Goal: Transaction & Acquisition: Purchase product/service

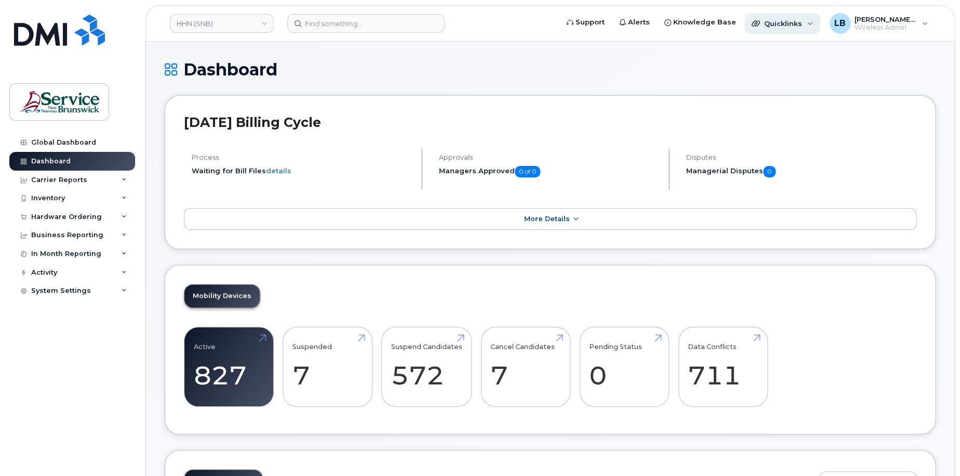
click at [800, 25] on span "Quicklinks" at bounding box center [783, 23] width 38 height 8
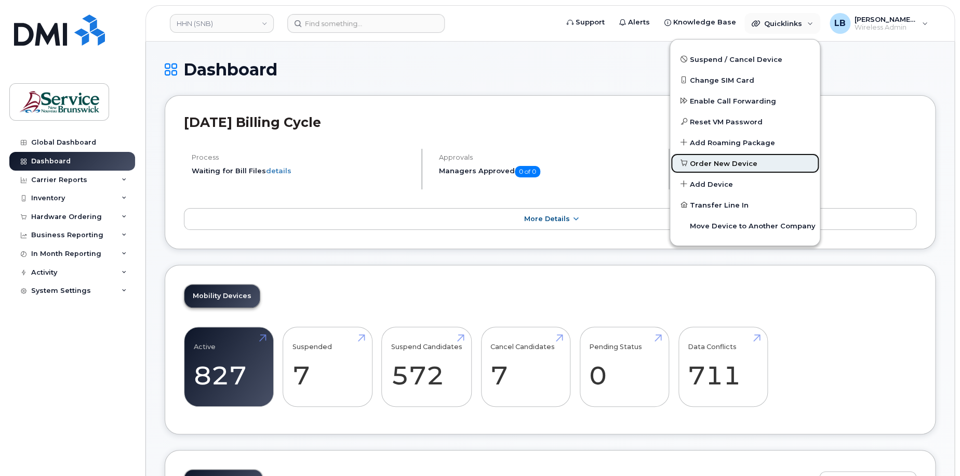
click at [725, 165] on span "Order New Device" at bounding box center [724, 164] width 68 height 10
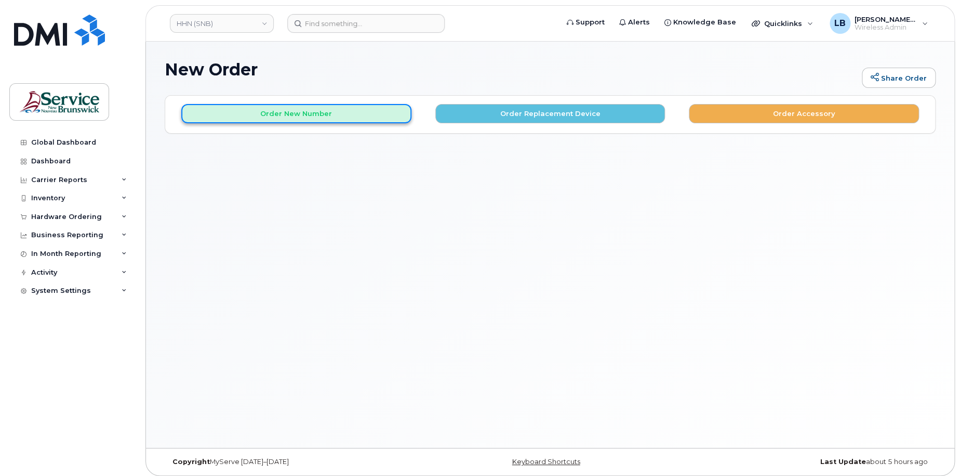
click at [324, 109] on button "Order New Number" at bounding box center [296, 113] width 230 height 19
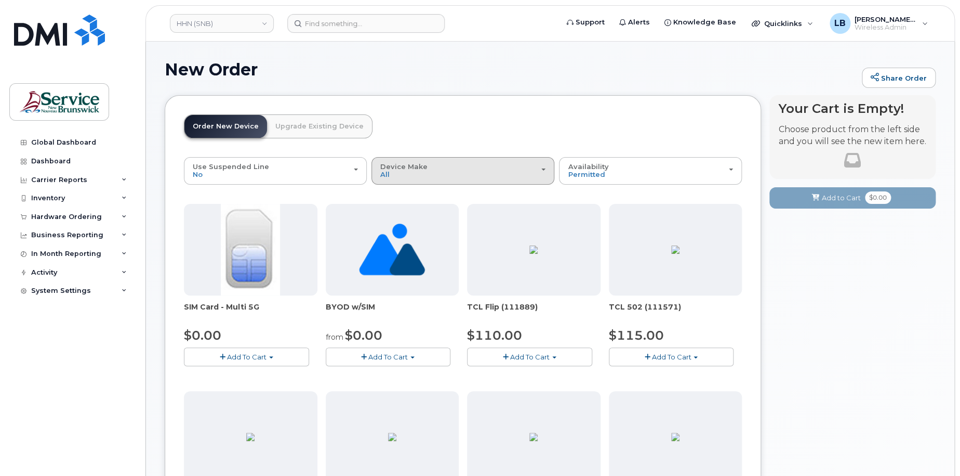
click at [440, 171] on div "Device Make All Aircard Android Cell Phone HUB iPhone Tablet Unknown" at bounding box center [462, 171] width 165 height 16
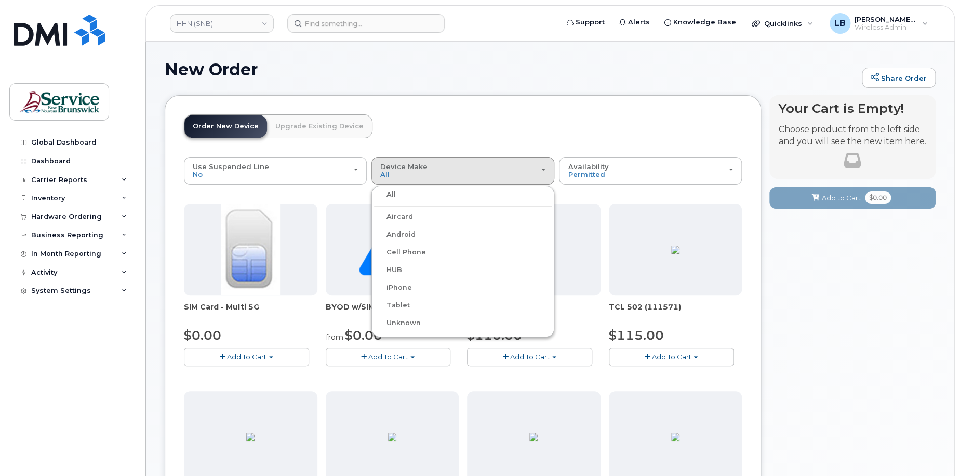
click at [407, 291] on label "iPhone" at bounding box center [393, 287] width 38 height 12
click at [0, 0] on input "iPhone" at bounding box center [0, 0] width 0 height 0
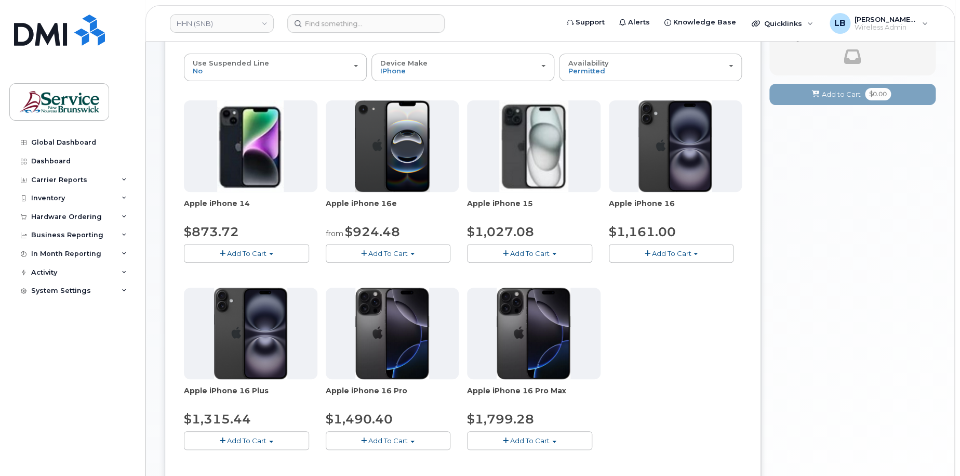
scroll to position [104, 0]
click at [417, 252] on button "Add To Cart" at bounding box center [388, 252] width 125 height 18
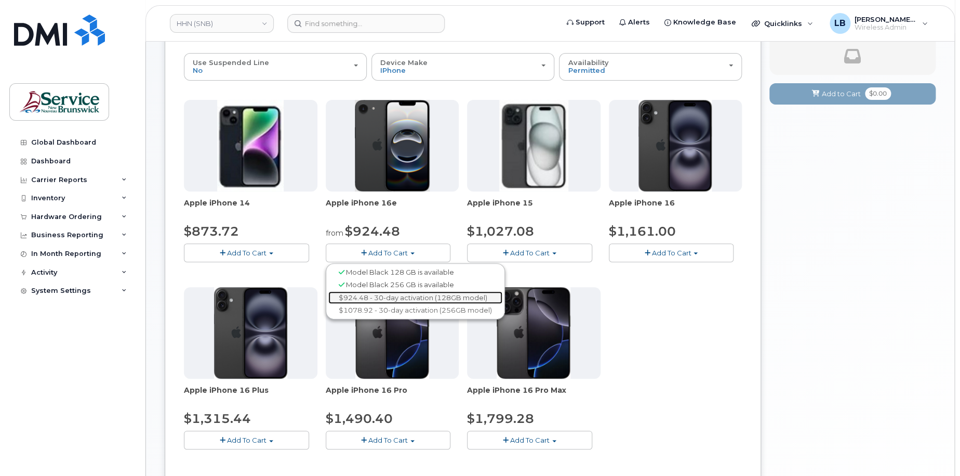
click at [405, 298] on link "$924.48 - 30-day activation (128GB model)" at bounding box center [415, 297] width 174 height 13
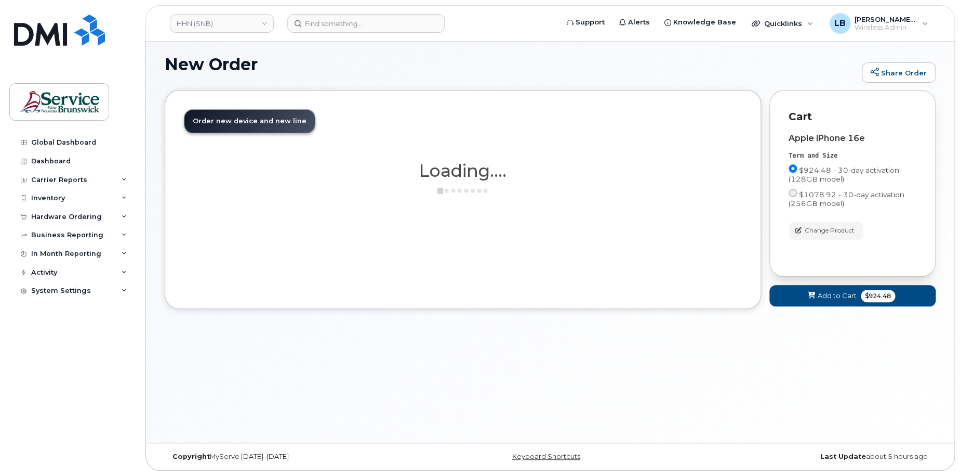
scroll to position [5, 0]
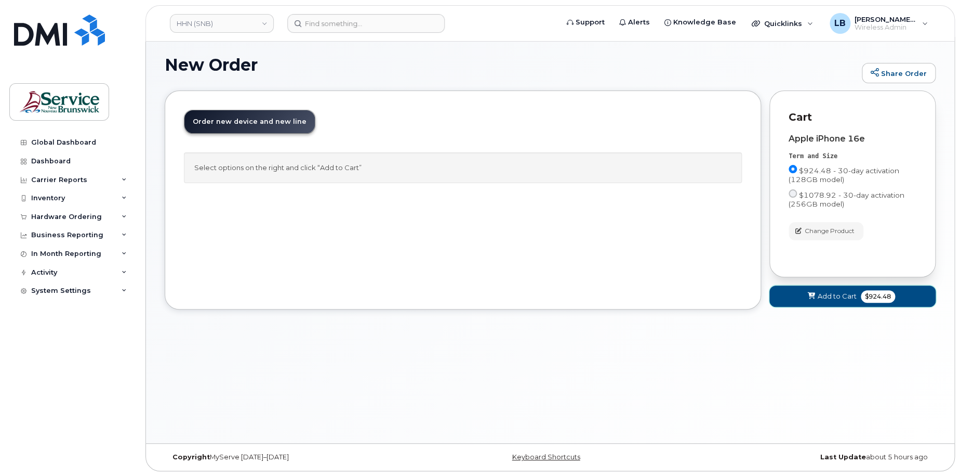
click at [814, 297] on icon at bounding box center [811, 296] width 7 height 7
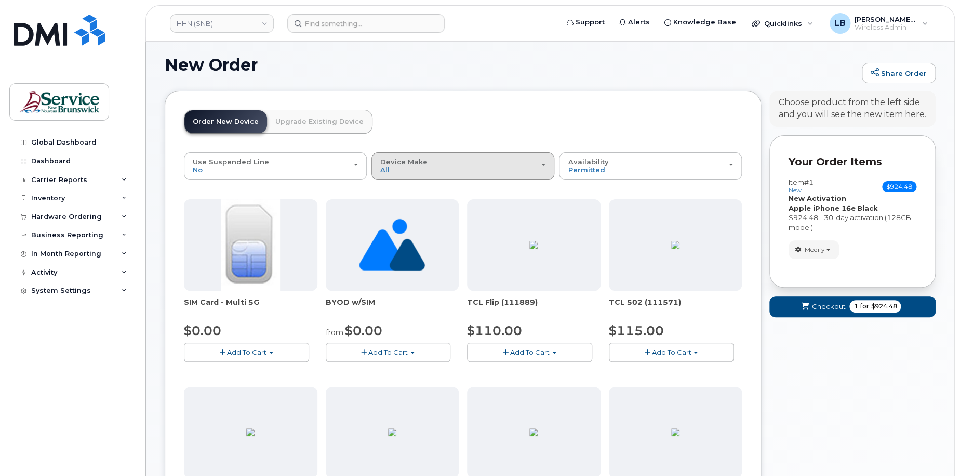
click at [413, 166] on div "Device Make All Aircard Android Cell Phone HUB iPhone Tablet Unknown" at bounding box center [462, 166] width 165 height 16
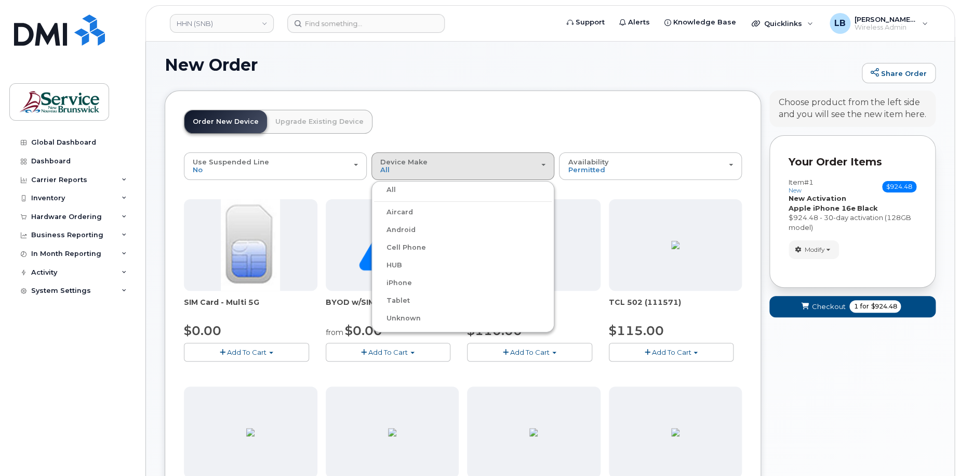
click at [413, 280] on div "iPhone" at bounding box center [463, 282] width 178 height 12
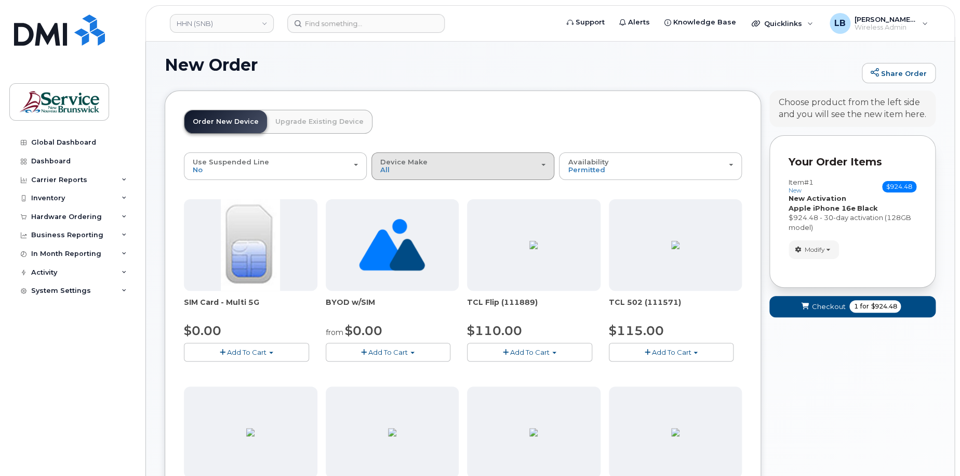
click at [392, 171] on div "Device Make All Aircard Android Cell Phone HUB iPhone Tablet Unknown" at bounding box center [462, 166] width 165 height 16
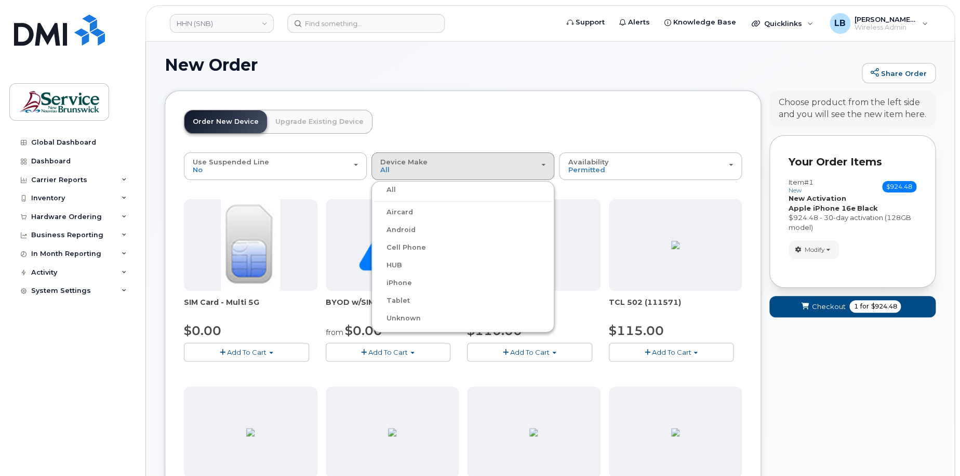
click at [400, 281] on label "iPhone" at bounding box center [393, 282] width 38 height 12
click at [0, 0] on input "iPhone" at bounding box center [0, 0] width 0 height 0
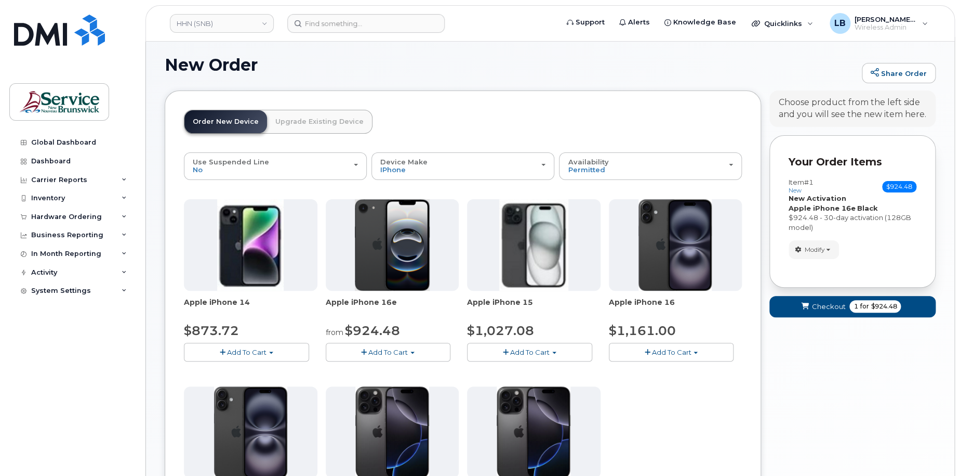
click at [406, 351] on span "Add To Cart" at bounding box center [387, 352] width 39 height 8
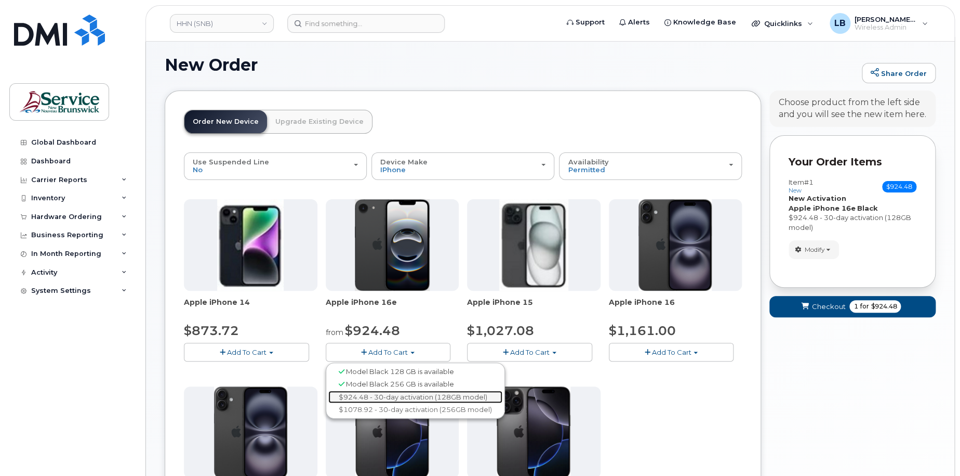
click at [389, 394] on link "$924.48 - 30-day activation (128GB model)" at bounding box center [415, 396] width 174 height 13
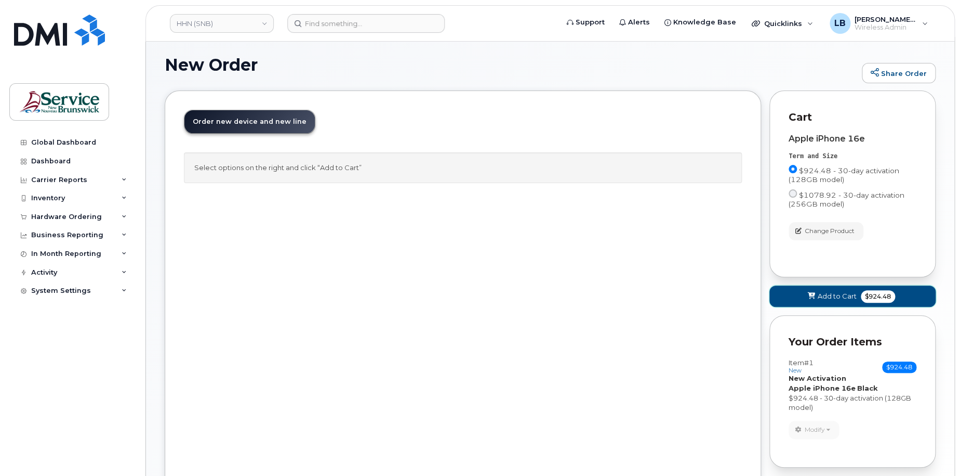
click at [828, 294] on span "Add to Cart" at bounding box center [837, 296] width 39 height 10
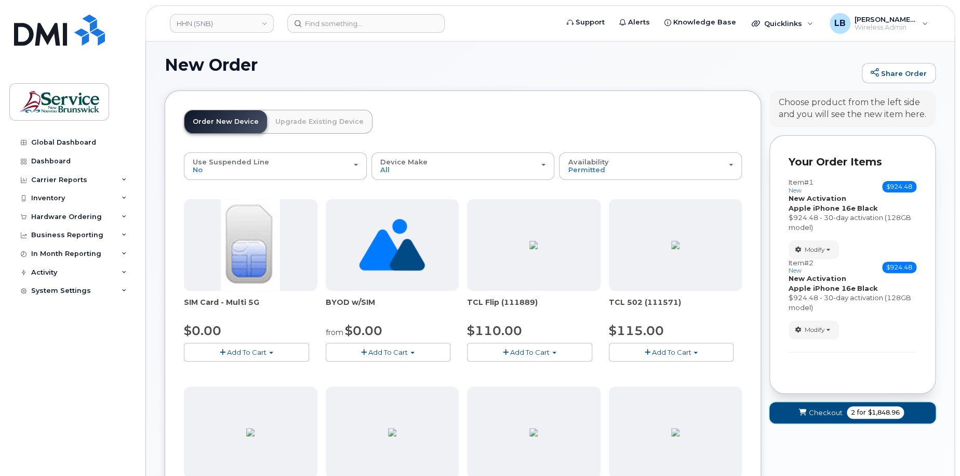
click at [847, 414] on span "2 for $1,848.96" at bounding box center [875, 412] width 57 height 12
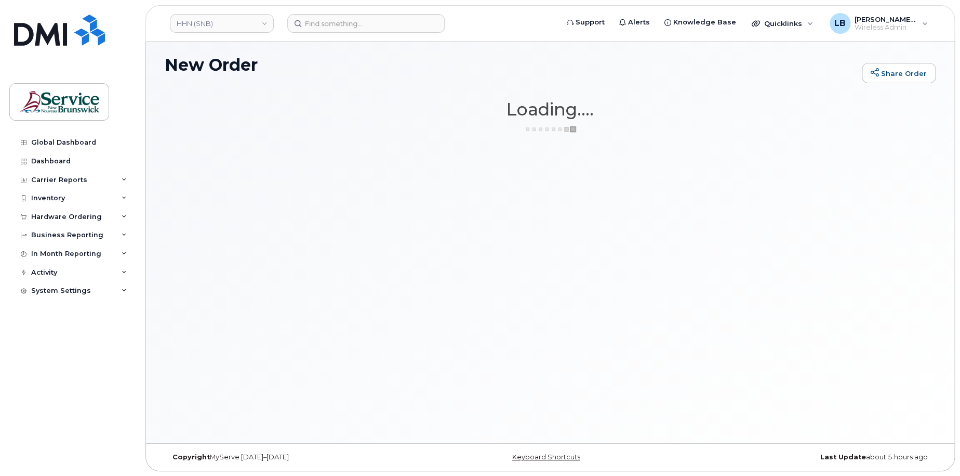
click at [847, 413] on div "New Order Share Order × Share This Order If you want to allow others to create …" at bounding box center [550, 240] width 809 height 406
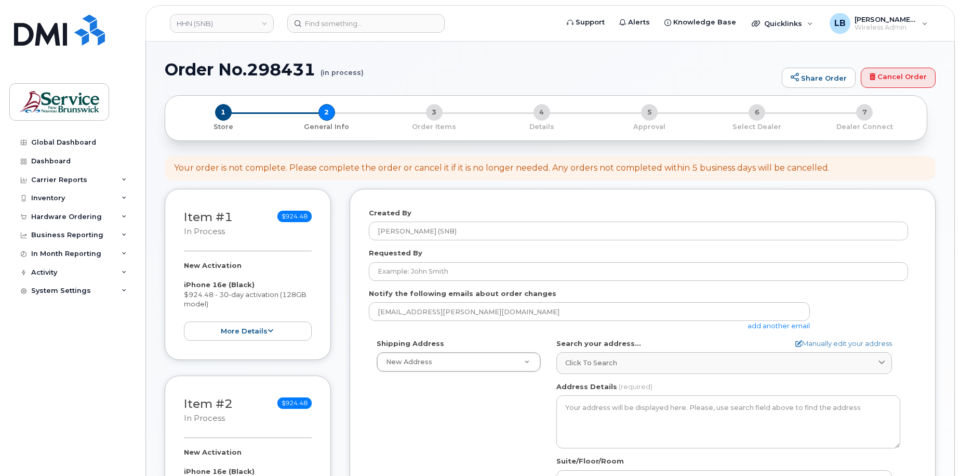
select select
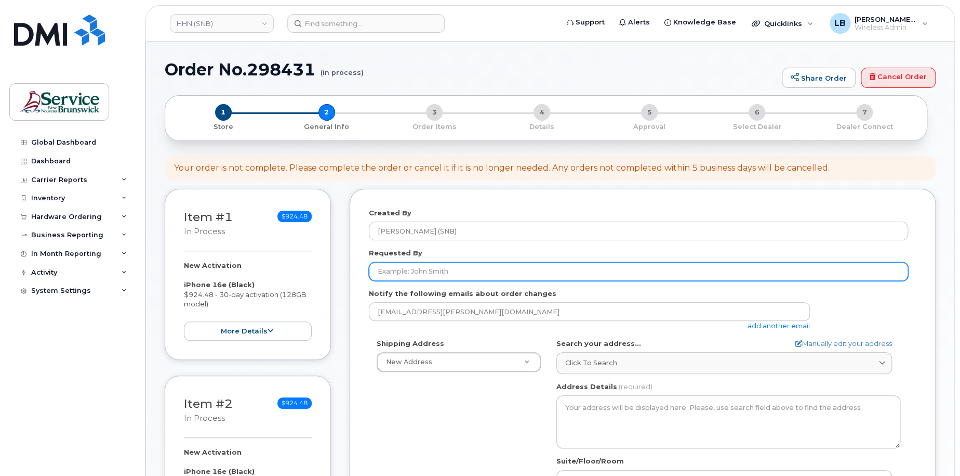
click at [457, 269] on input "Requested By" at bounding box center [638, 271] width 539 height 19
paste input "[PERSON_NAME]"
type input "[PERSON_NAME]"
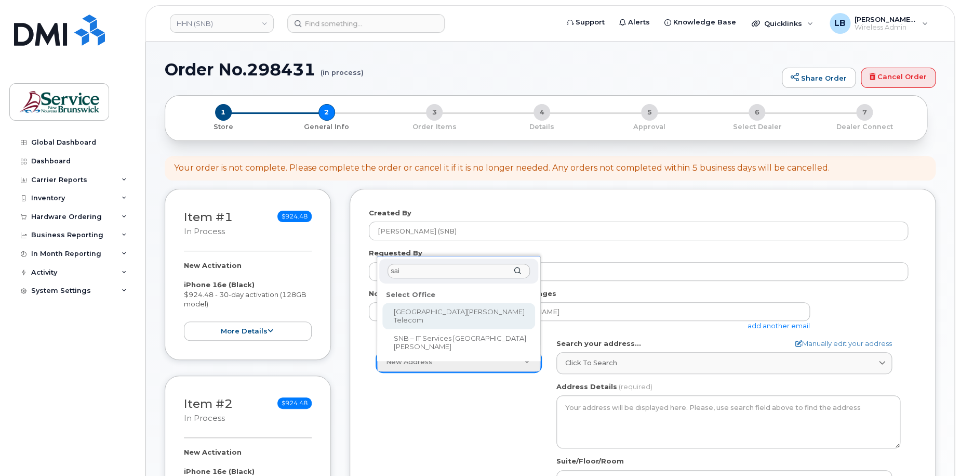
type input "sai"
select select
type textarea "400 University Avenue, Room 24.199 Saint John New Brunswick E2L 4L2"
type input "Matthew Humphrey"
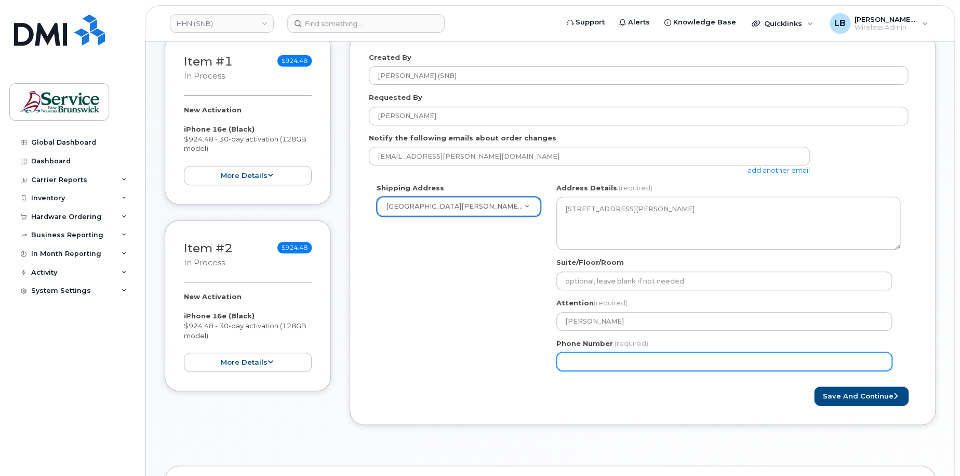
scroll to position [156, 0]
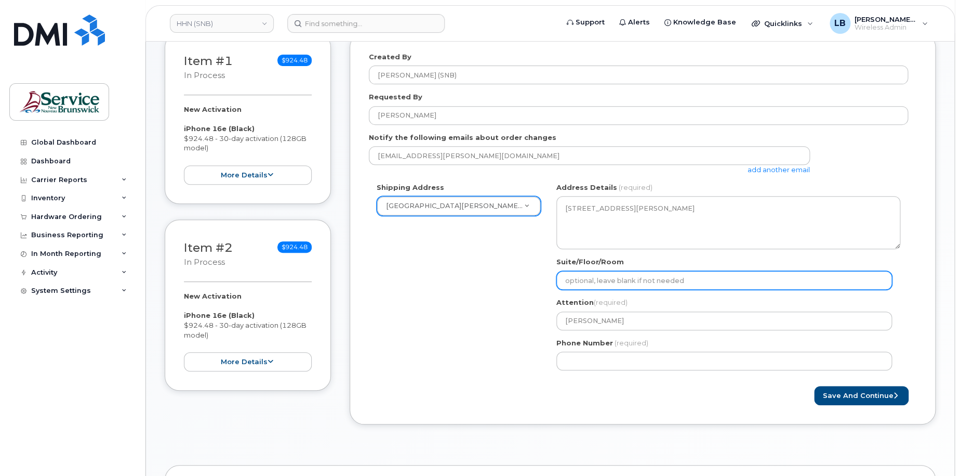
paste input "WO0000000480140"
select select
click at [587, 276] on input "WO0000000480140" at bounding box center [725, 280] width 336 height 19
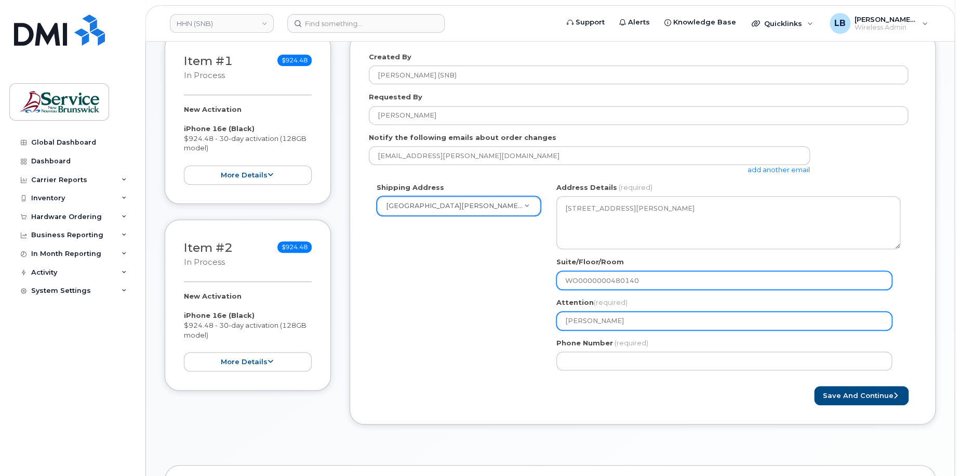
type input "WO0000000480140"
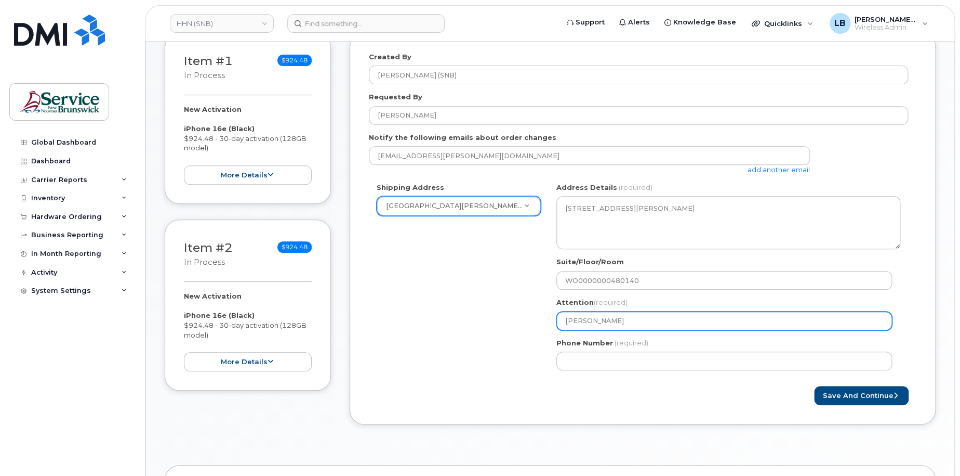
click at [643, 320] on input "Matthew Humphrey" at bounding box center [725, 320] width 336 height 19
type input "Matthew Humphrey"
select select
type input "Matthew Humphrey -"
select select
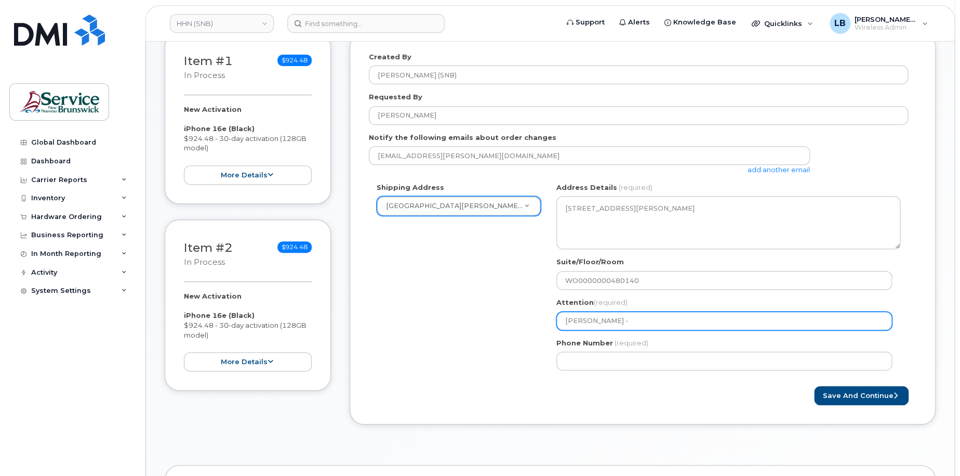
type input "Matthew Humphrey - 5"
select select
type input "Matthew Humphrey - 57"
select select
type input "Matthew Humphrey - 571"
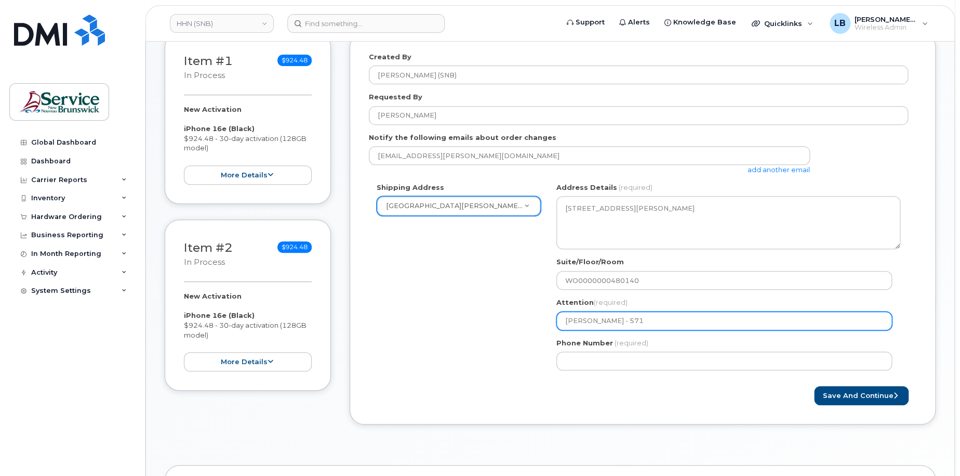
select select
type input "Matthew Humphrey - 5719"
select select
type input "Matthew Humphrey - 57197"
select select
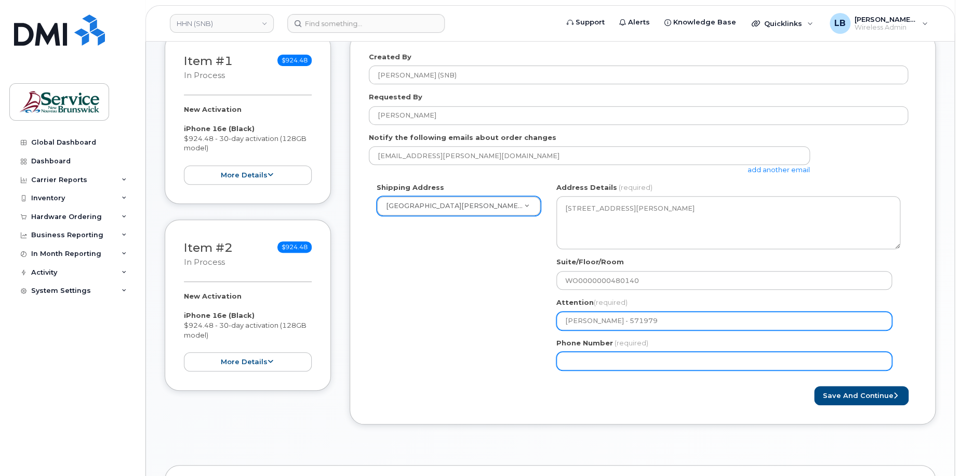
type input "[PERSON_NAME] - 571979"
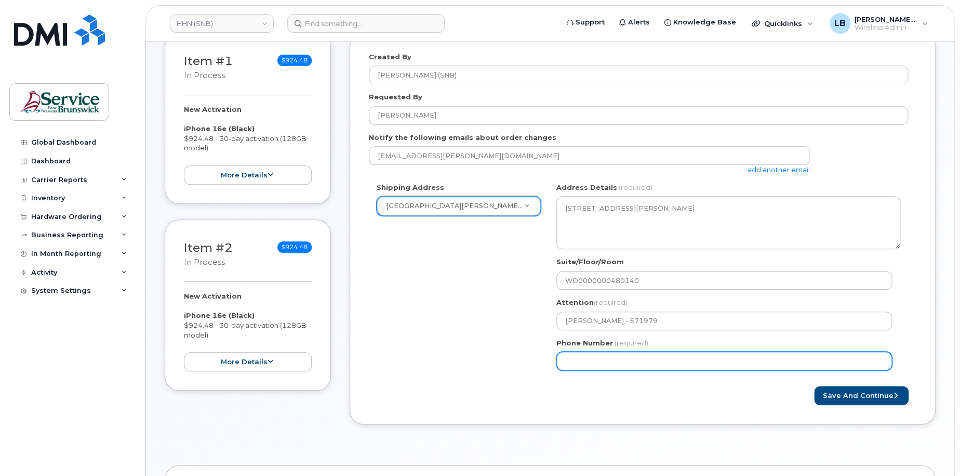
click at [639, 360] on input "Phone Number" at bounding box center [725, 360] width 336 height 19
select select
type input "506233396"
select select
type input "5062333965"
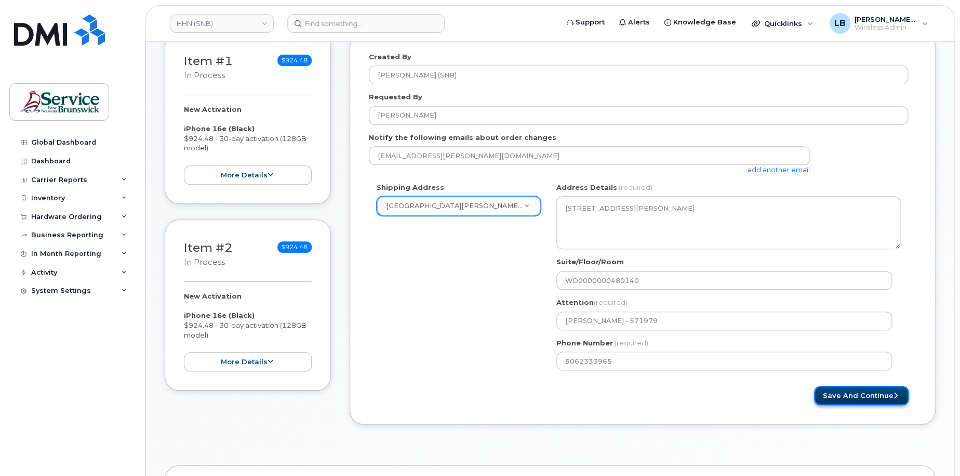
click at [843, 387] on button "Save and Continue" at bounding box center [861, 395] width 95 height 19
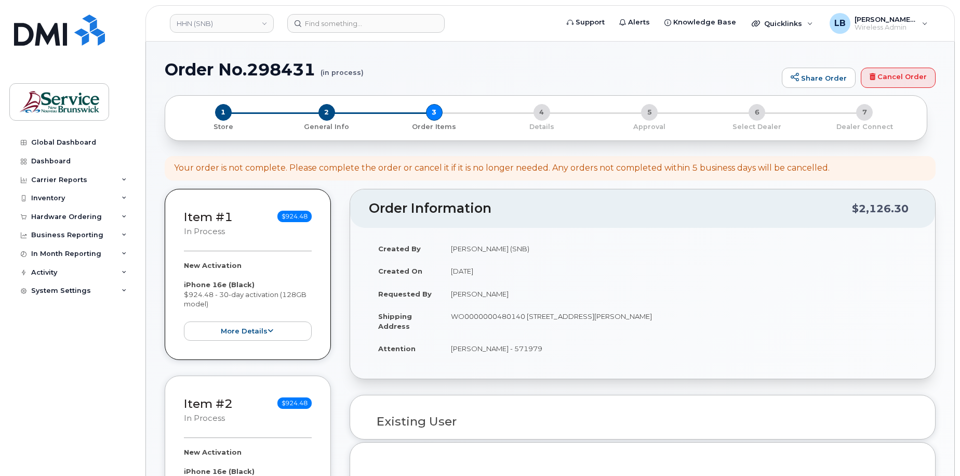
select select
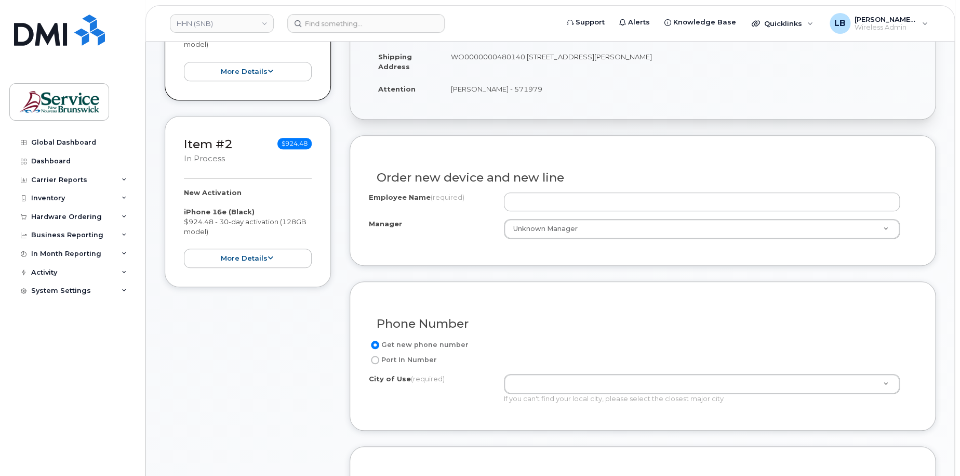
scroll to position [260, 0]
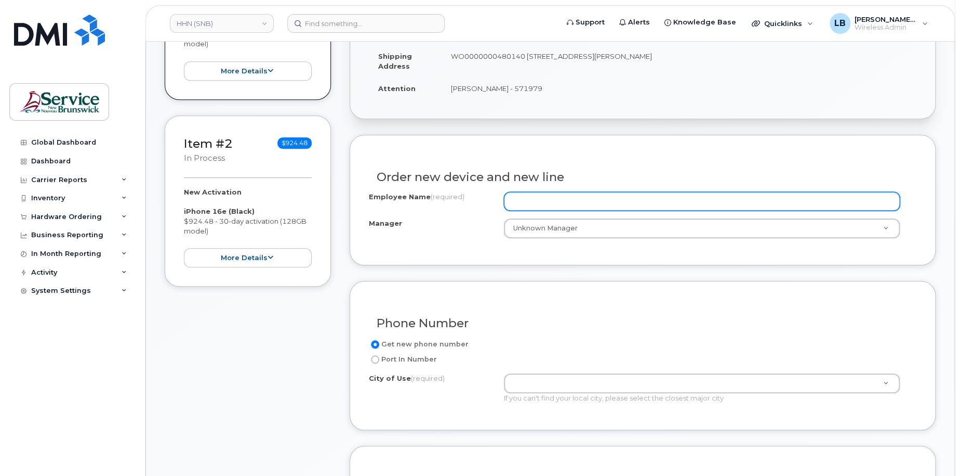
click at [706, 198] on input "Employee Name (required)" at bounding box center [702, 201] width 397 height 19
paste input "[PERSON_NAME]"
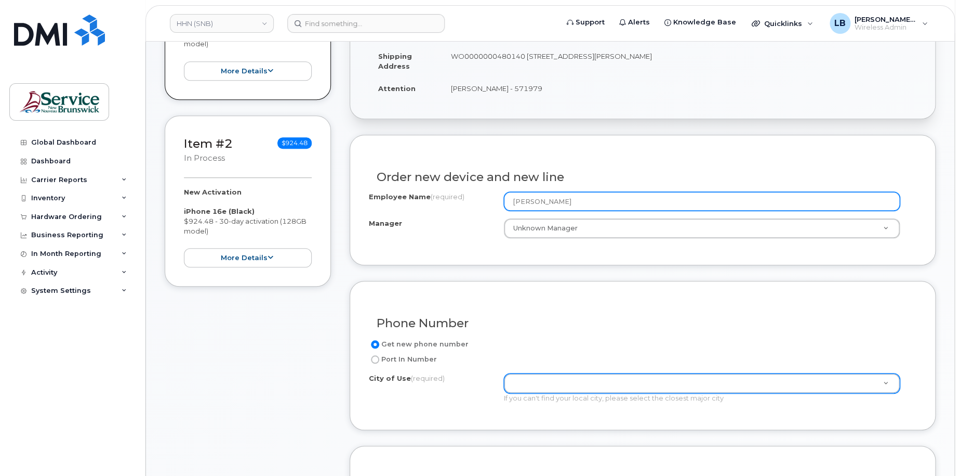
type input "Bobbie-Jo Bosse"
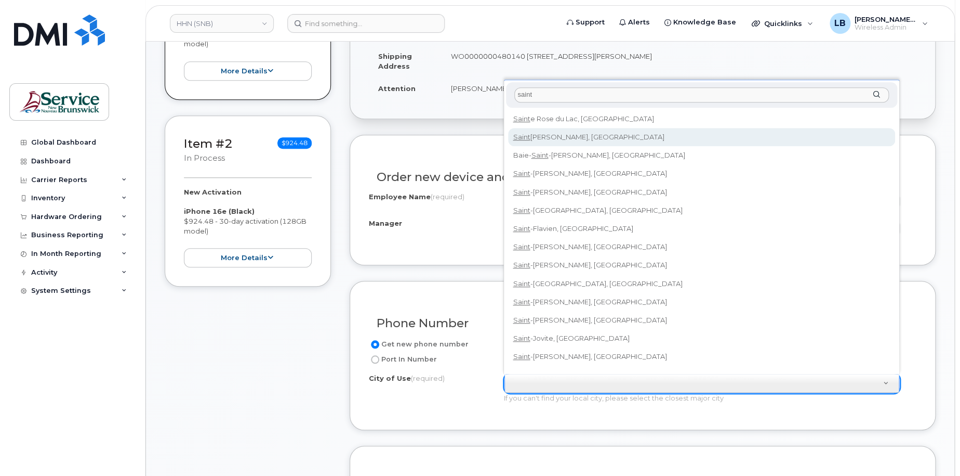
type input "saint"
type input "2008"
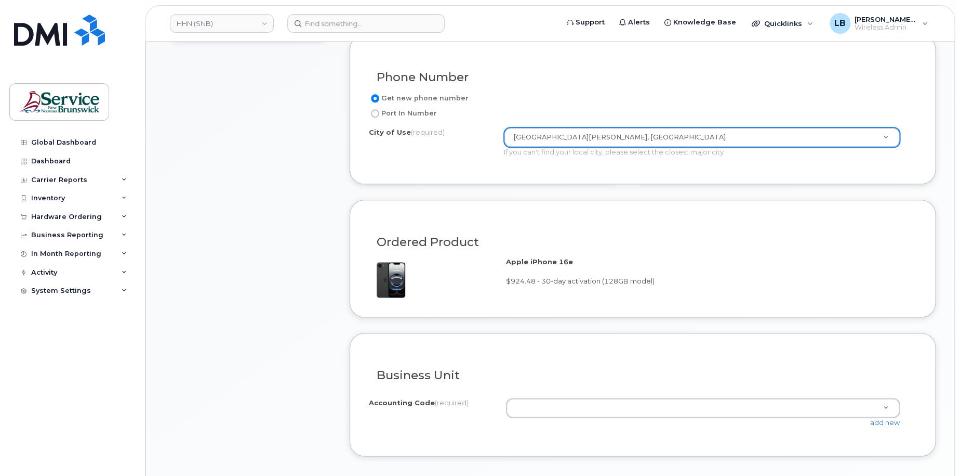
scroll to position [520, 0]
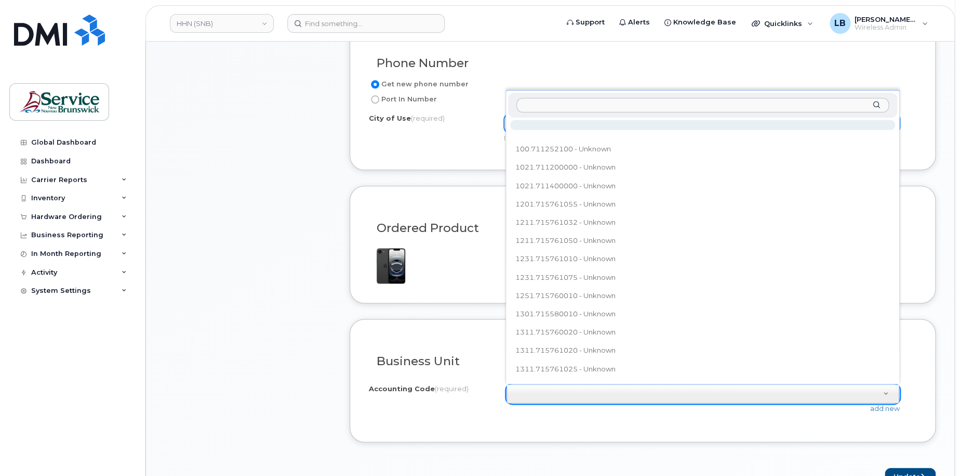
type input "8311.711354000"
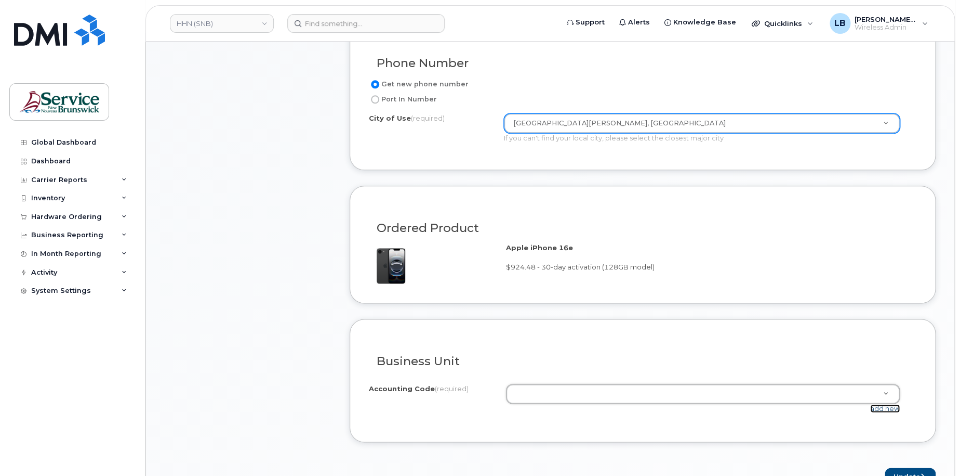
click at [879, 406] on link "add new" at bounding box center [885, 408] width 30 height 8
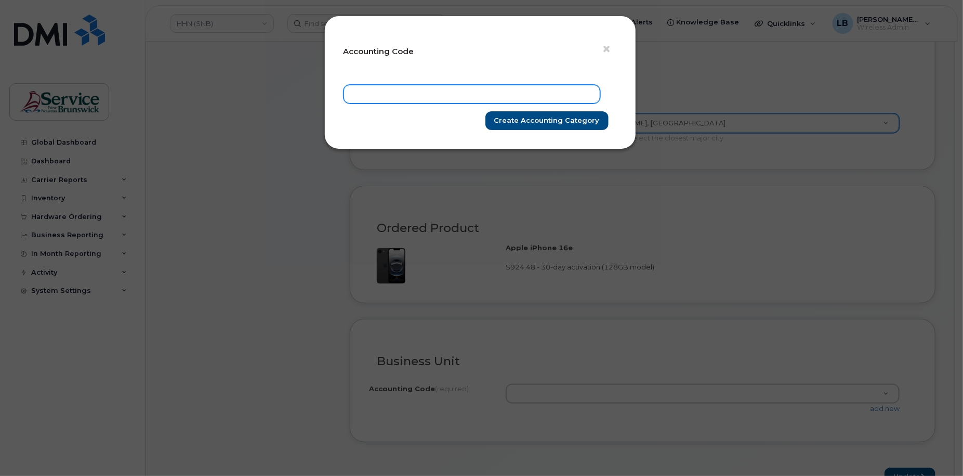
click at [418, 96] on input "text" at bounding box center [472, 94] width 257 height 19
paste input "8311.711354000"
type input "8311.711354000"
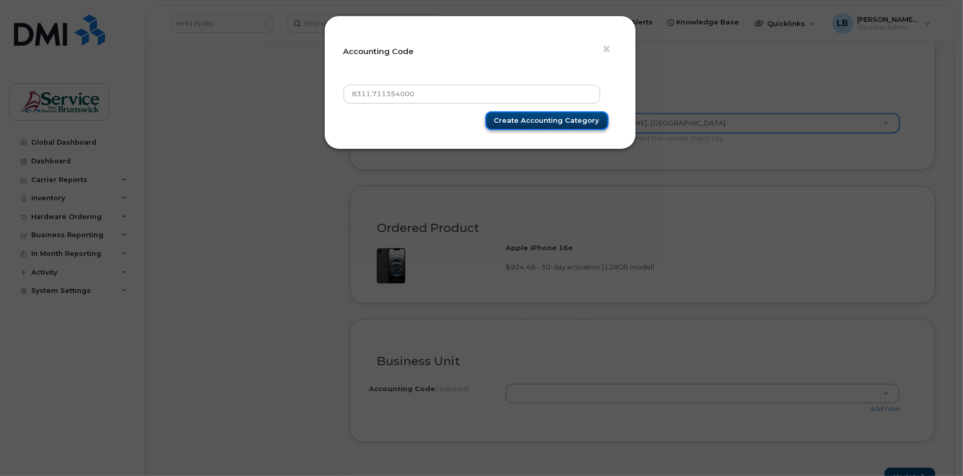
click at [508, 120] on input "Create Accounting category" at bounding box center [546, 120] width 123 height 19
type input "Create Accounting category"
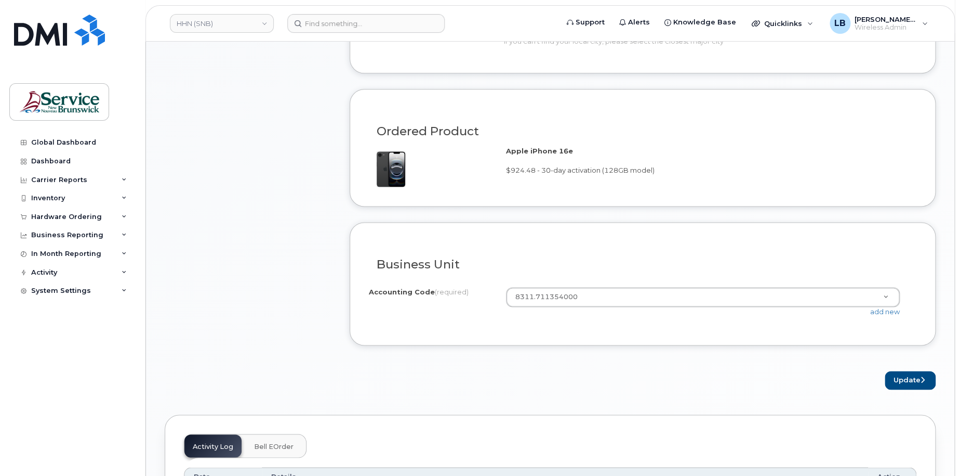
scroll to position [728, 0]
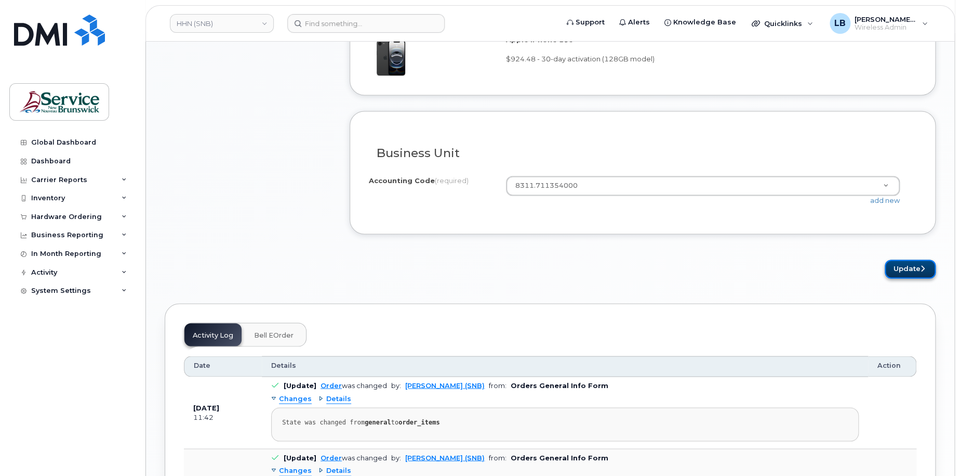
click at [902, 265] on button "Update" at bounding box center [910, 268] width 51 height 19
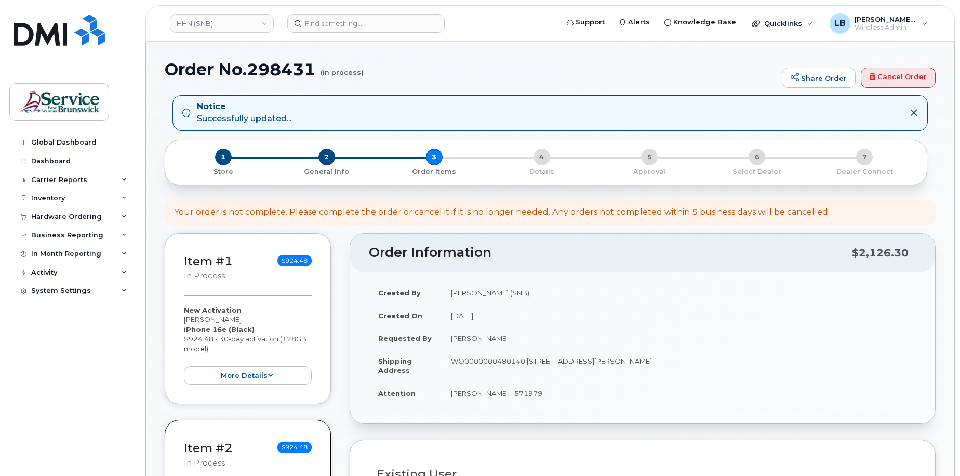
select select
drag, startPoint x: 317, startPoint y: 65, endPoint x: 171, endPoint y: 67, distance: 146.0
click at [171, 67] on h1 "Order No.298431 (in process)" at bounding box center [471, 69] width 612 height 18
copy h1 "Order No.298431"
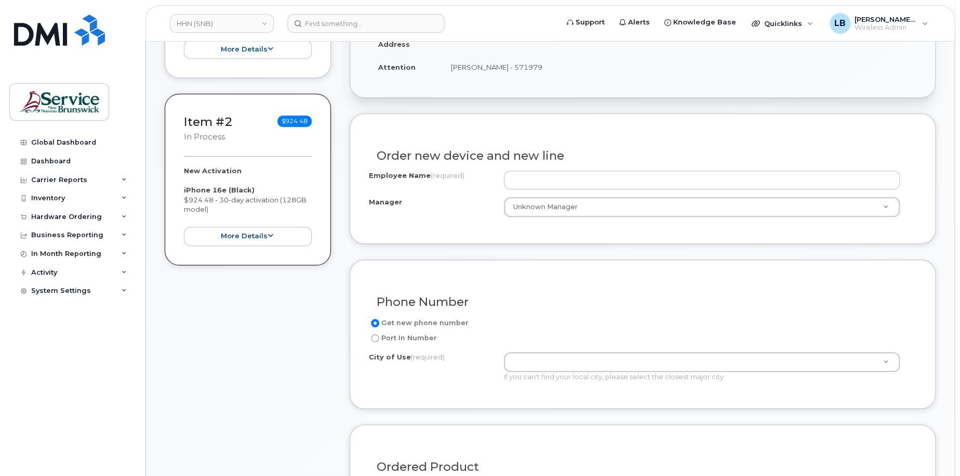
scroll to position [156, 0]
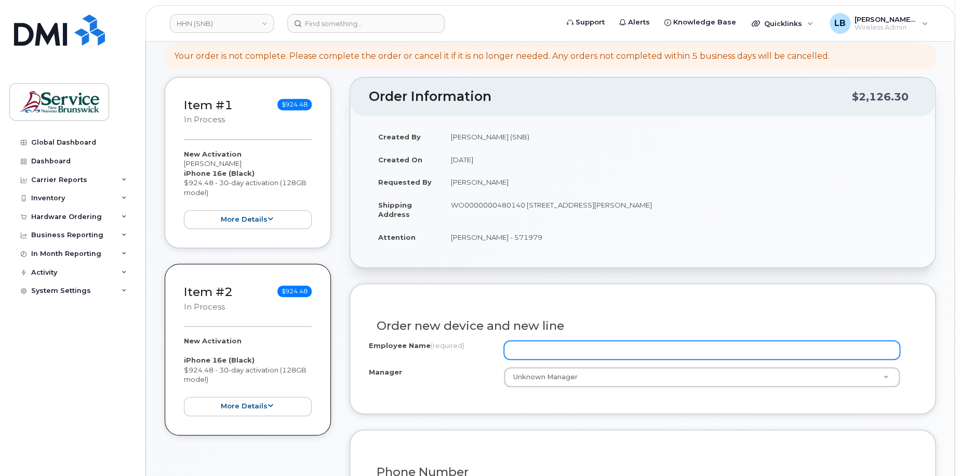
click at [586, 352] on input "Employee Name (required)" at bounding box center [702, 349] width 397 height 19
paste input "[PERSON_NAME]"
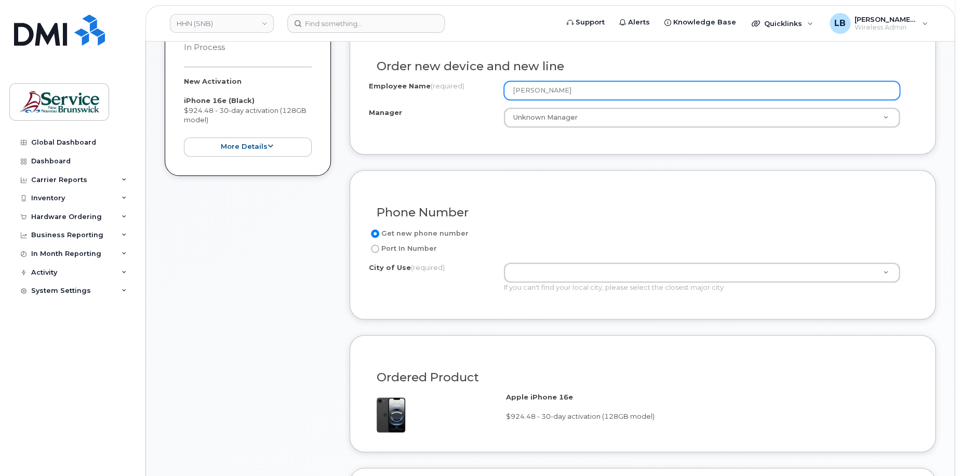
scroll to position [416, 0]
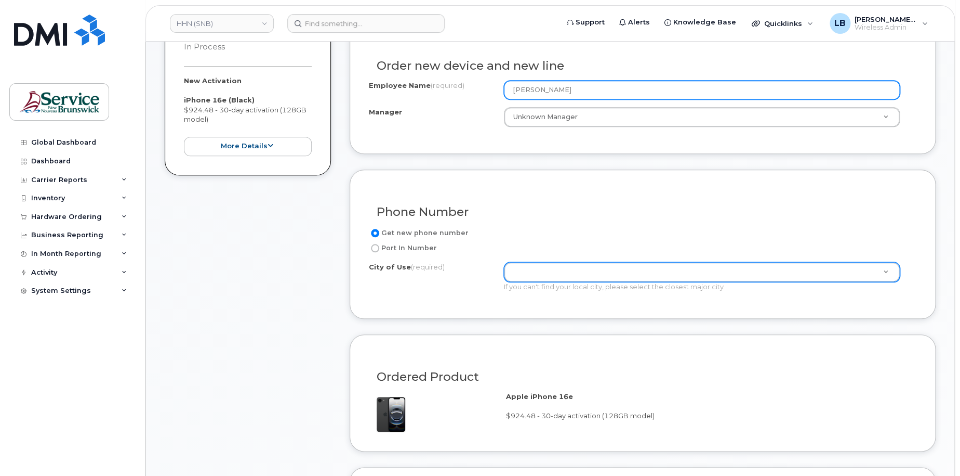
type input "[PERSON_NAME]"
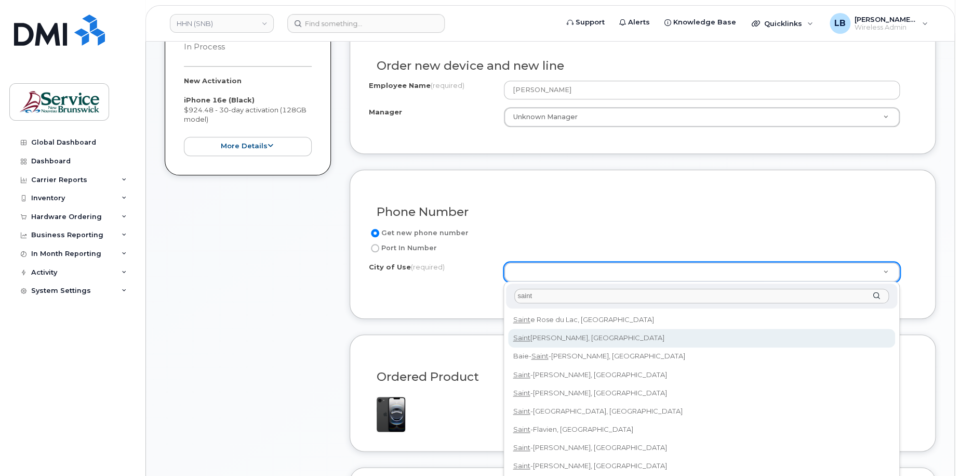
type input "saint"
type input "2008"
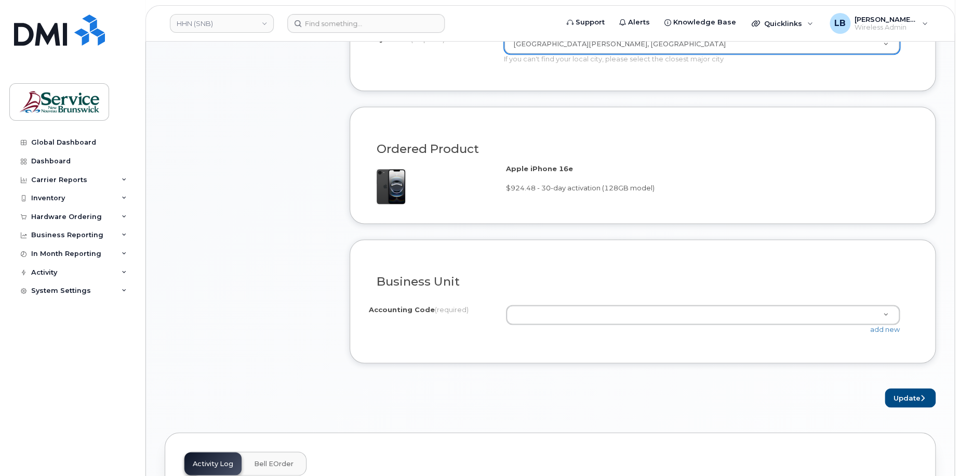
scroll to position [676, 0]
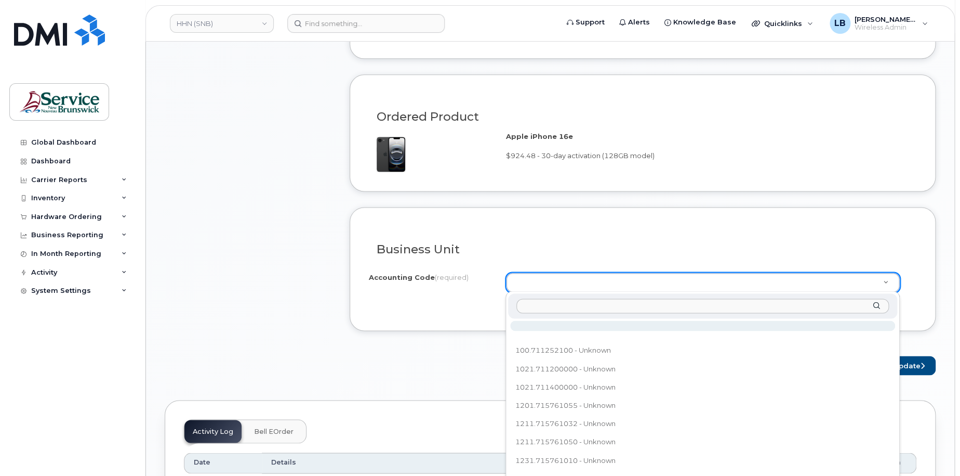
click at [704, 308] on input "text" at bounding box center [703, 305] width 372 height 15
paste input "8311.711354000"
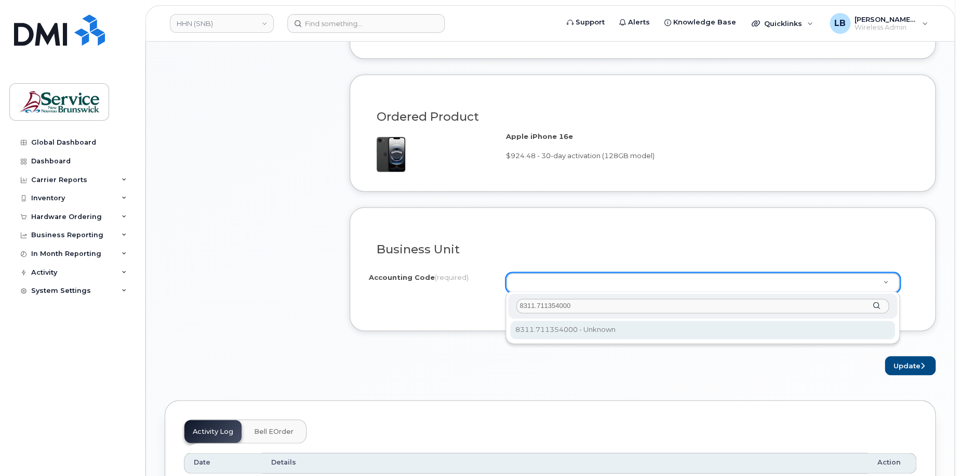
type input "8311.711354000"
select select "8311.711354000"
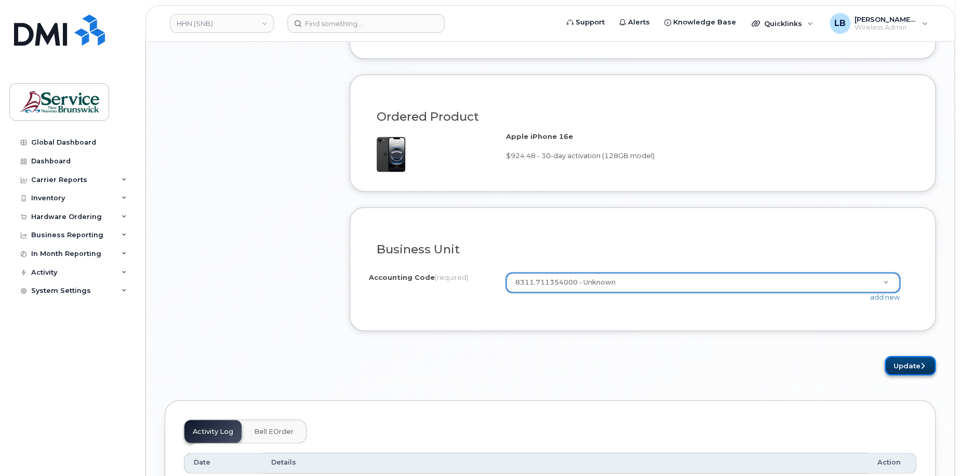
click at [902, 364] on button "Update" at bounding box center [910, 364] width 51 height 19
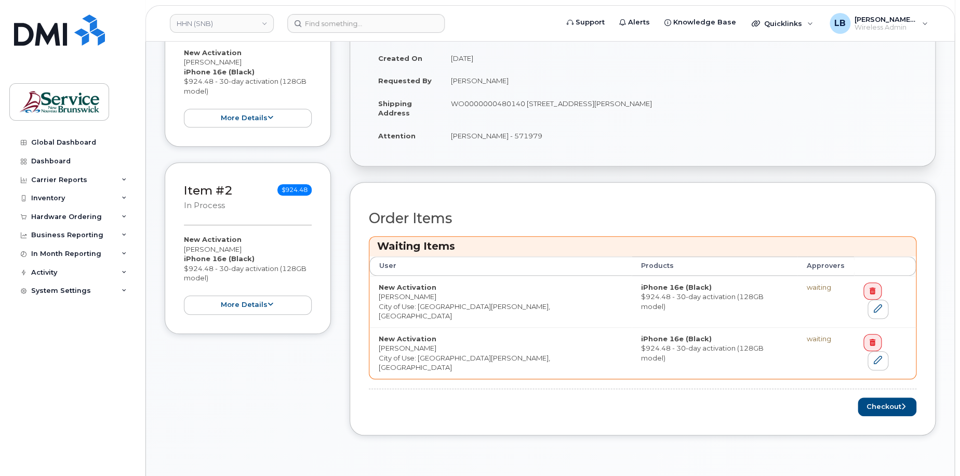
scroll to position [260, 0]
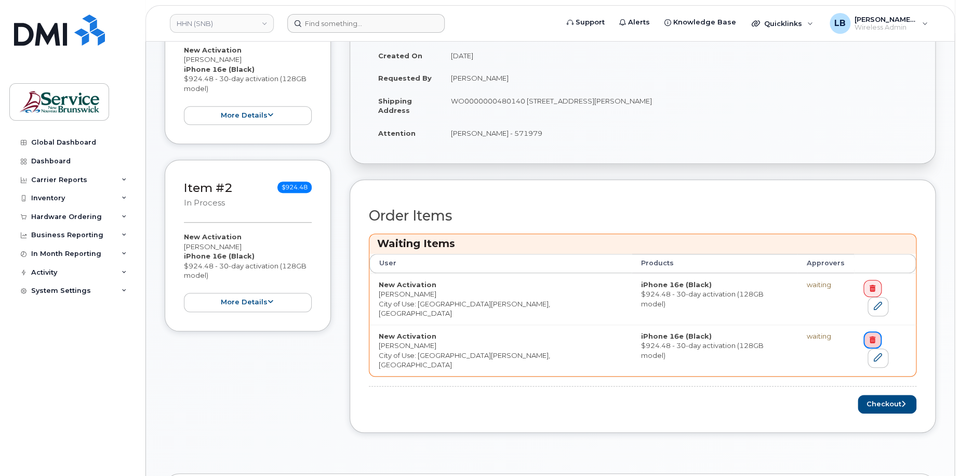
drag, startPoint x: 866, startPoint y: 330, endPoint x: 535, endPoint y: 31, distance: 446.3
click at [866, 331] on link at bounding box center [873, 340] width 18 height 18
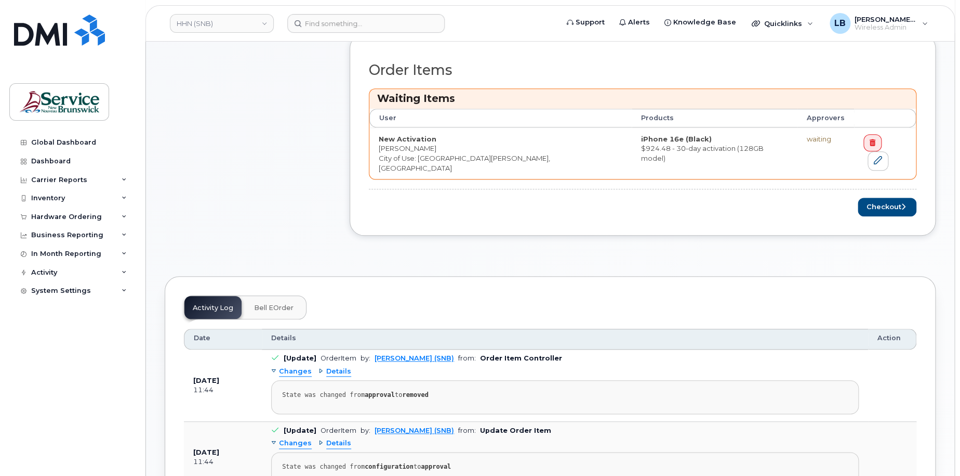
scroll to position [364, 0]
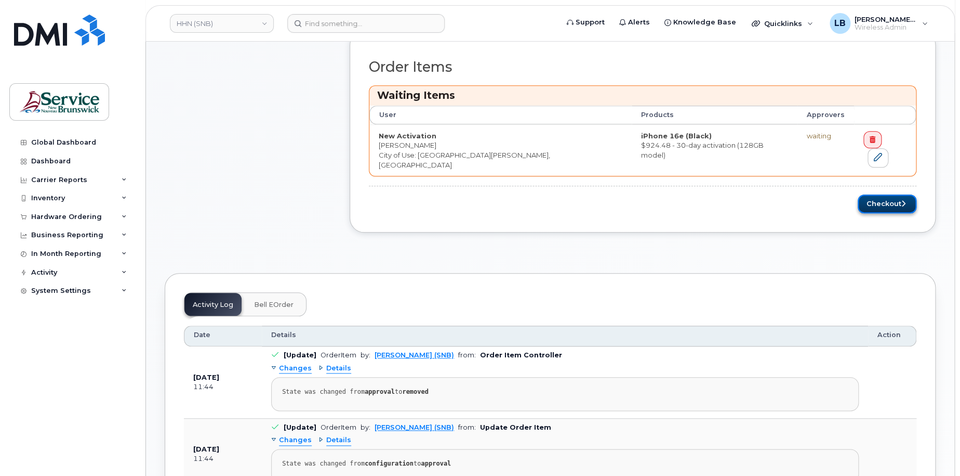
click at [890, 194] on button "Checkout" at bounding box center [887, 203] width 59 height 19
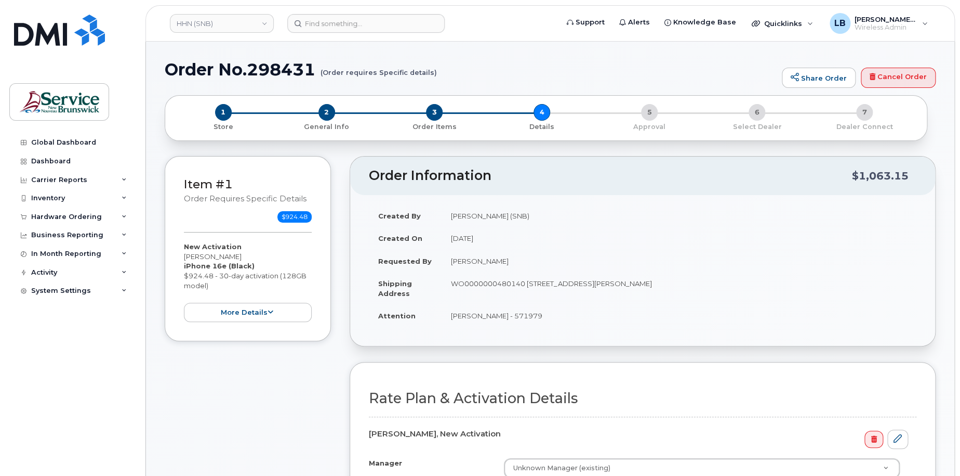
scroll to position [260, 0]
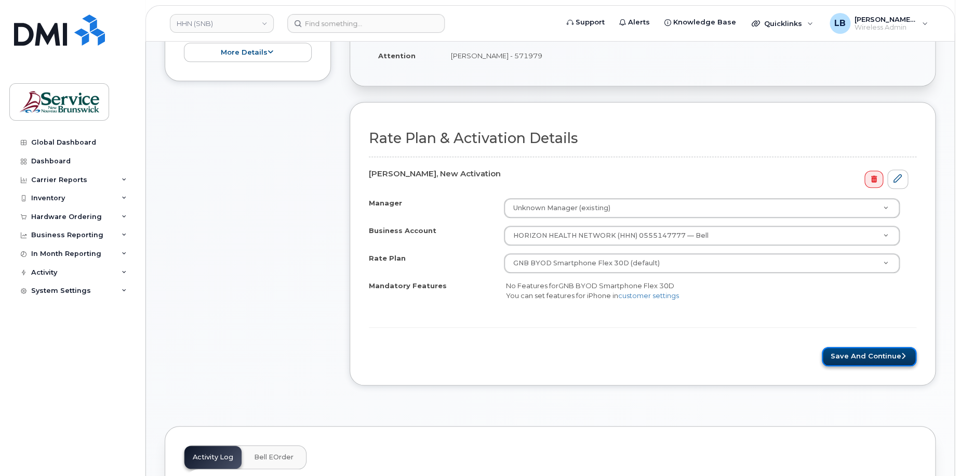
click at [851, 352] on button "Save and Continue" at bounding box center [869, 356] width 95 height 19
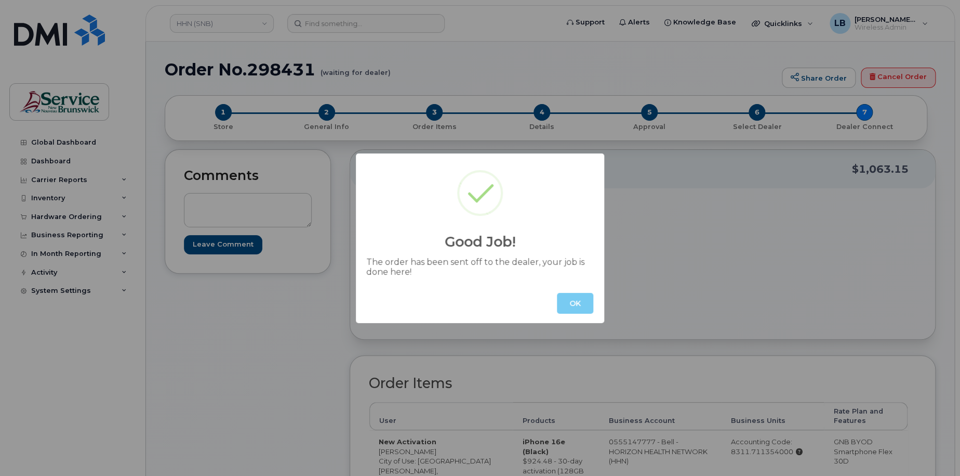
click at [591, 303] on button "OK" at bounding box center [575, 303] width 36 height 21
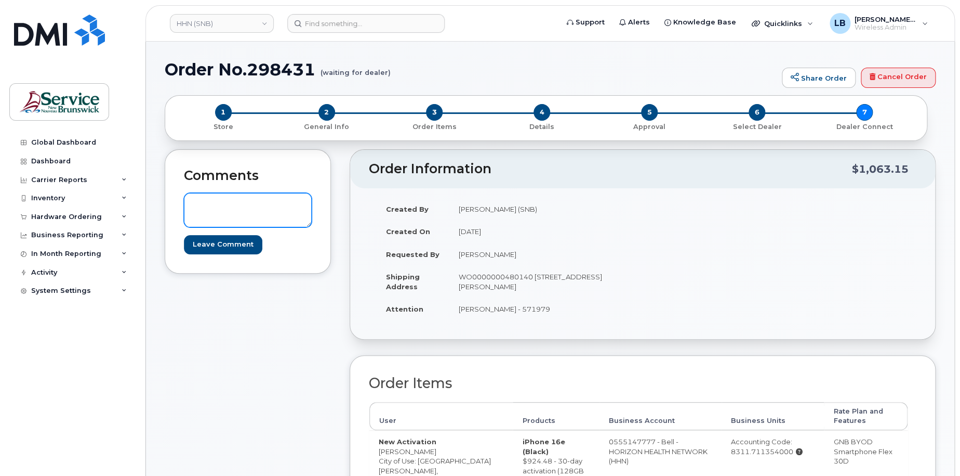
click at [204, 200] on textarea at bounding box center [248, 210] width 128 height 34
paste textarea "DWP Request ID: 571979"
type textarea "DWP Request ID: 571979"
click at [230, 245] on input "Leave Comment" at bounding box center [223, 244] width 78 height 19
type input "Create Event"
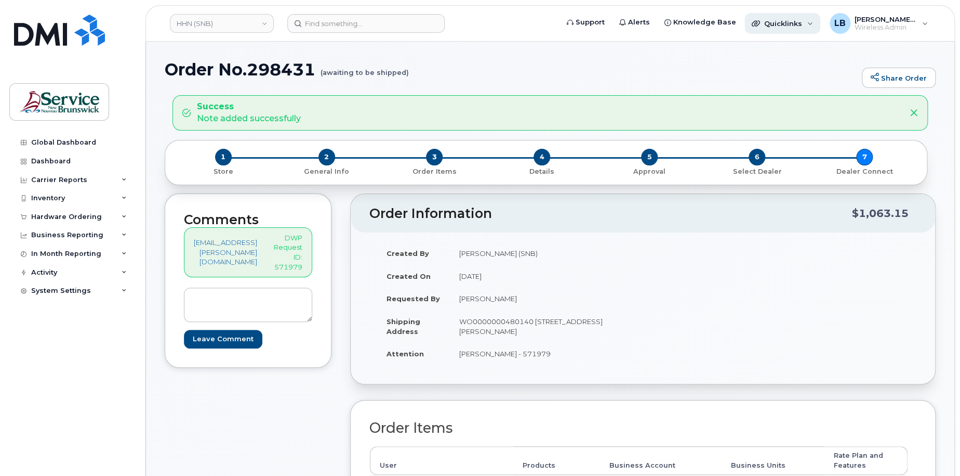
click at [789, 24] on span "Quicklinks" at bounding box center [783, 23] width 38 height 8
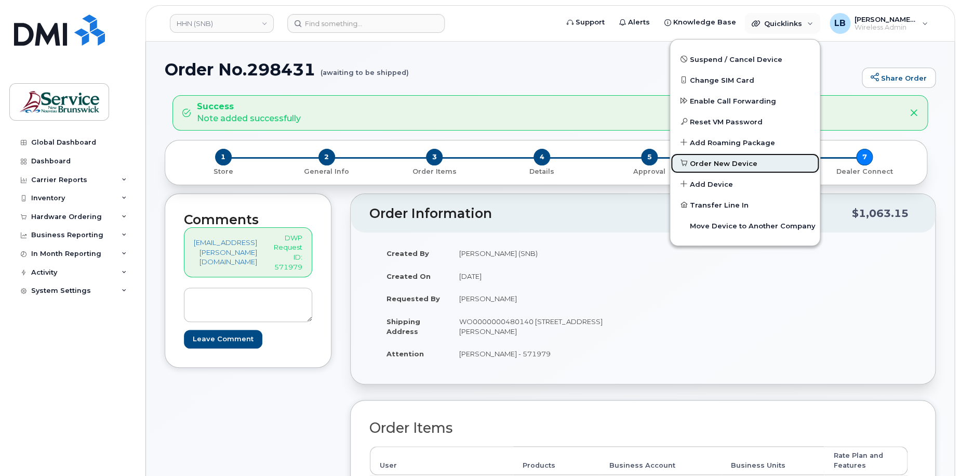
click at [733, 159] on span "Order New Device" at bounding box center [724, 164] width 68 height 10
click at [295, 268] on p "DWP Request ID: 571979" at bounding box center [288, 252] width 29 height 38
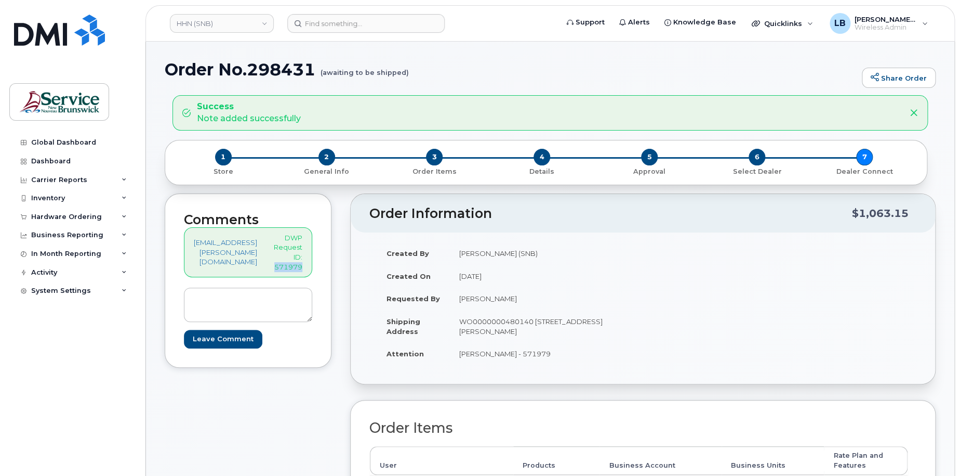
click at [295, 268] on p "DWP Request ID: 571979" at bounding box center [288, 252] width 29 height 38
copy p "571979"
click at [432, 161] on span "3" at bounding box center [434, 157] width 17 height 17
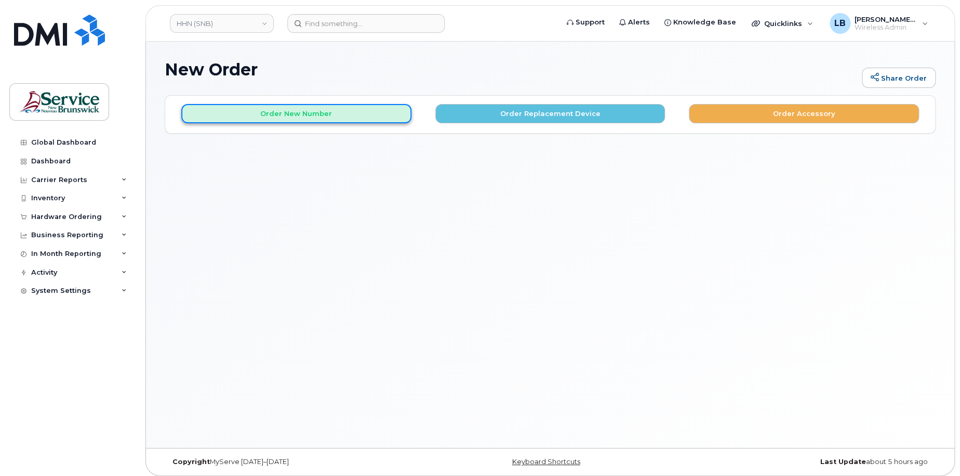
click at [360, 109] on button "Order New Number" at bounding box center [296, 113] width 230 height 19
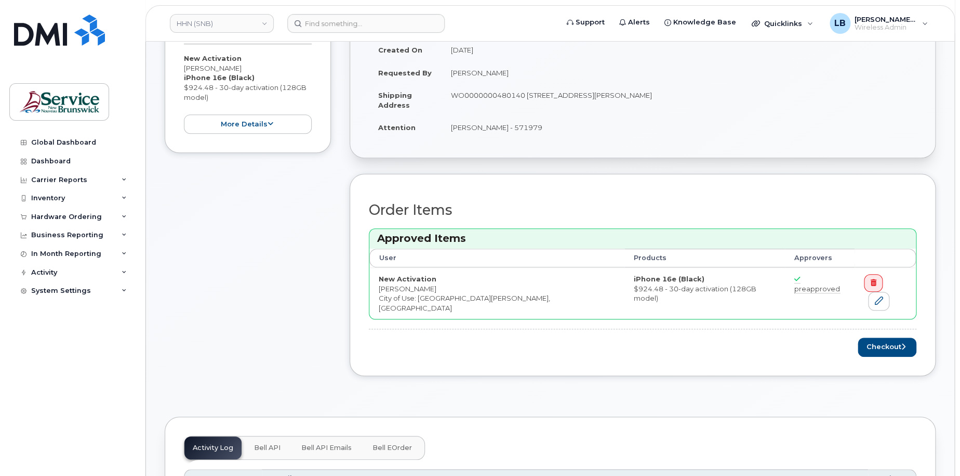
scroll to position [208, 0]
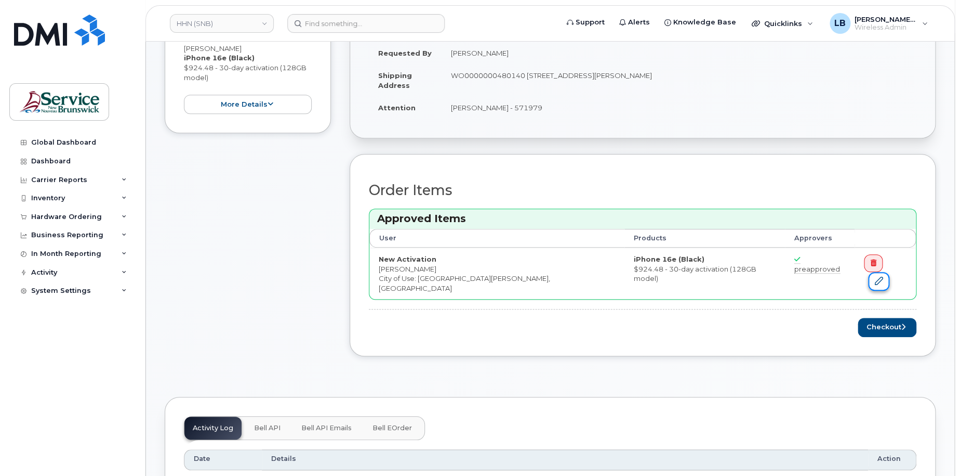
click at [883, 276] on icon at bounding box center [879, 280] width 8 height 8
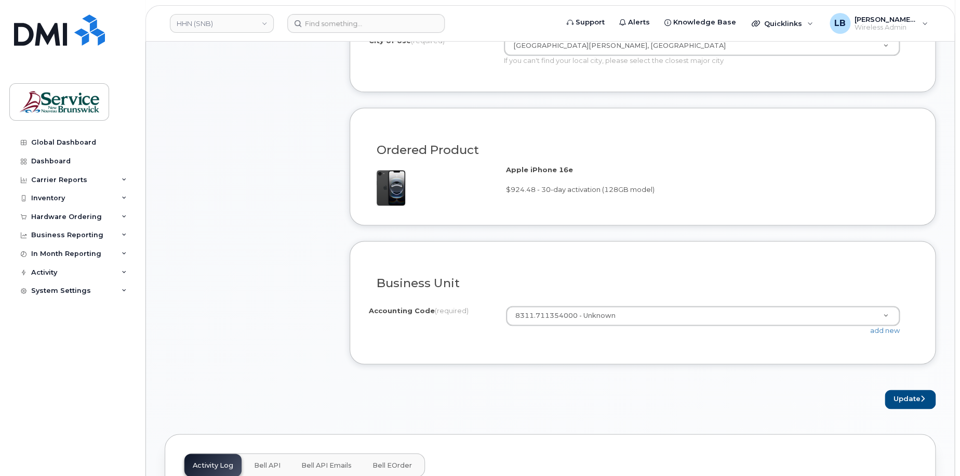
scroll to position [711, 0]
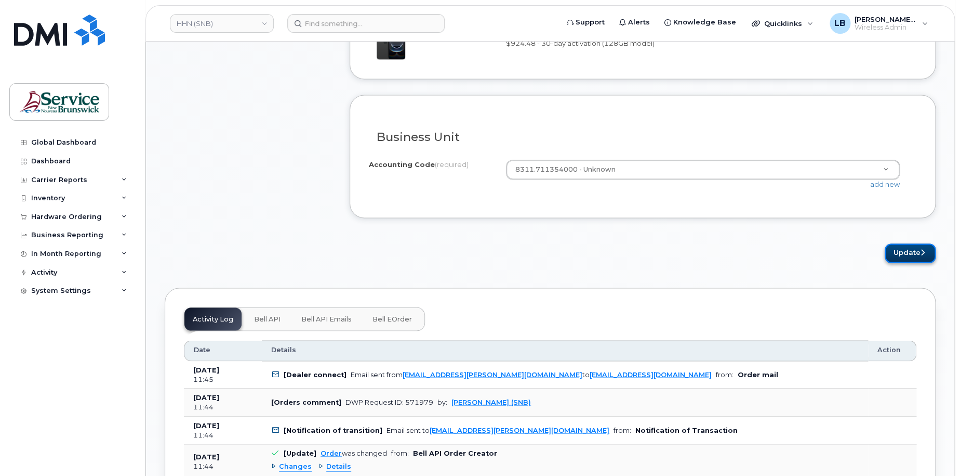
click at [908, 262] on button "Update" at bounding box center [910, 252] width 51 height 19
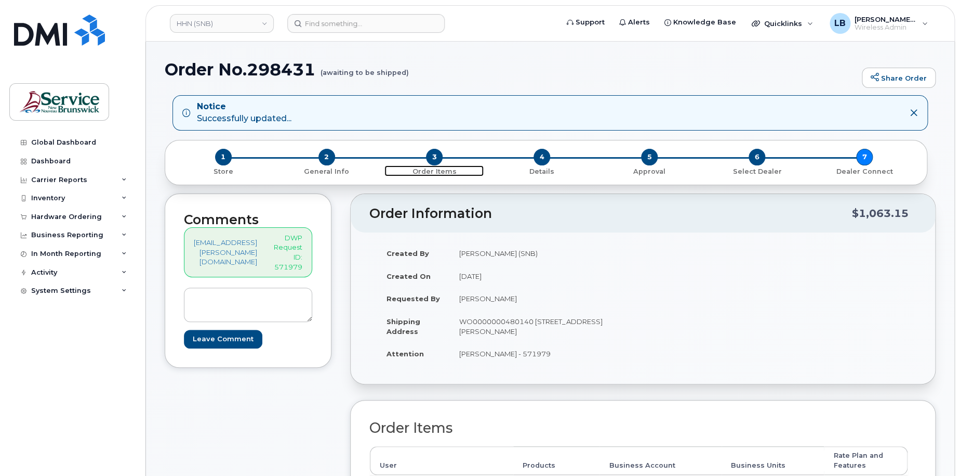
click at [427, 165] on span "Order Items" at bounding box center [434, 170] width 99 height 11
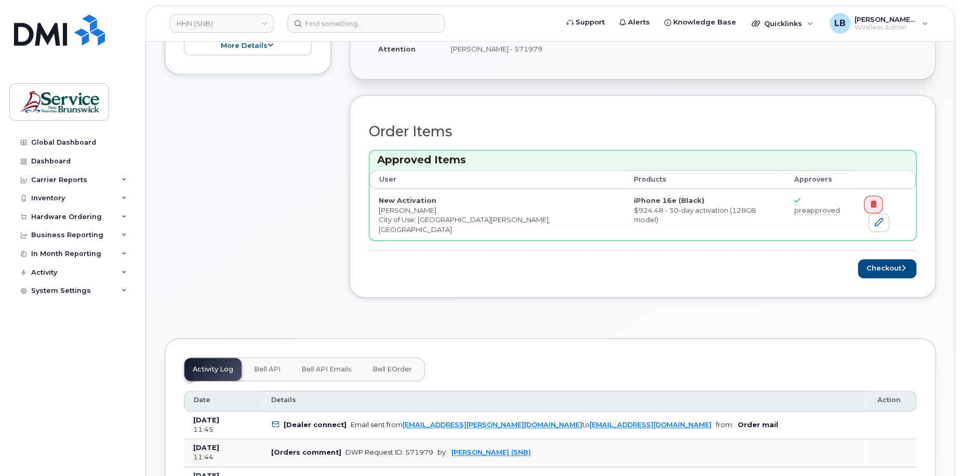
scroll to position [312, 0]
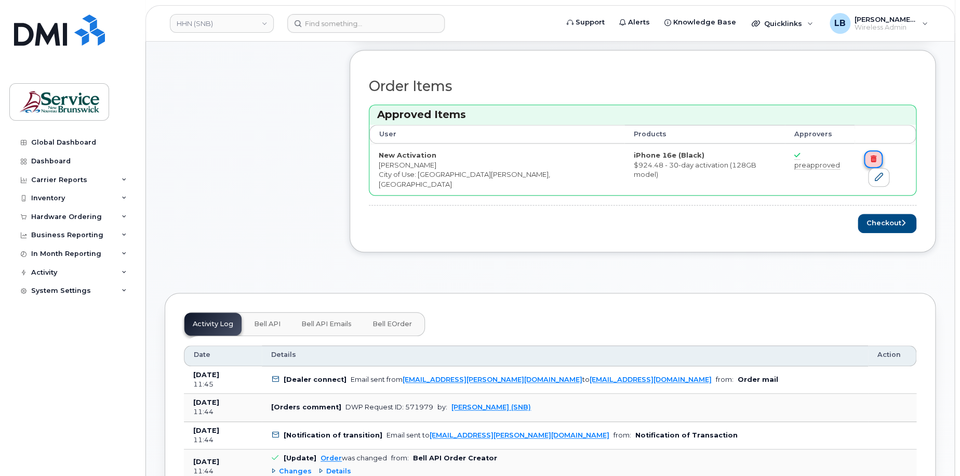
click at [868, 161] on link at bounding box center [873, 159] width 18 height 18
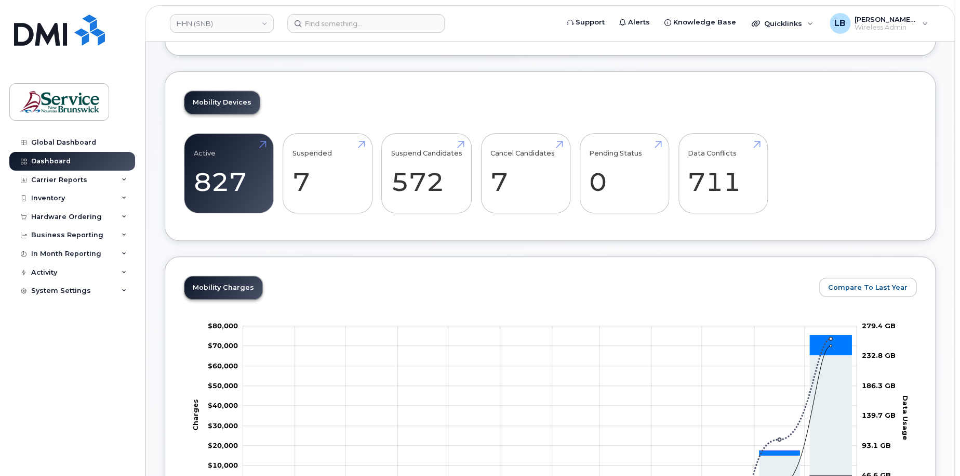
scroll to position [208, 0]
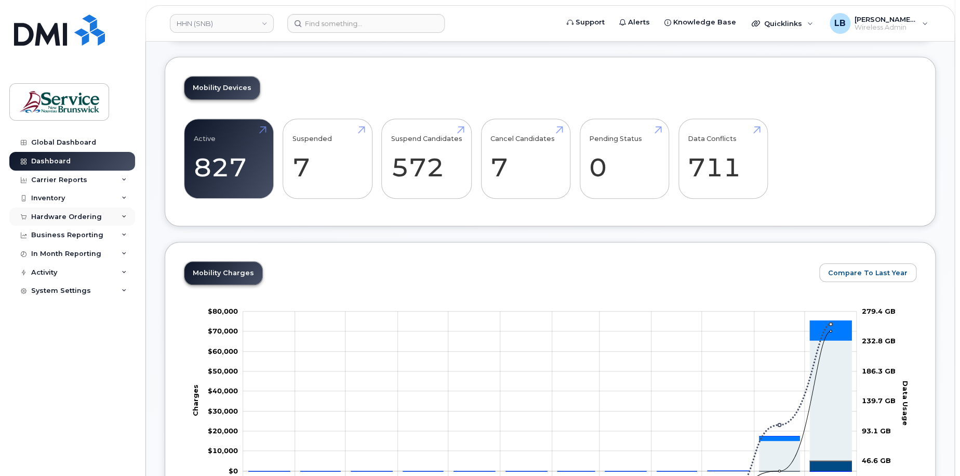
click at [63, 211] on div "Hardware Ordering" at bounding box center [72, 216] width 126 height 19
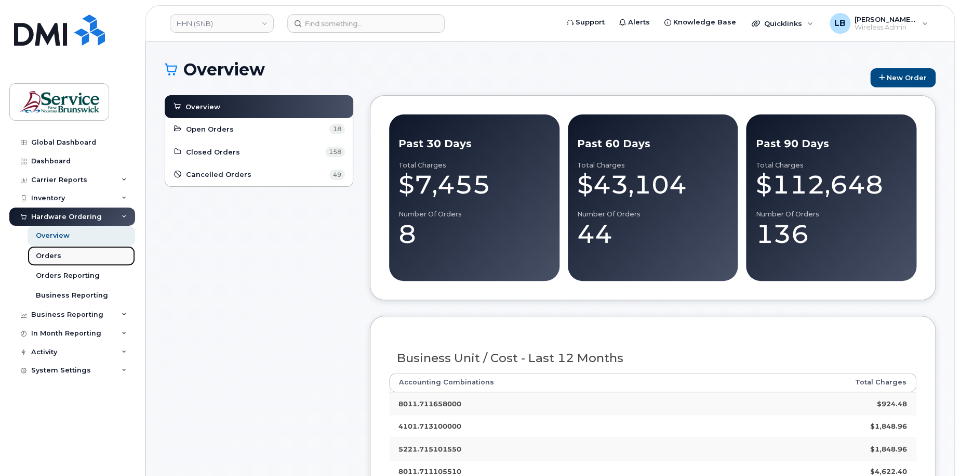
click at [50, 258] on div "Orders" at bounding box center [48, 255] width 25 height 9
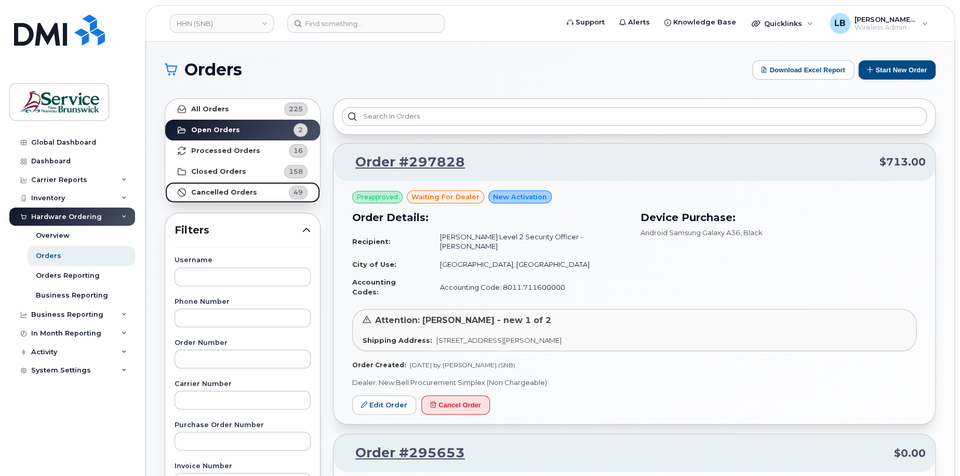
click at [240, 188] on strong "Cancelled Orders" at bounding box center [224, 192] width 66 height 8
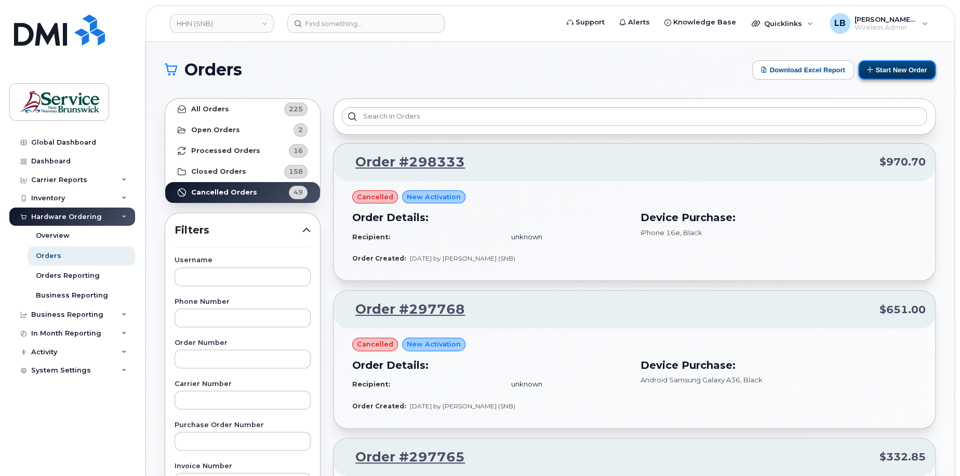
click at [884, 67] on button "Start New Order" at bounding box center [897, 69] width 77 height 19
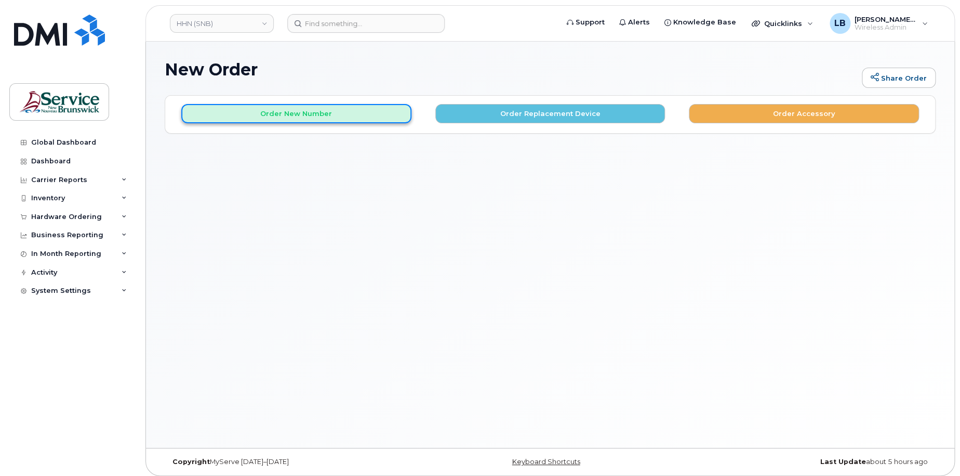
click at [325, 115] on button "Order New Number" at bounding box center [296, 113] width 230 height 19
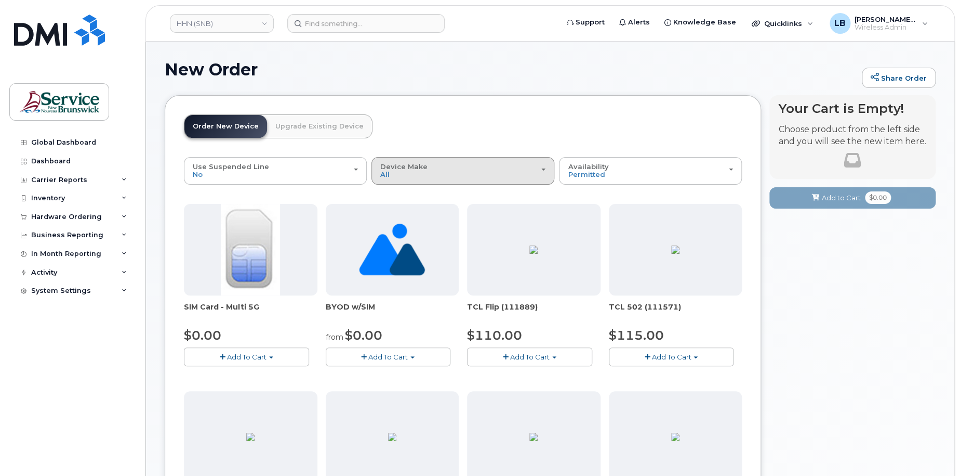
click at [441, 179] on button "Device Make All Aircard Android Cell Phone HUB iPhone Tablet Unknown" at bounding box center [463, 170] width 183 height 27
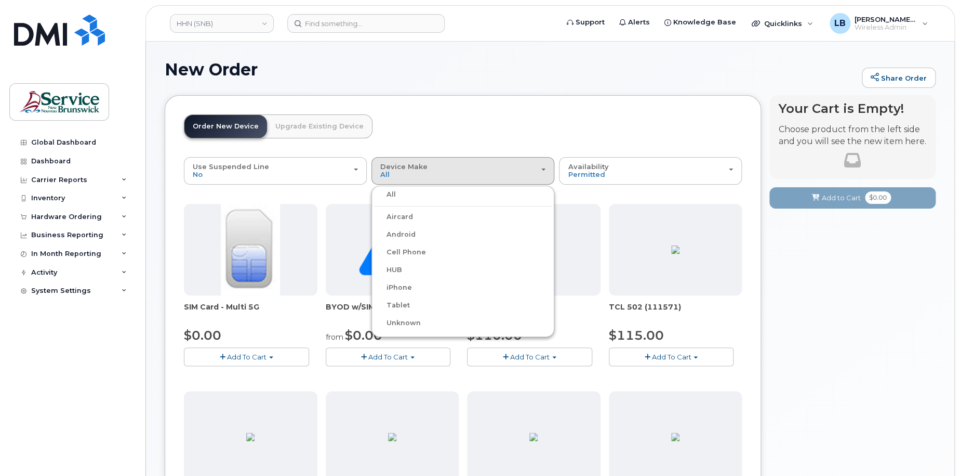
click at [402, 234] on label "Android" at bounding box center [395, 234] width 42 height 12
click at [0, 0] on input "Android" at bounding box center [0, 0] width 0 height 0
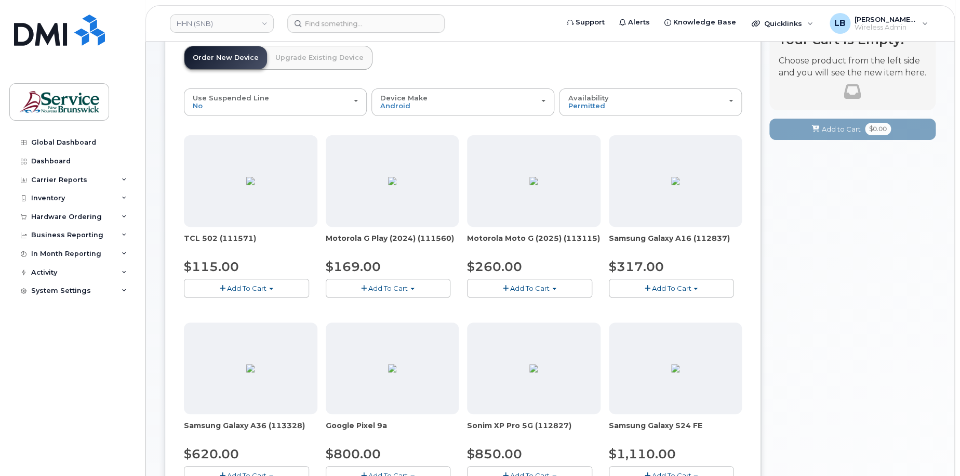
scroll to position [208, 0]
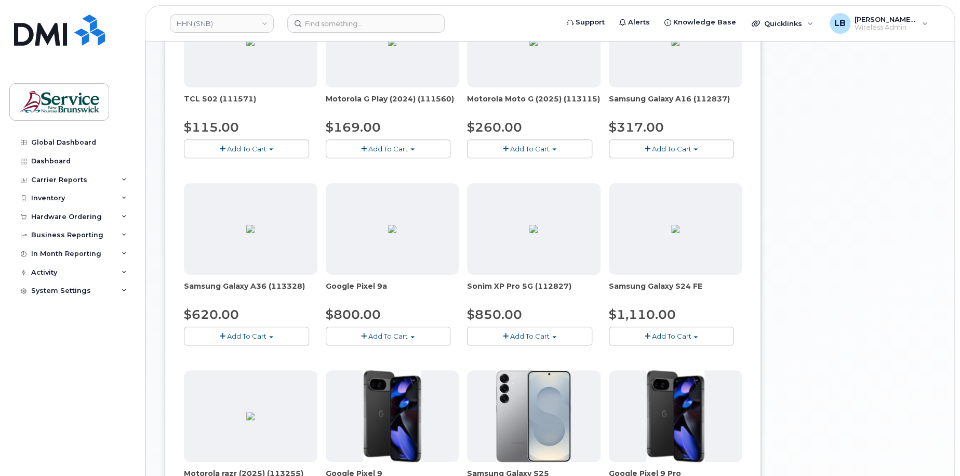
click at [273, 332] on button "Add To Cart" at bounding box center [246, 335] width 125 height 18
click at [260, 371] on link "$620.00 - 30-day activation (128GB model)" at bounding box center [271, 367] width 169 height 13
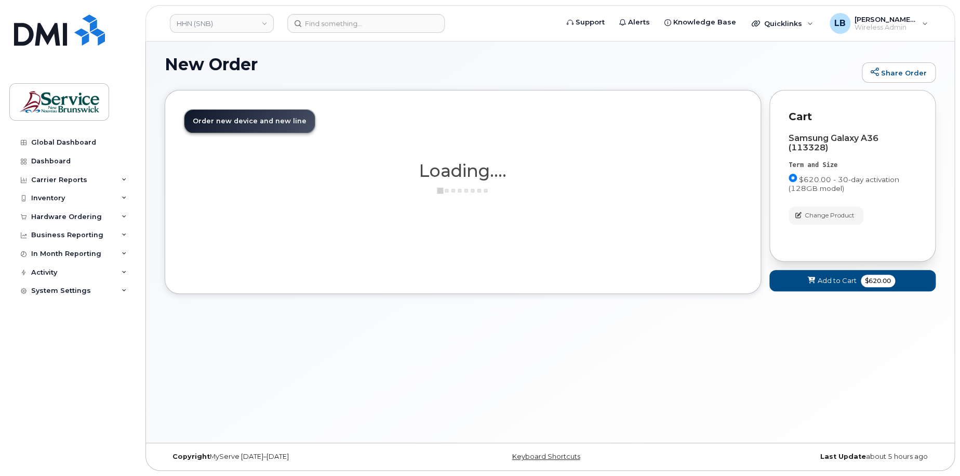
scroll to position [5, 0]
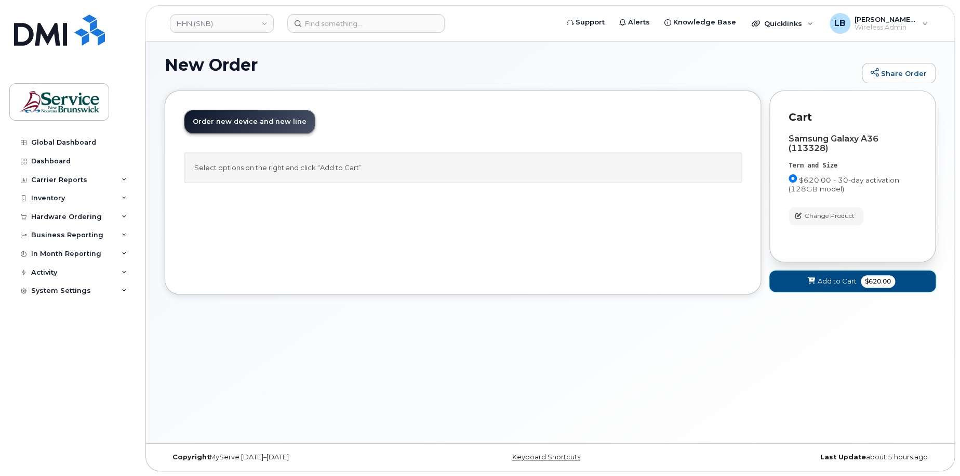
click at [834, 283] on span "Add to Cart" at bounding box center [837, 281] width 39 height 10
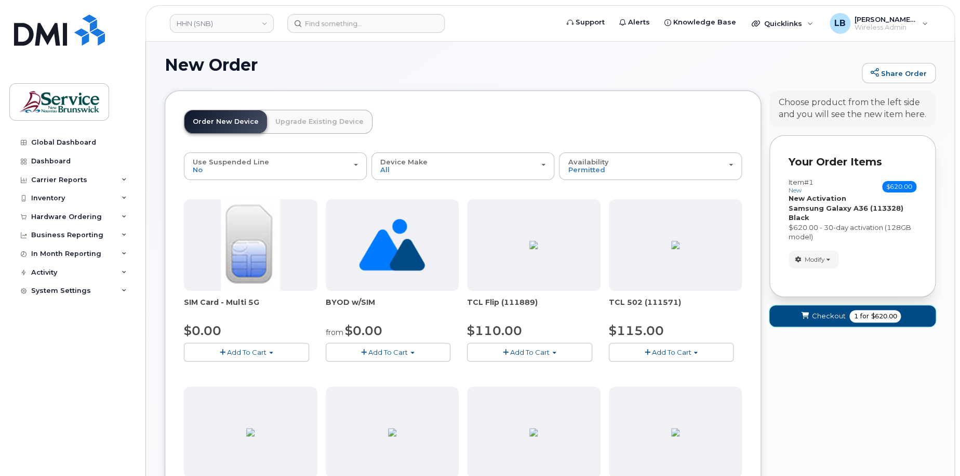
click at [818, 312] on span "Checkout" at bounding box center [829, 316] width 34 height 10
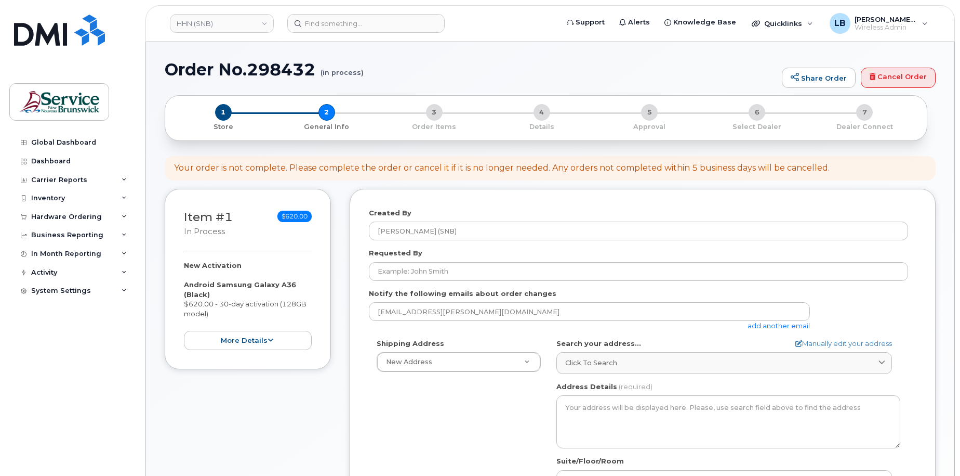
select select
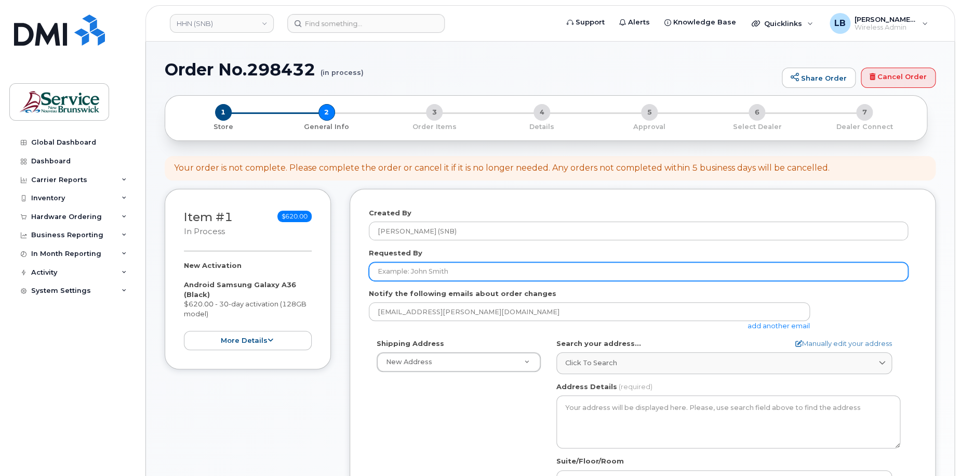
click at [479, 273] on input "Requested By" at bounding box center [638, 271] width 539 height 19
paste input "[PERSON_NAME]"
type input "[PERSON_NAME]"
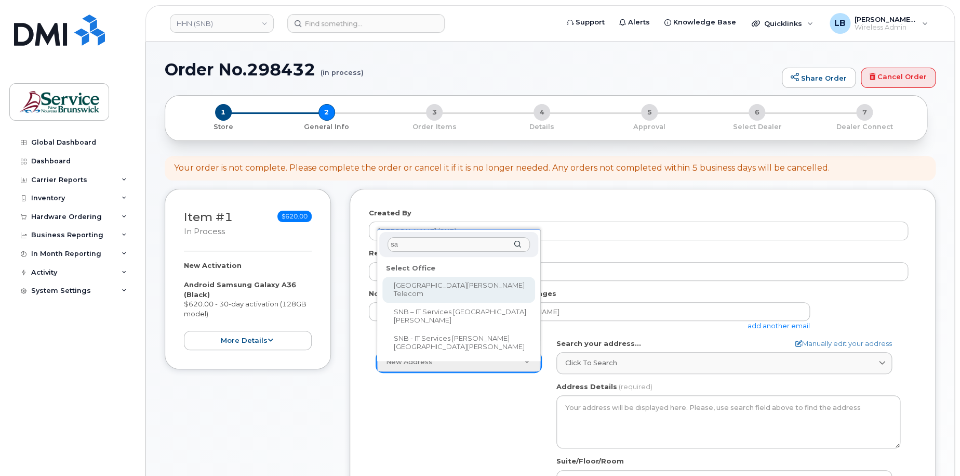
type input "sa"
select select
type textarea "[STREET_ADDRESS][PERSON_NAME]"
type input "[PERSON_NAME]"
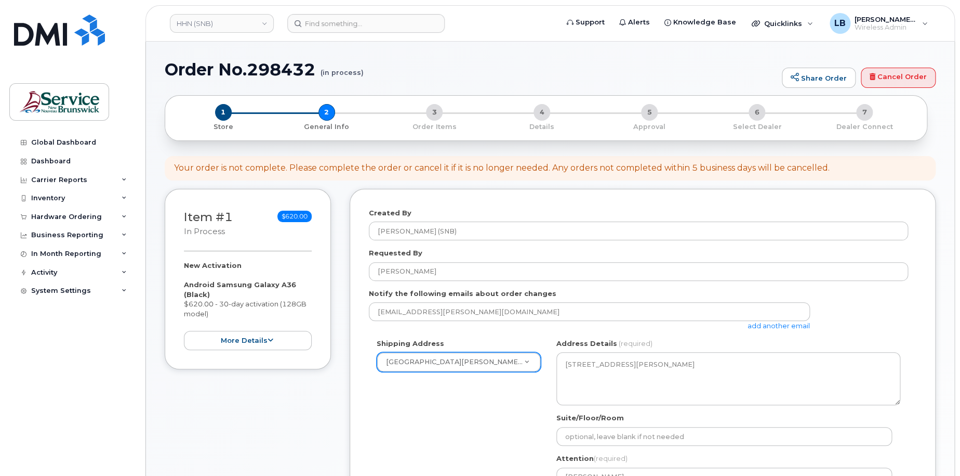
scroll to position [104, 0]
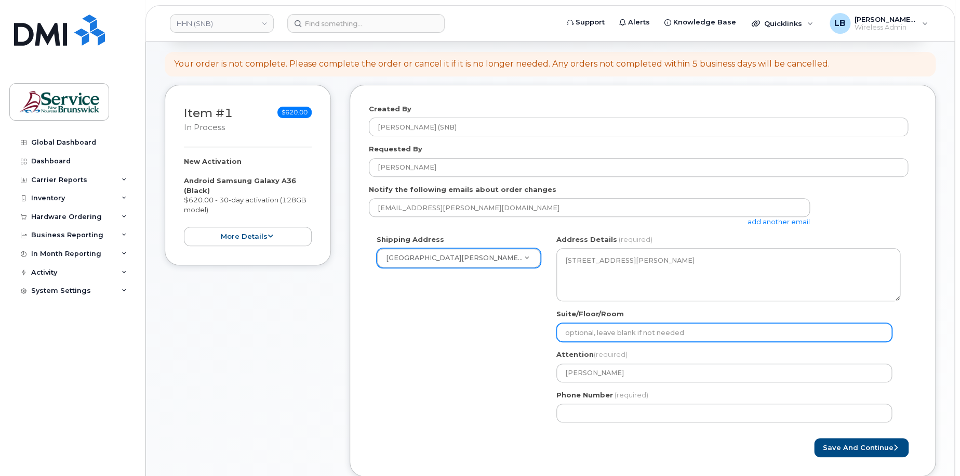
click at [628, 334] on input "Suite/Floor/Room" at bounding box center [725, 332] width 336 height 19
paste input "WO0000000480140"
select select
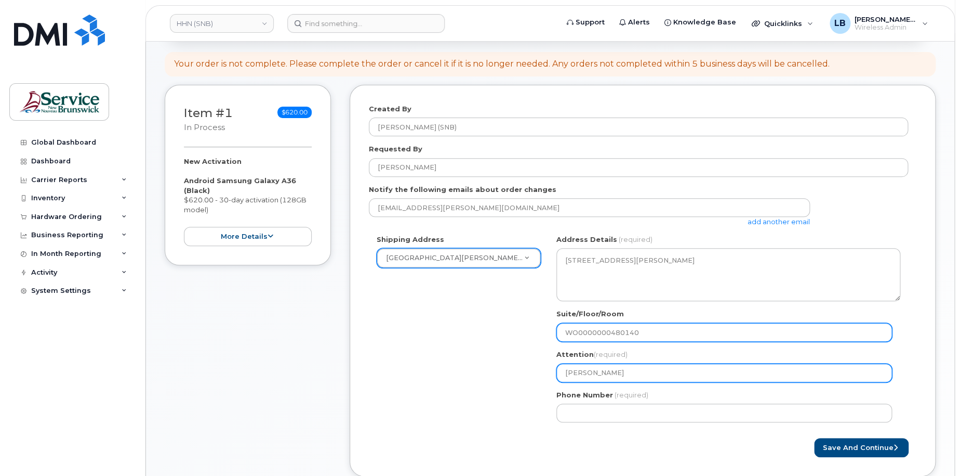
type input "WO0000000480140"
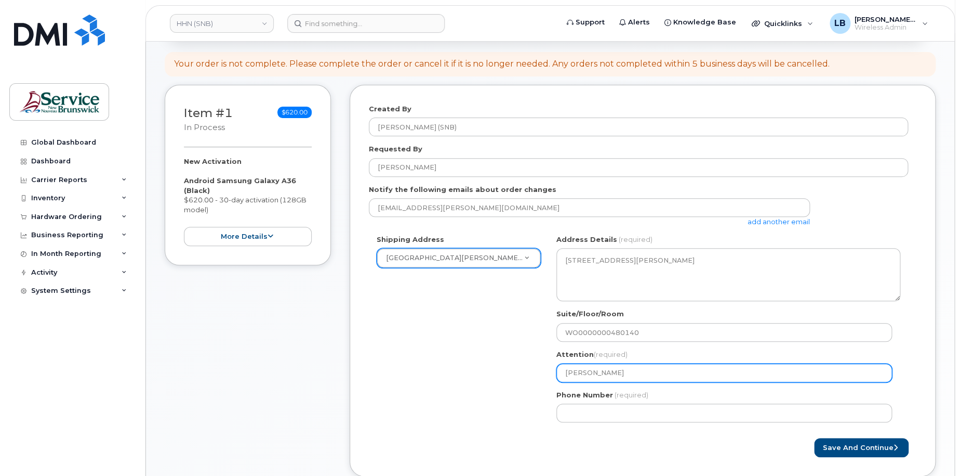
click at [658, 376] on input "Matthew Humphrey" at bounding box center [725, 372] width 336 height 19
type input "Matthew Humphrey"
select select
type input "Matthew Humphrey -"
select select
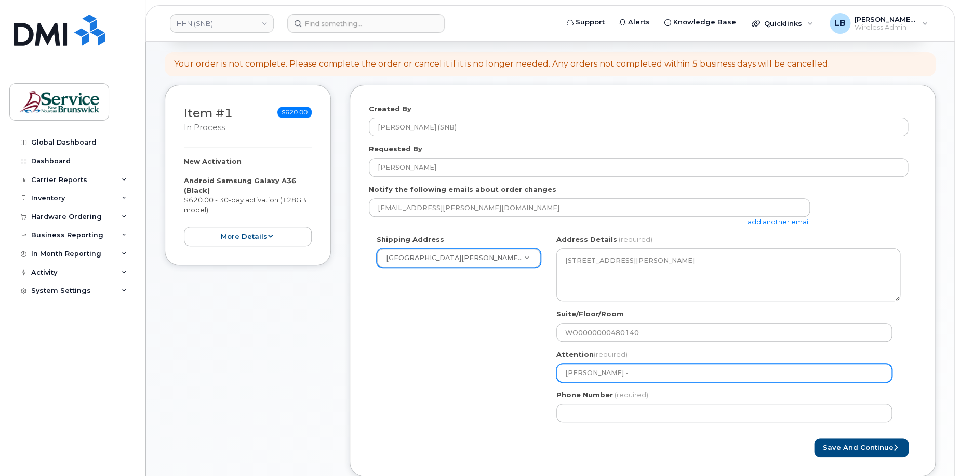
type input "Matthew Humphrey - 5"
select select
type input "Matthew Humphrey - 57"
select select
type input "Matthew Humphrey - 571"
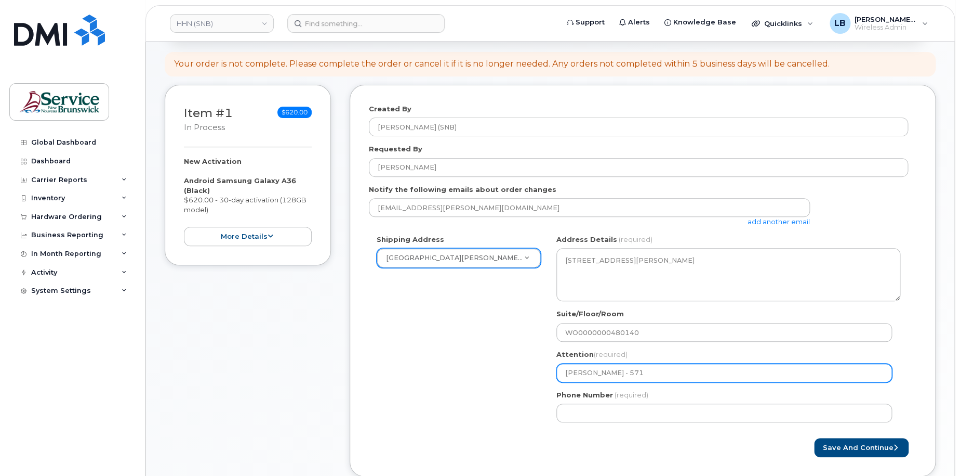
select select
type input "Matthew Humphrey - 5719"
select select
type input "Matthew Humphrey - 57197"
select select
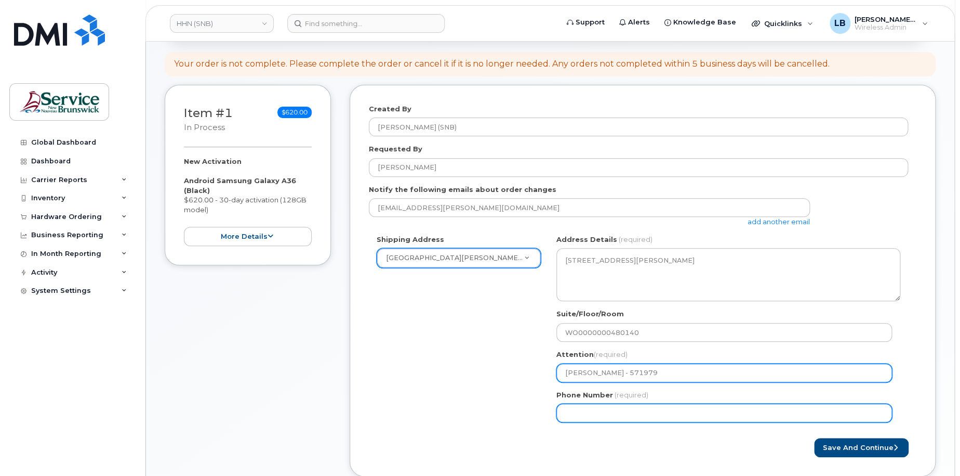
type input "[PERSON_NAME] - 571979"
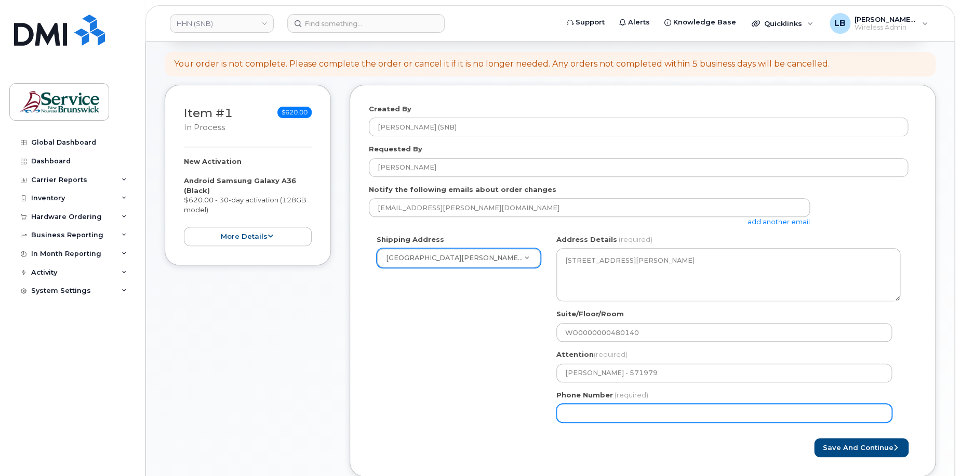
click at [657, 415] on input "Phone Number" at bounding box center [725, 412] width 336 height 19
select select
type input "506233396"
select select
type input "5062333965"
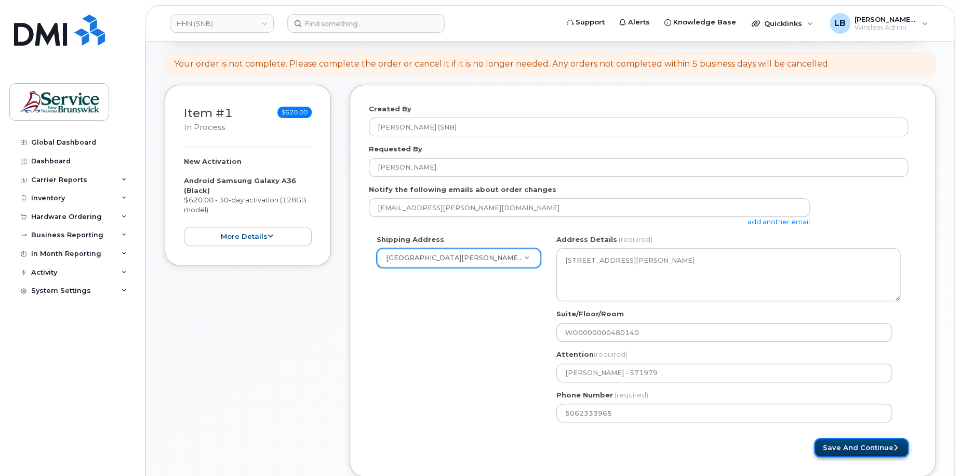
click at [862, 449] on button "Save and Continue" at bounding box center [861, 447] width 95 height 19
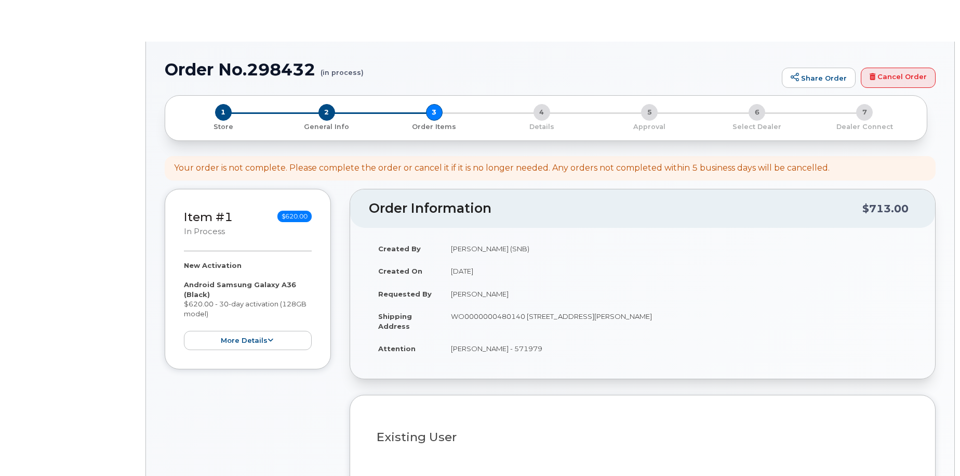
select select
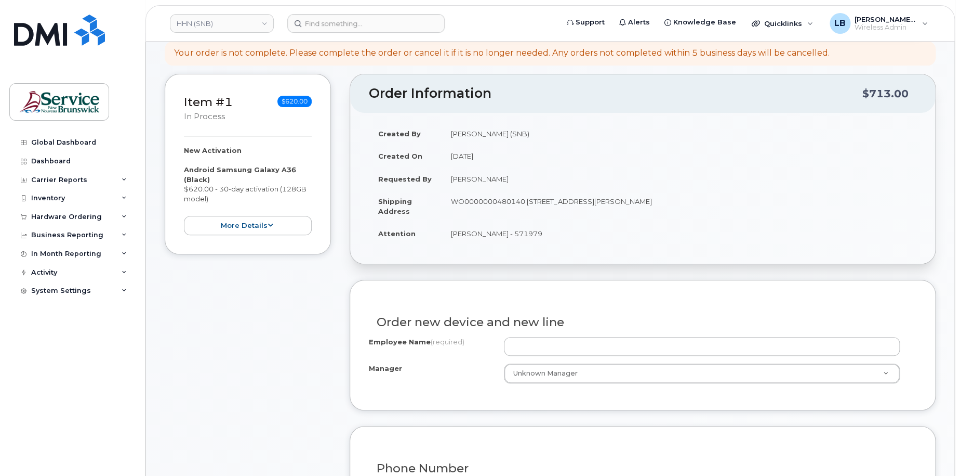
scroll to position [260, 0]
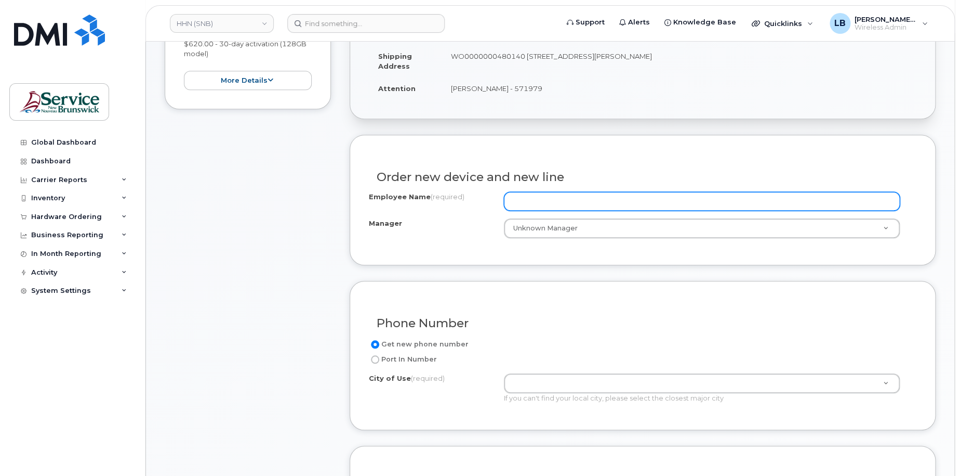
click at [585, 200] on input "Employee Name (required)" at bounding box center [702, 201] width 397 height 19
paste input "[PERSON_NAME]"
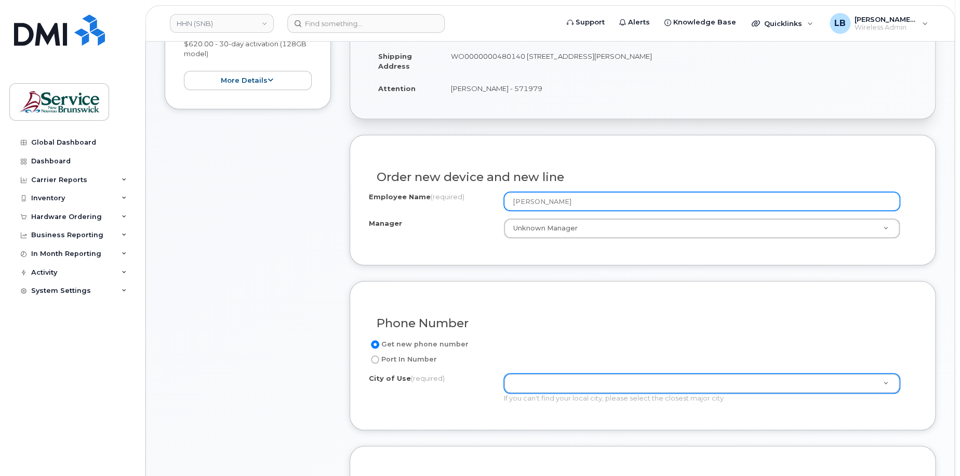
type input "[PERSON_NAME]"
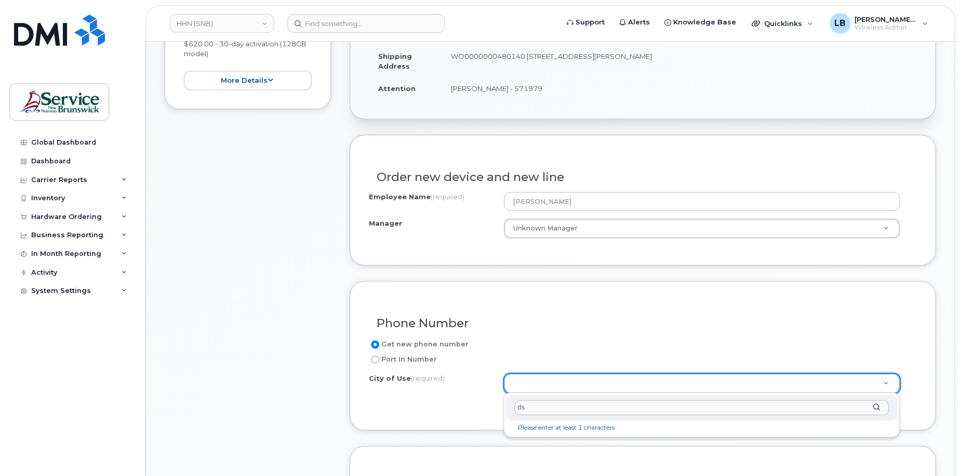
type input "d"
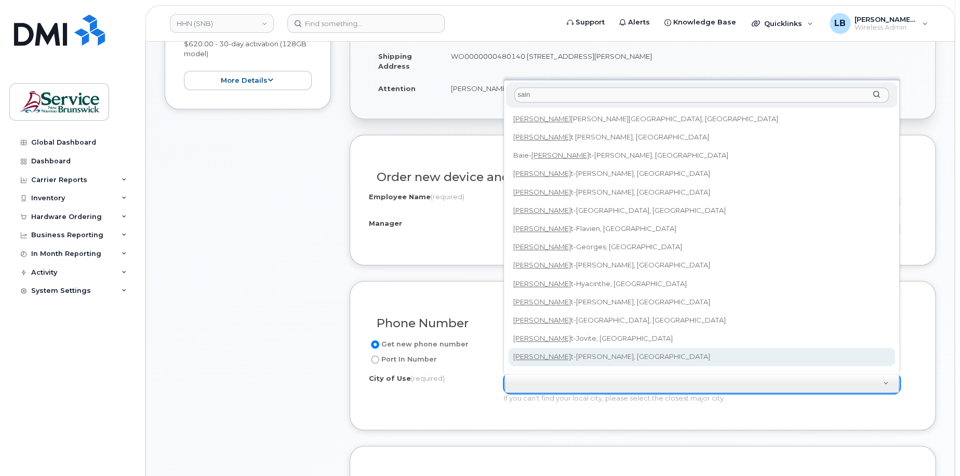
scroll to position [8, 0]
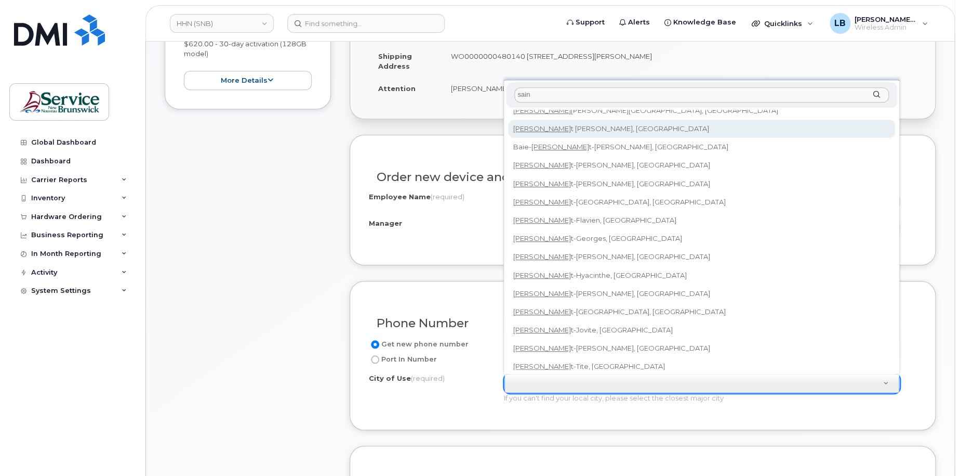
type input "sain"
type input "2008"
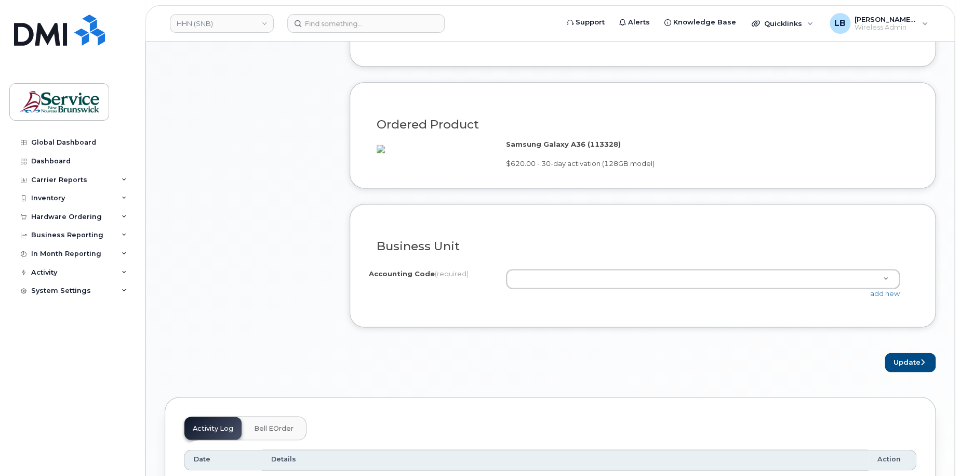
scroll to position [624, 0]
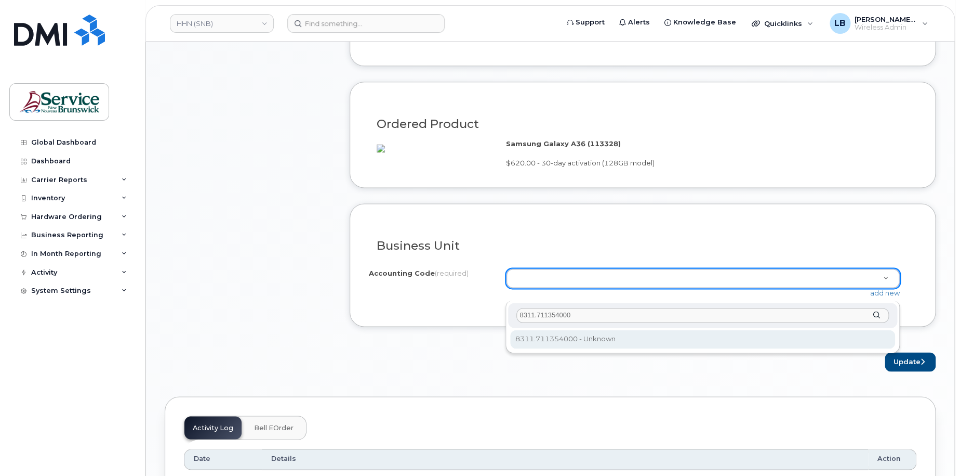
type input "8311.711354000"
select select "8311.711354000"
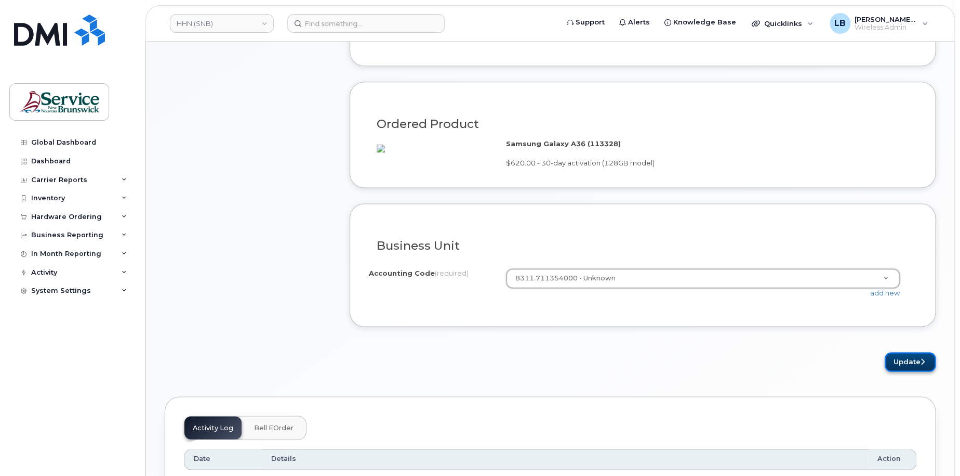
click at [896, 371] on button "Update" at bounding box center [910, 361] width 51 height 19
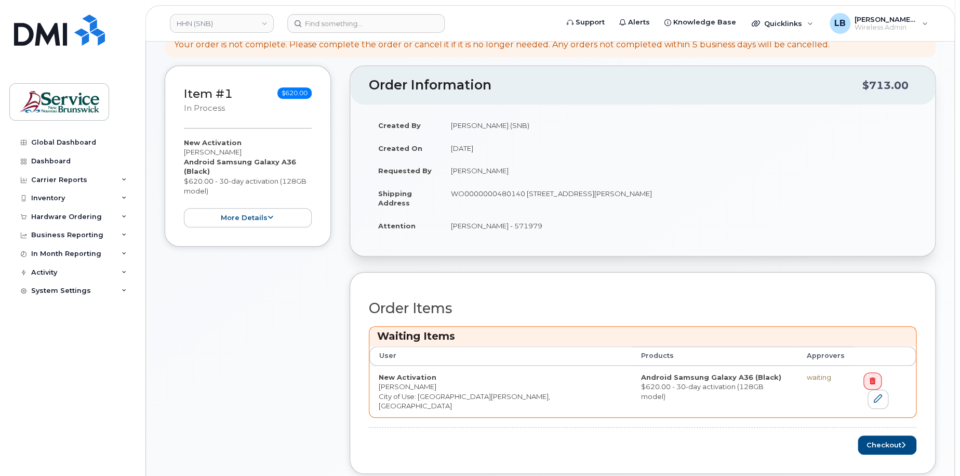
scroll to position [208, 0]
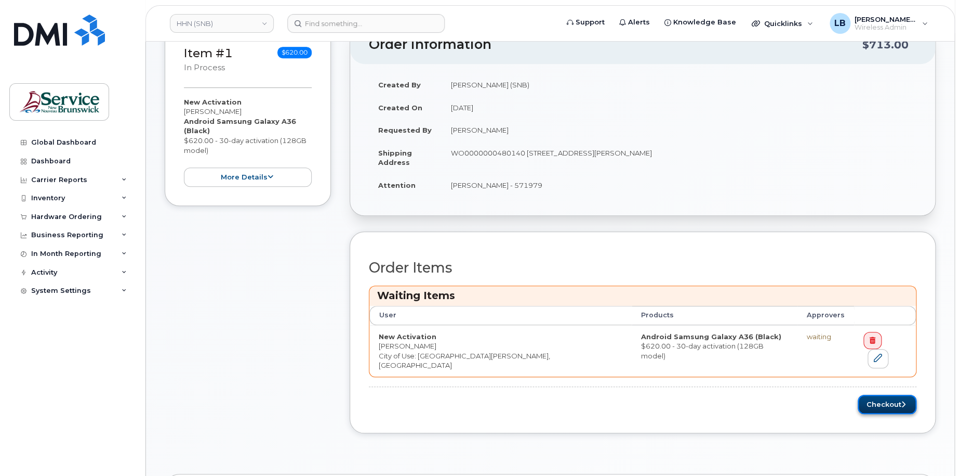
click at [888, 394] on button "Checkout" at bounding box center [887, 403] width 59 height 19
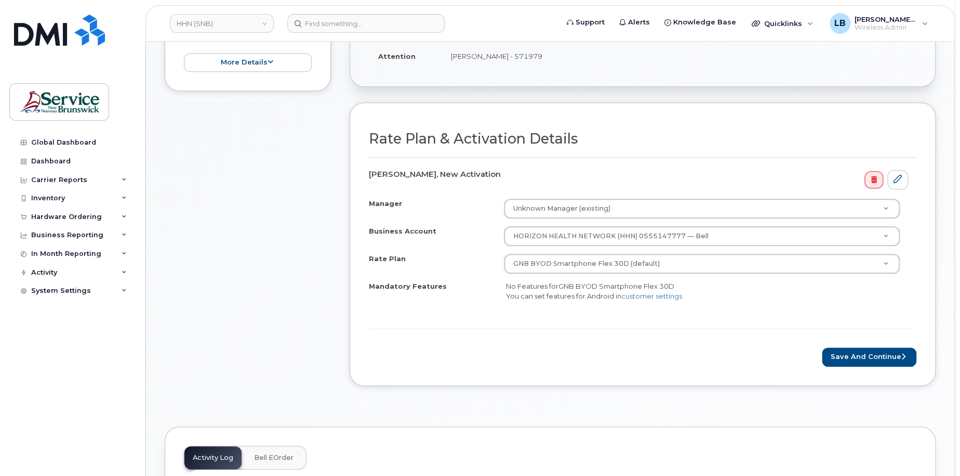
scroll to position [260, 0]
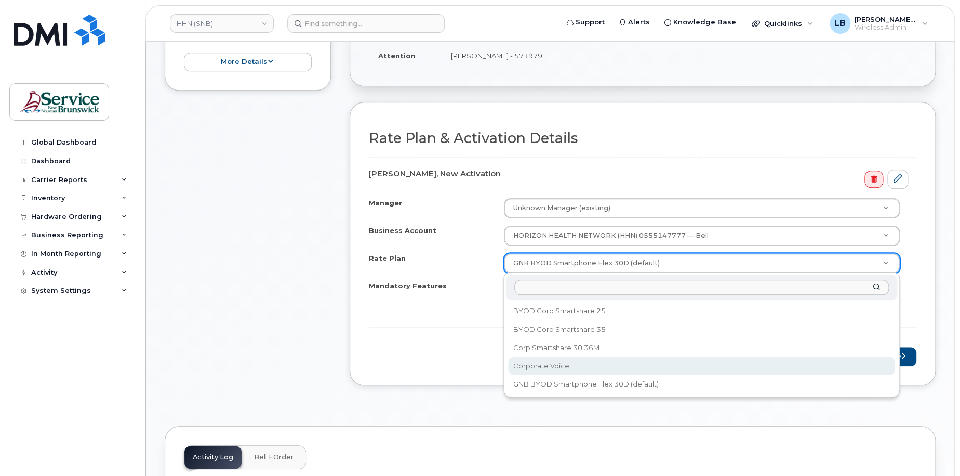
select select "Corporate Voice"
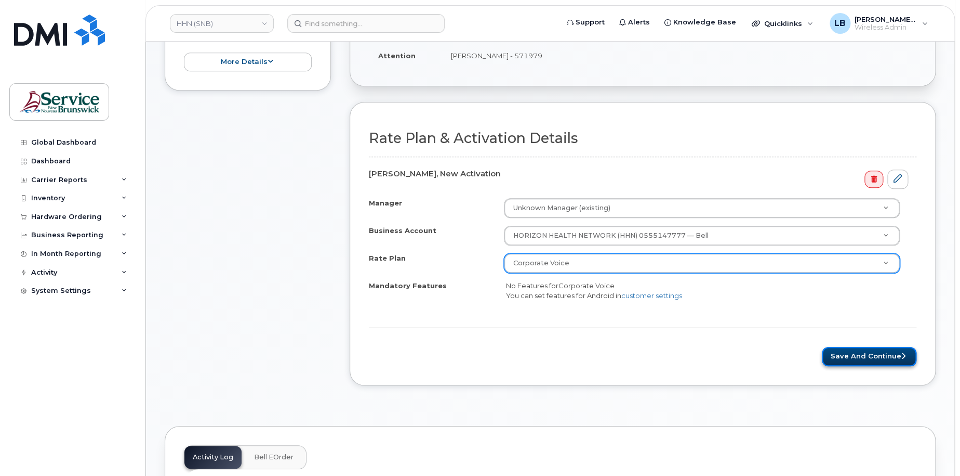
click at [887, 350] on button "Save and Continue" at bounding box center [869, 356] width 95 height 19
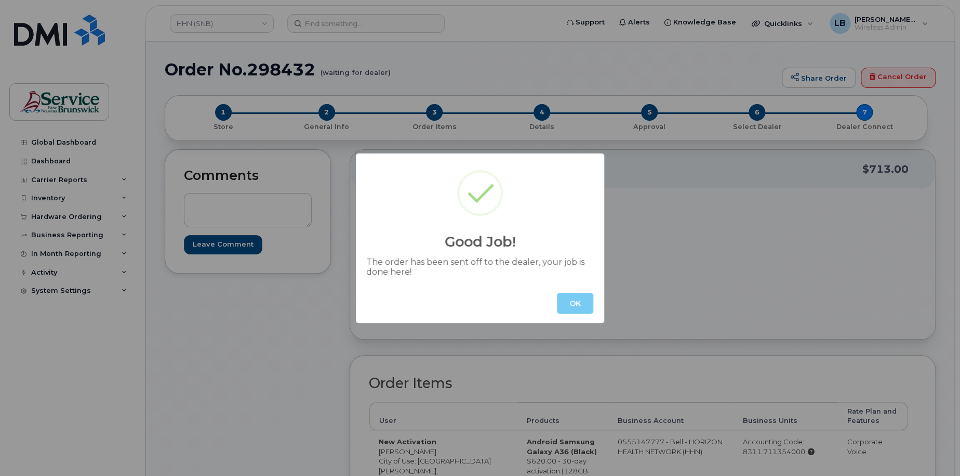
click at [578, 300] on button "OK" at bounding box center [575, 303] width 36 height 21
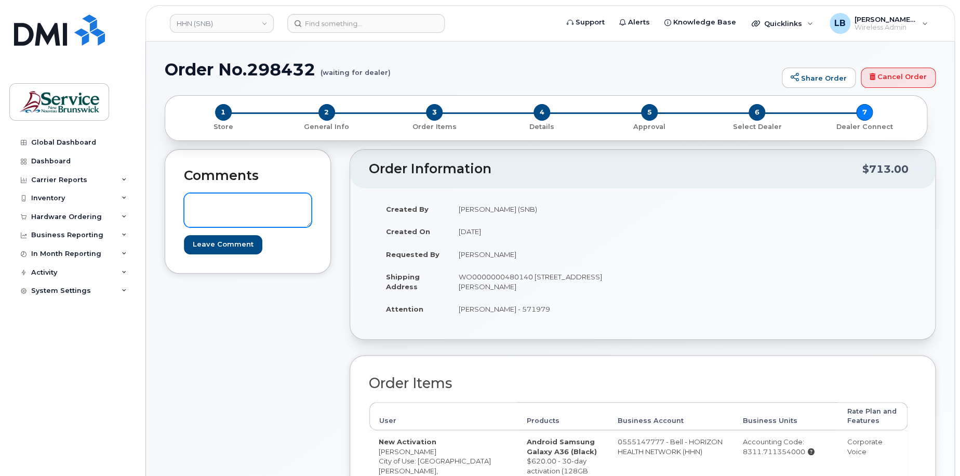
click at [273, 207] on textarea at bounding box center [248, 210] width 128 height 34
paste textarea "DWP Request ID: 571979"
type textarea "DWP Request ID: 571979"
click at [229, 240] on input "Leave Comment" at bounding box center [223, 244] width 78 height 19
type input "Create Event"
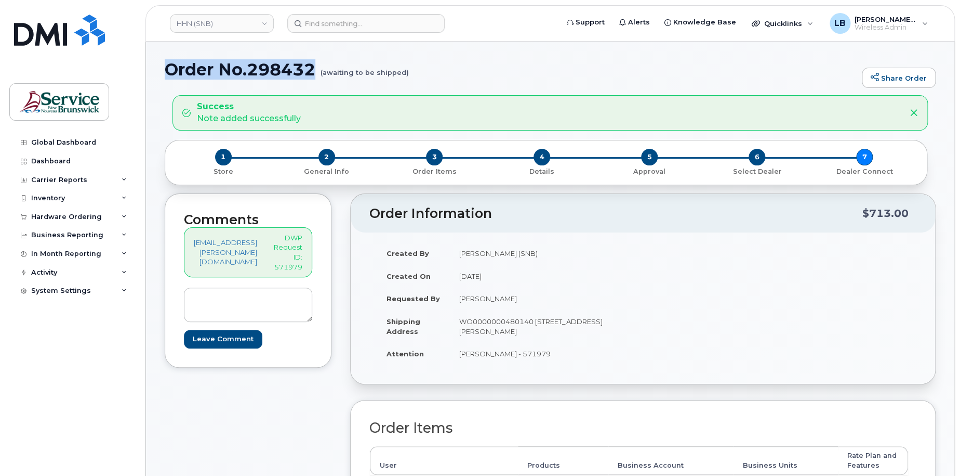
drag, startPoint x: 320, startPoint y: 64, endPoint x: 168, endPoint y: 63, distance: 151.8
click at [168, 63] on h1 "Order No.298432 (awaiting to be shipped)" at bounding box center [511, 69] width 692 height 18
copy h1 "Order No.298432"
click at [789, 24] on span "Quicklinks" at bounding box center [783, 23] width 38 height 8
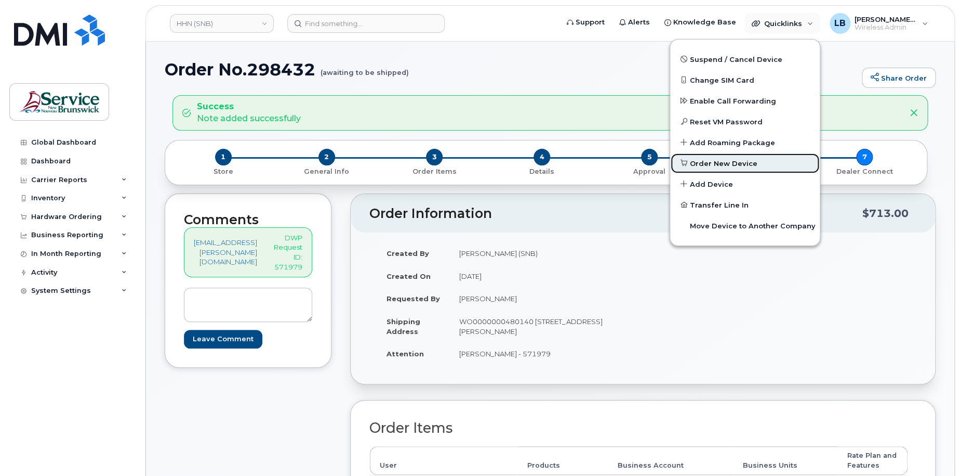
click at [700, 167] on span "Order New Device" at bounding box center [724, 164] width 68 height 10
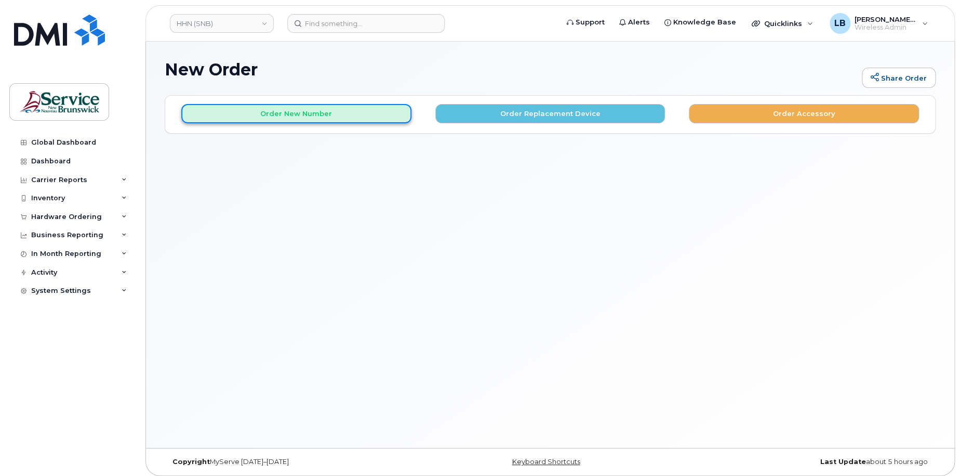
click at [306, 114] on button "Order New Number" at bounding box center [296, 113] width 230 height 19
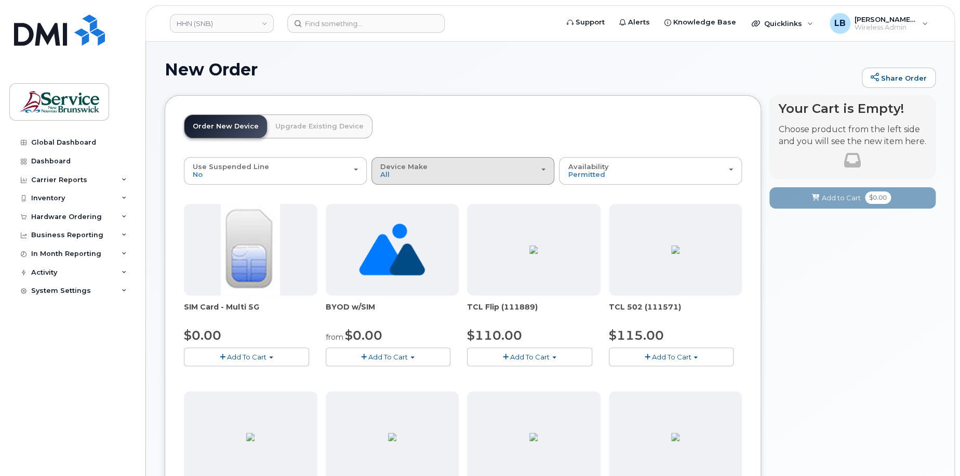
click at [446, 168] on div "Device Make All Aircard Android Cell Phone HUB iPhone Tablet Unknown" at bounding box center [462, 171] width 165 height 16
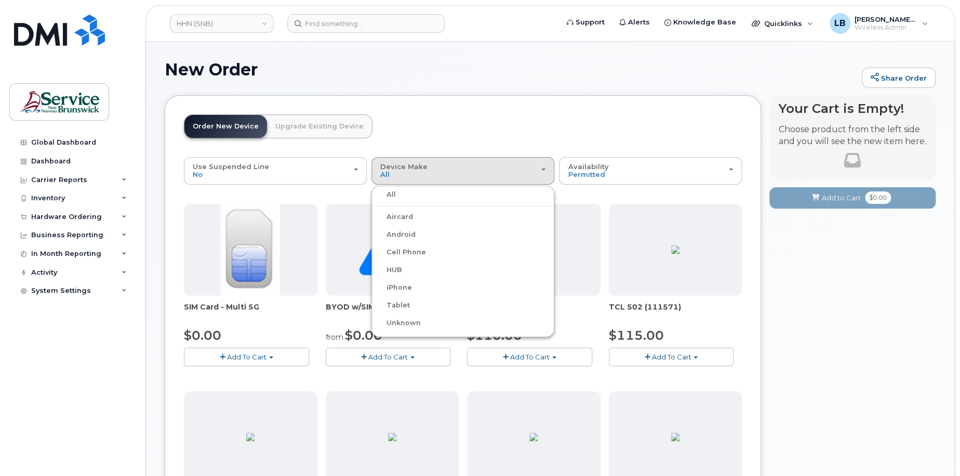
click at [402, 284] on label "iPhone" at bounding box center [393, 287] width 38 height 12
click at [0, 0] on input "iPhone" at bounding box center [0, 0] width 0 height 0
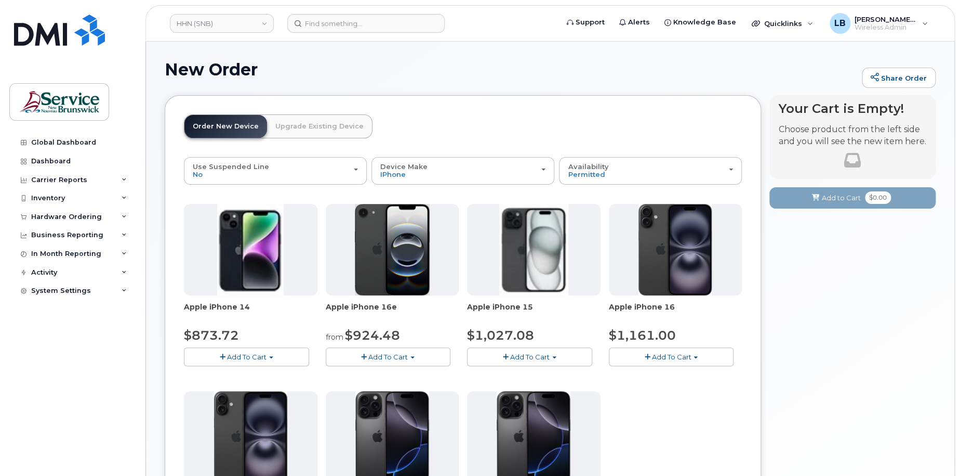
click at [405, 355] on span "Add To Cart" at bounding box center [387, 356] width 39 height 8
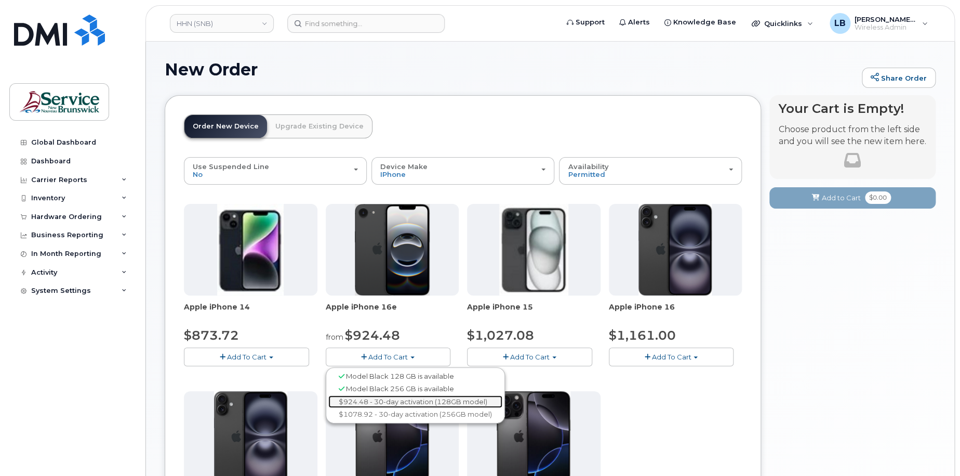
click at [388, 402] on link "$924.48 - 30-day activation (128GB model)" at bounding box center [415, 401] width 174 height 13
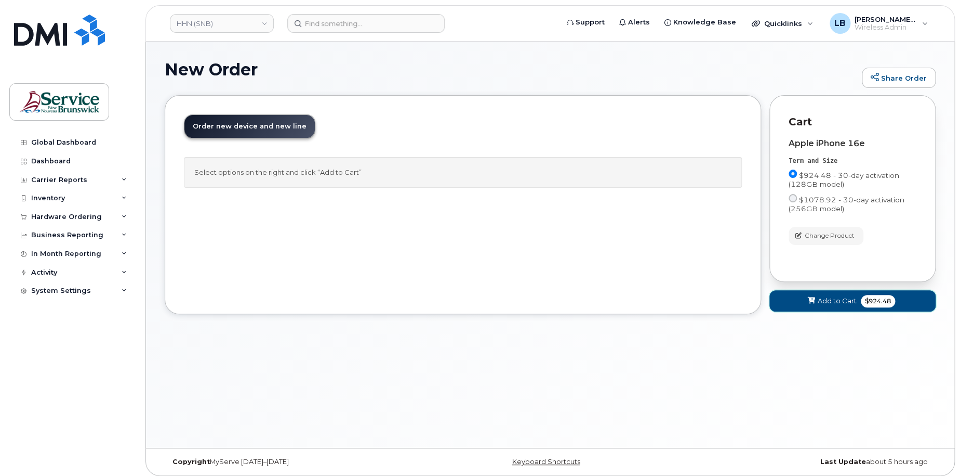
click at [830, 300] on span "Add to Cart" at bounding box center [837, 301] width 39 height 10
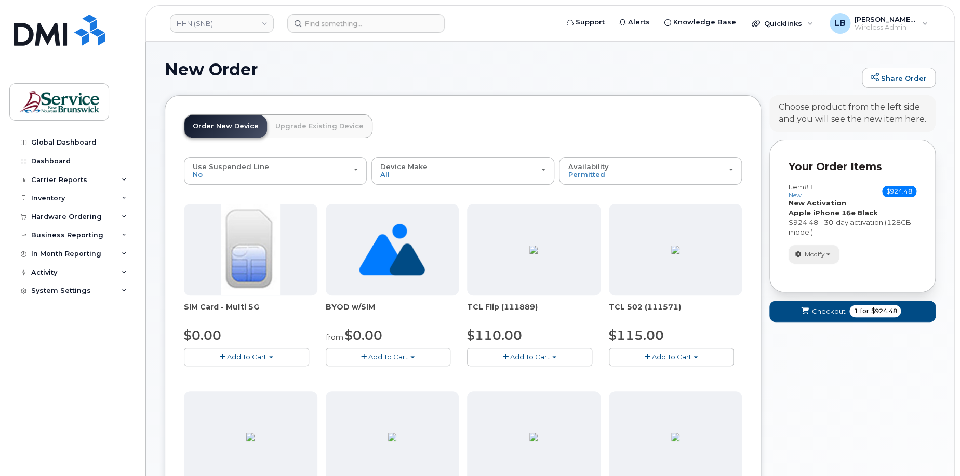
click at [822, 255] on span "Modify" at bounding box center [815, 253] width 20 height 9
click at [820, 302] on span "Remove" at bounding box center [817, 304] width 35 height 8
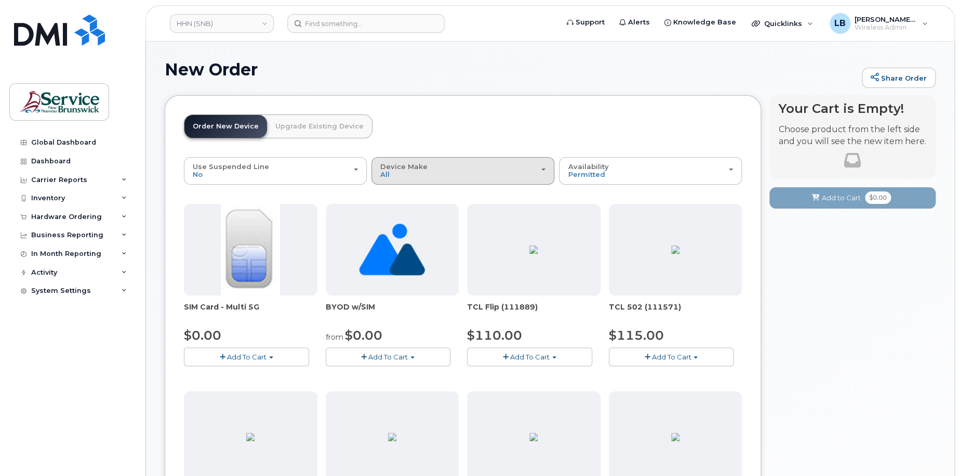
click at [429, 171] on div "Device Make All Aircard Android Cell Phone HUB iPhone Tablet Unknown" at bounding box center [462, 171] width 165 height 16
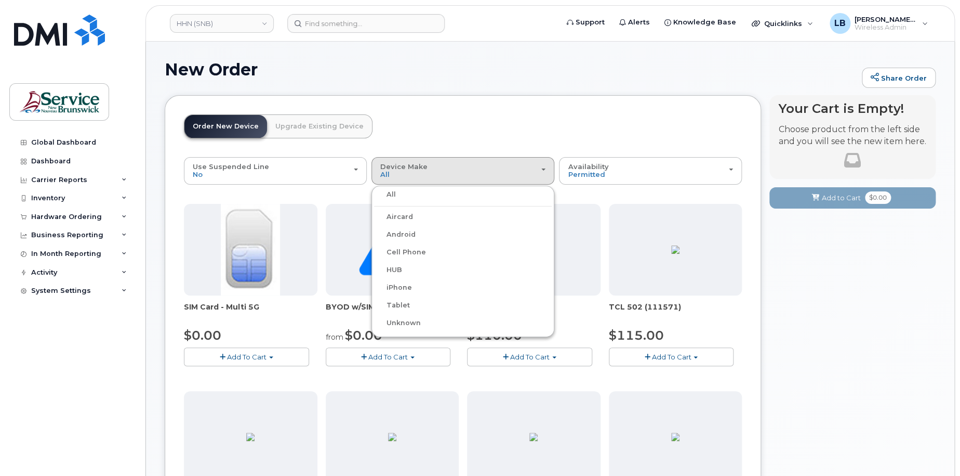
click at [405, 232] on label "Android" at bounding box center [395, 234] width 42 height 12
click at [0, 0] on input "Android" at bounding box center [0, 0] width 0 height 0
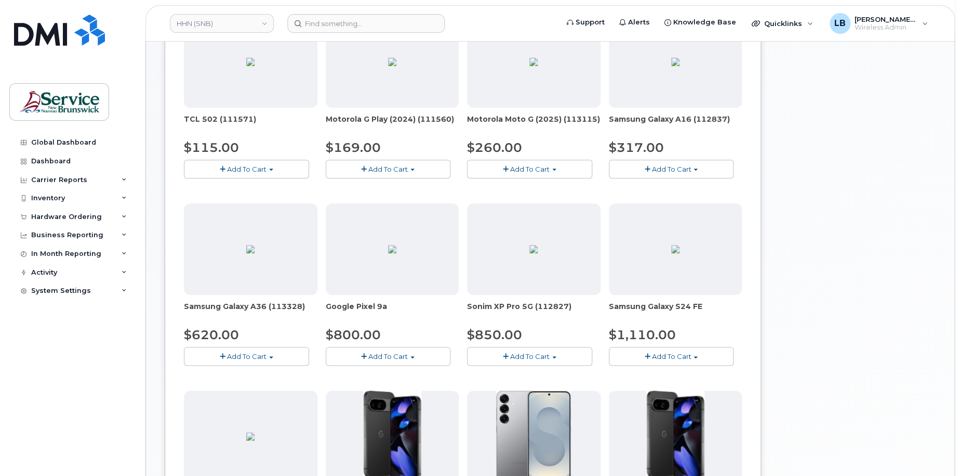
scroll to position [260, 0]
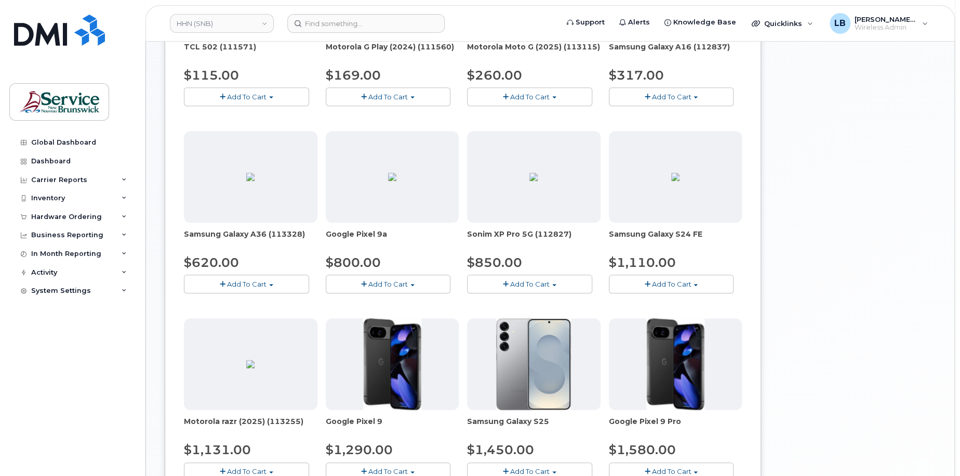
click at [276, 284] on button "Add To Cart" at bounding box center [246, 283] width 125 height 18
click at [255, 318] on link "$620.00 - 30-day activation (128GB model)" at bounding box center [271, 315] width 169 height 13
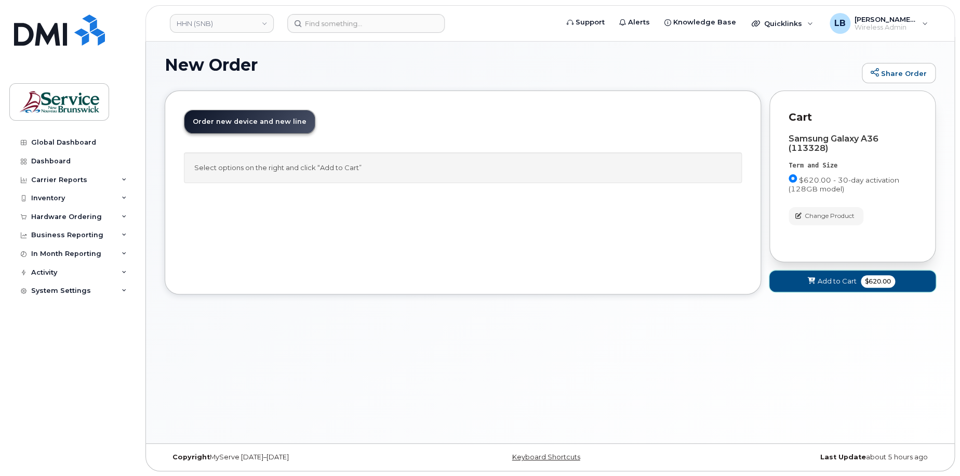
click at [838, 282] on span "Add to Cart" at bounding box center [837, 281] width 39 height 10
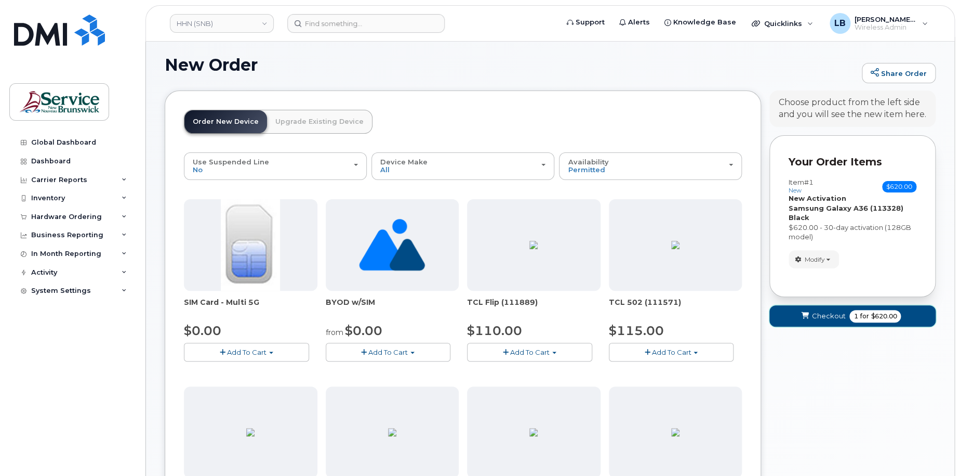
click at [841, 314] on span "Checkout" at bounding box center [829, 316] width 34 height 10
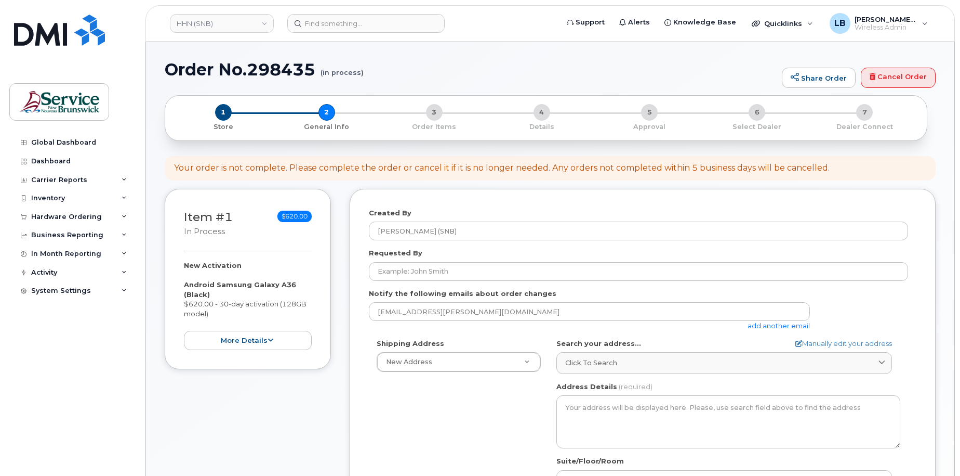
select select
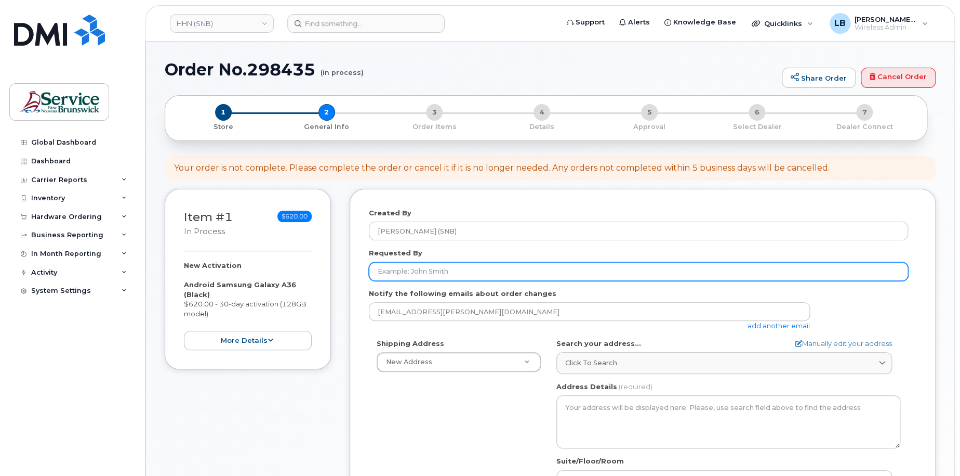
click at [443, 270] on input "Requested By" at bounding box center [638, 271] width 539 height 19
paste input "[PERSON_NAME]"
type input "[PERSON_NAME]"
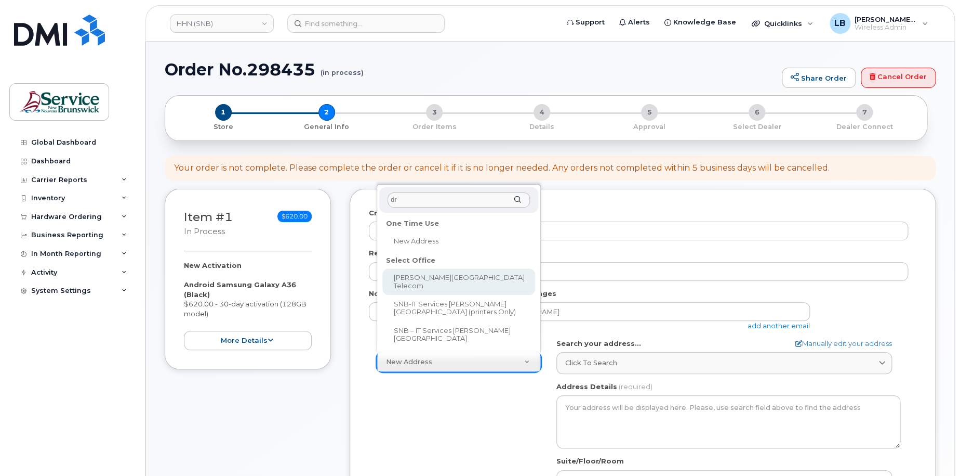
type input "dr"
select select
type textarea "985 College Hill Rd Fredericton New Brunswick E3B 4J7"
type input "[PERSON_NAME]"
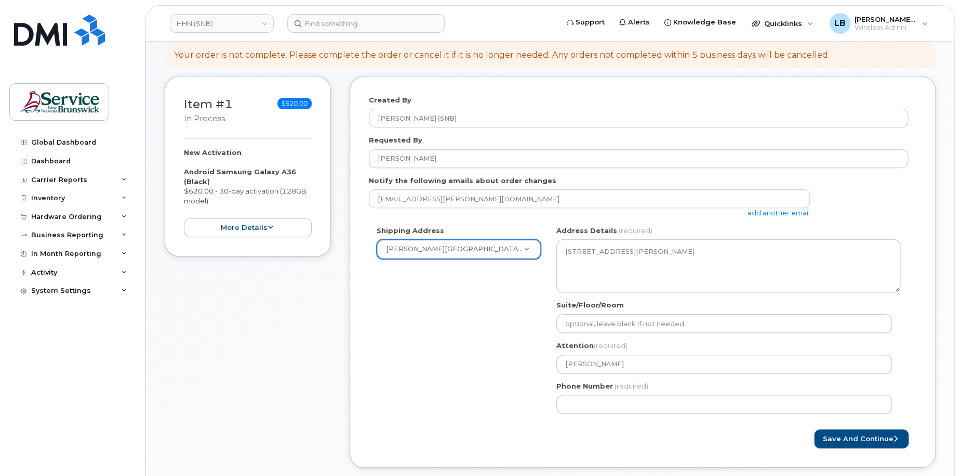
scroll to position [260, 0]
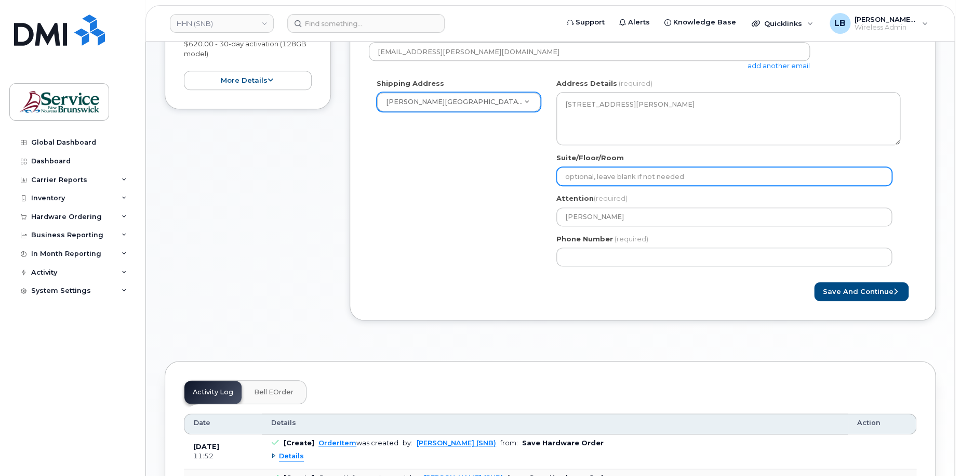
click at [598, 179] on input "Suite/Floor/Room" at bounding box center [725, 176] width 336 height 19
paste input "WO0000000480095"
select select
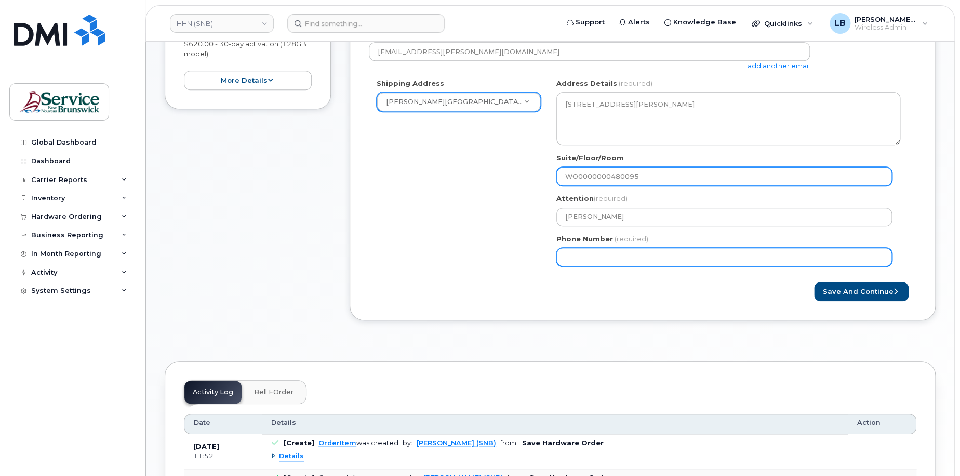
type input "WO0000000480095"
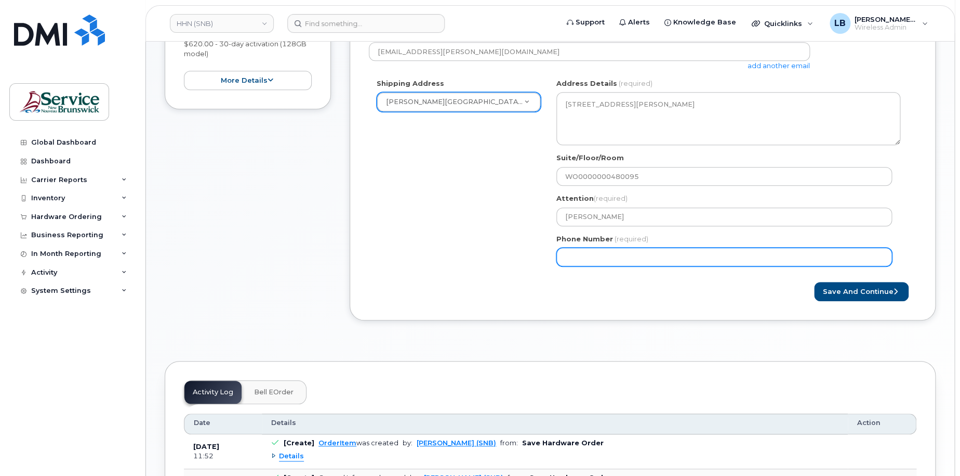
click at [603, 259] on input "Phone Number" at bounding box center [725, 256] width 336 height 19
select select
type input "506233396"
select select
type input "5062333965"
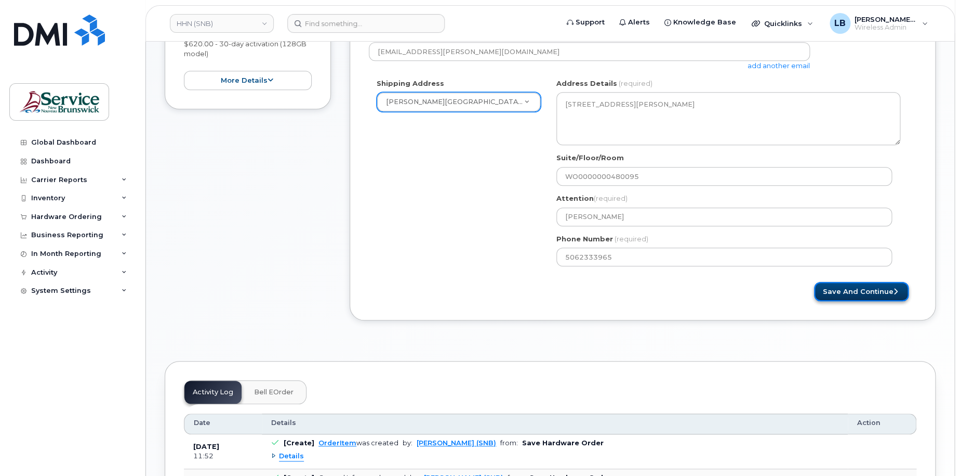
click at [881, 300] on button "Save and Continue" at bounding box center [861, 291] width 95 height 19
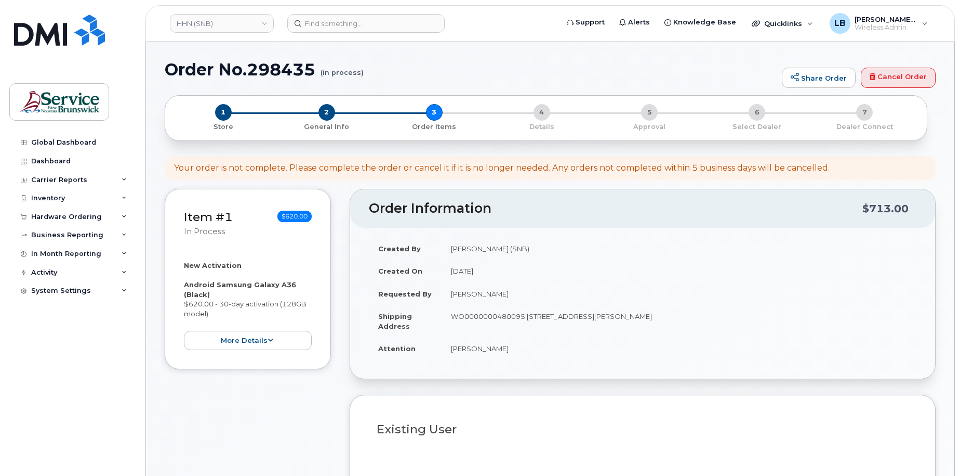
select select
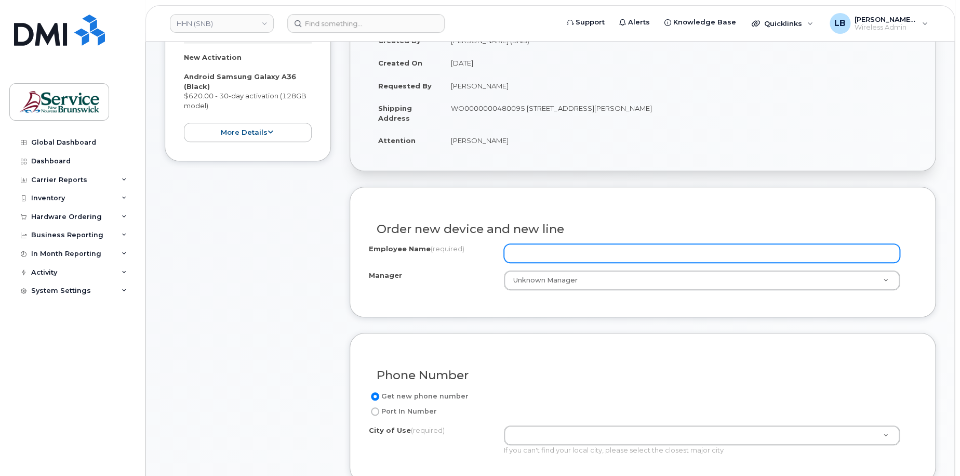
click at [695, 255] on input "Employee Name (required)" at bounding box center [702, 253] width 397 height 19
paste input "[PERSON_NAME]"
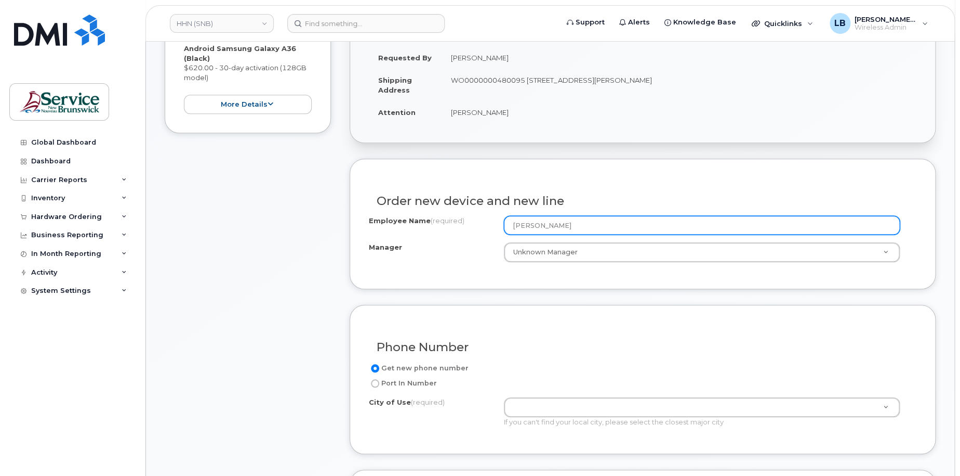
scroll to position [260, 0]
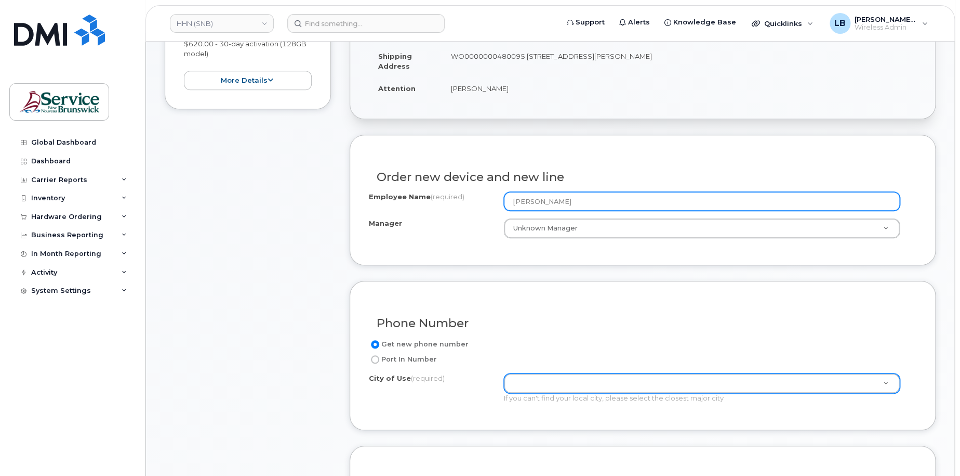
type input "[PERSON_NAME]"
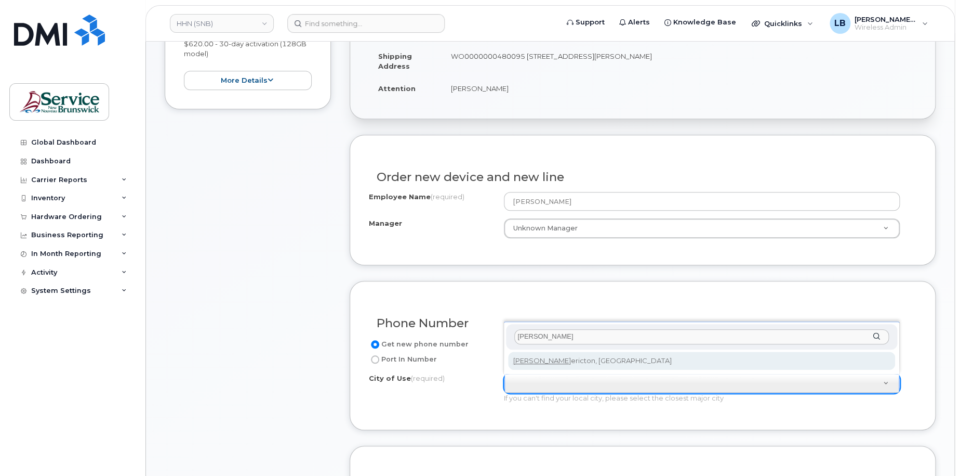
type input "fred"
type input "1578"
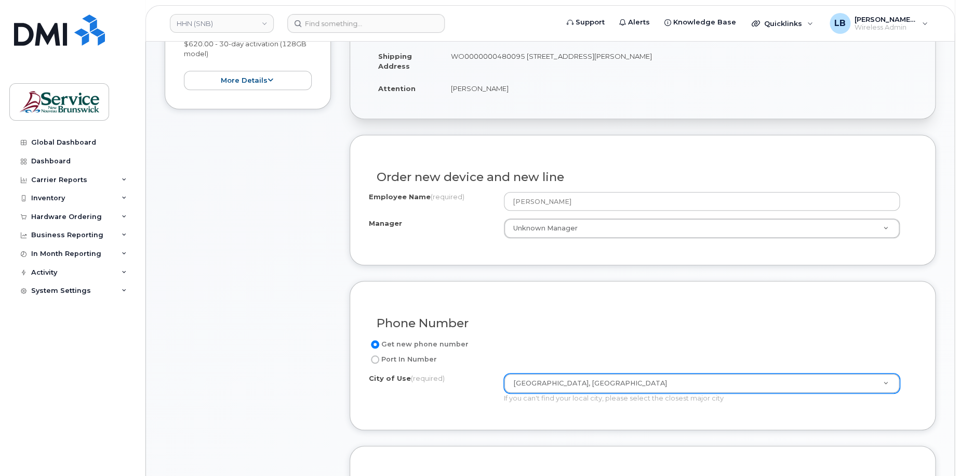
click at [450, 395] on div "City of Use (required) Fredericton, New Brunswick 1578 If you can't find your l…" at bounding box center [638, 388] width 539 height 30
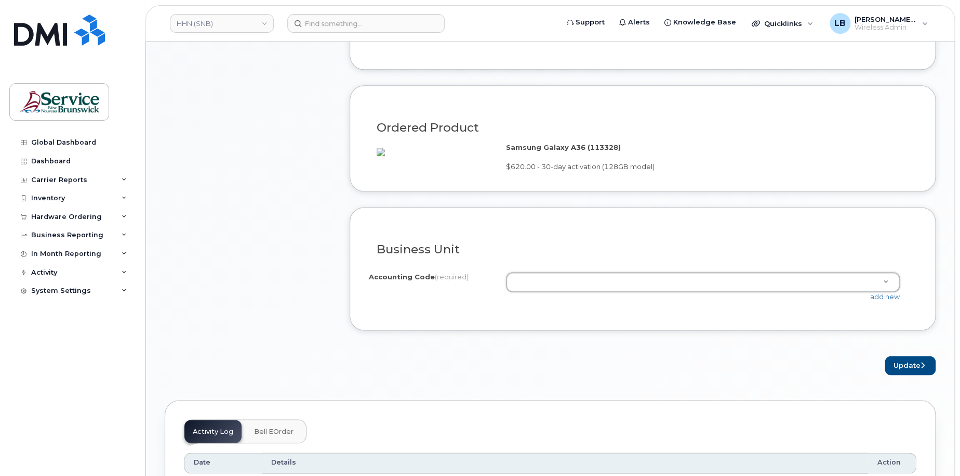
scroll to position [624, 0]
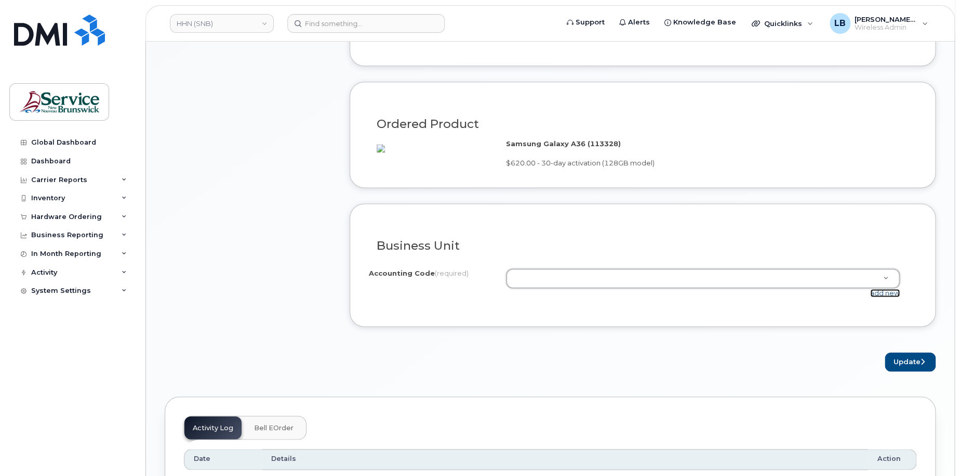
click at [880, 297] on link "add new" at bounding box center [885, 292] width 30 height 8
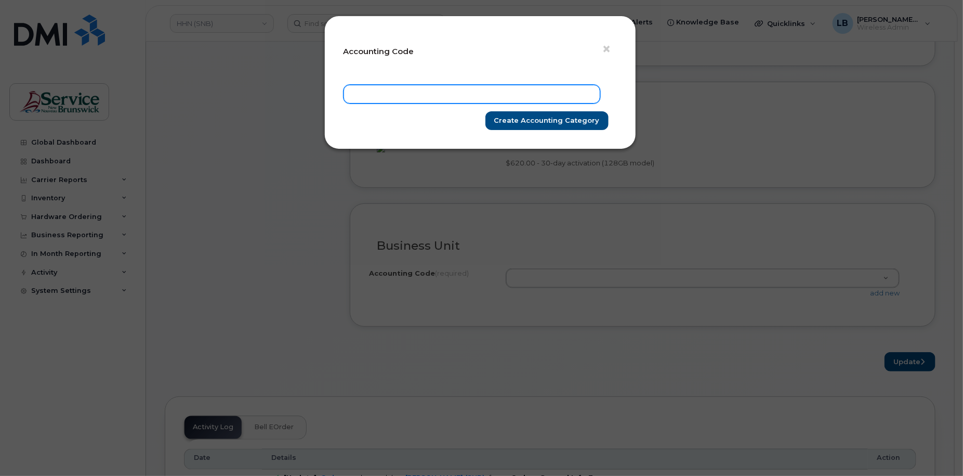
click at [486, 87] on input "text" at bounding box center [472, 94] width 257 height 19
paste input "8151.715760010"
type input "8151.715760010"
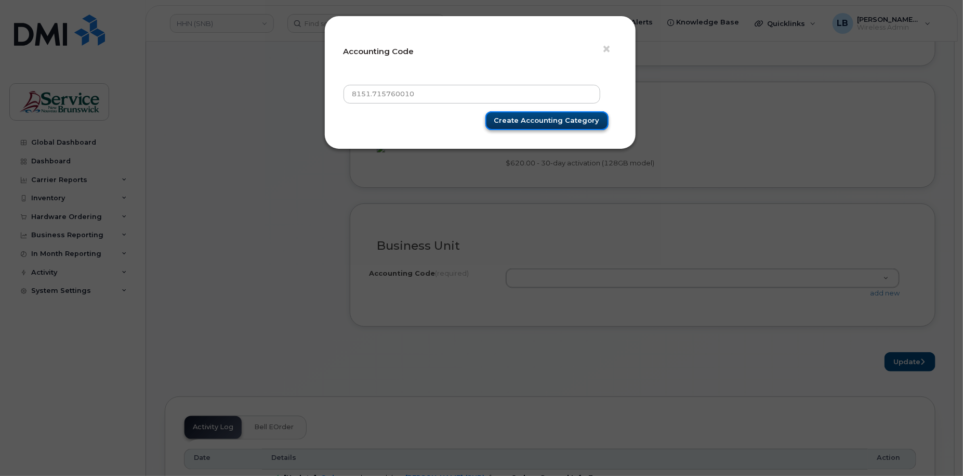
click at [535, 117] on input "Create Accounting category" at bounding box center [546, 120] width 123 height 19
type input "Create Accounting category"
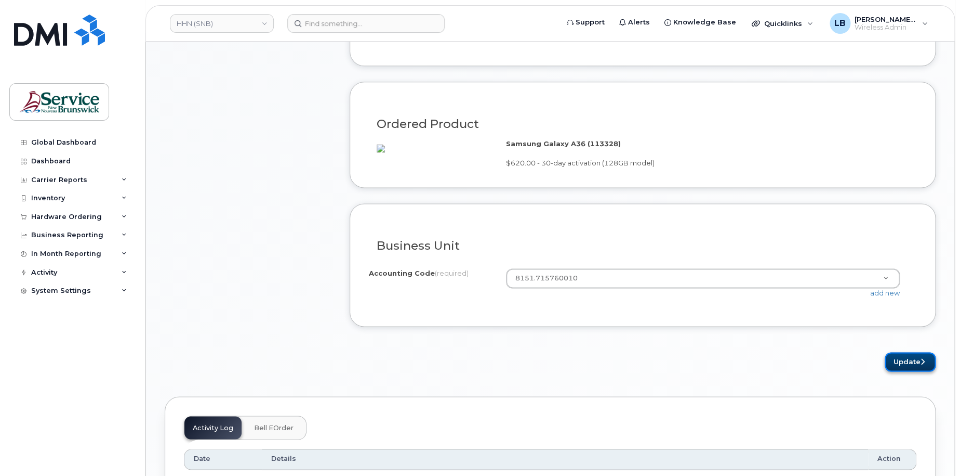
click at [902, 369] on button "Update" at bounding box center [910, 361] width 51 height 19
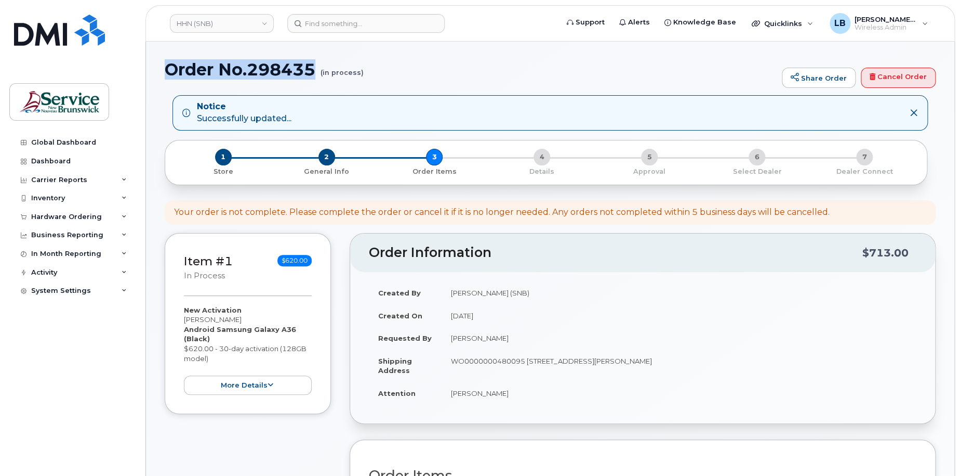
drag, startPoint x: 321, startPoint y: 72, endPoint x: 170, endPoint y: 77, distance: 151.3
click at [170, 77] on h1 "Order No.298435 (in process)" at bounding box center [471, 69] width 612 height 18
copy h1 "Order No.298435"
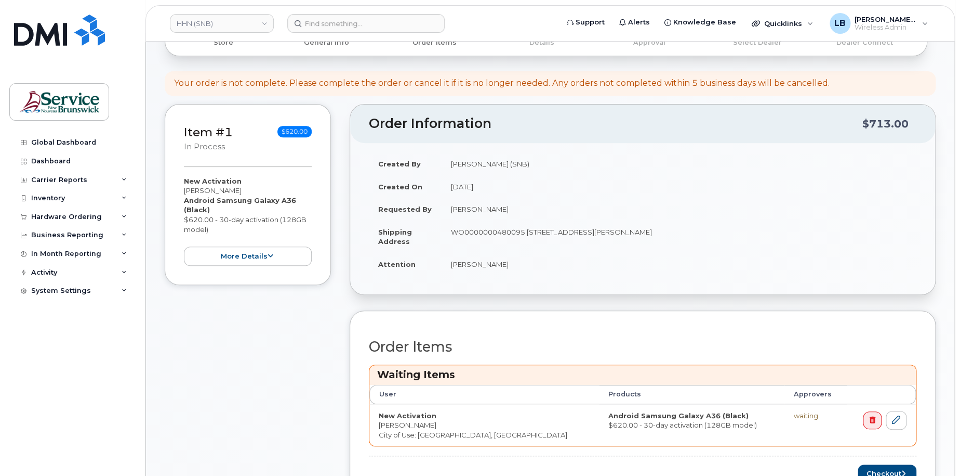
scroll to position [260, 0]
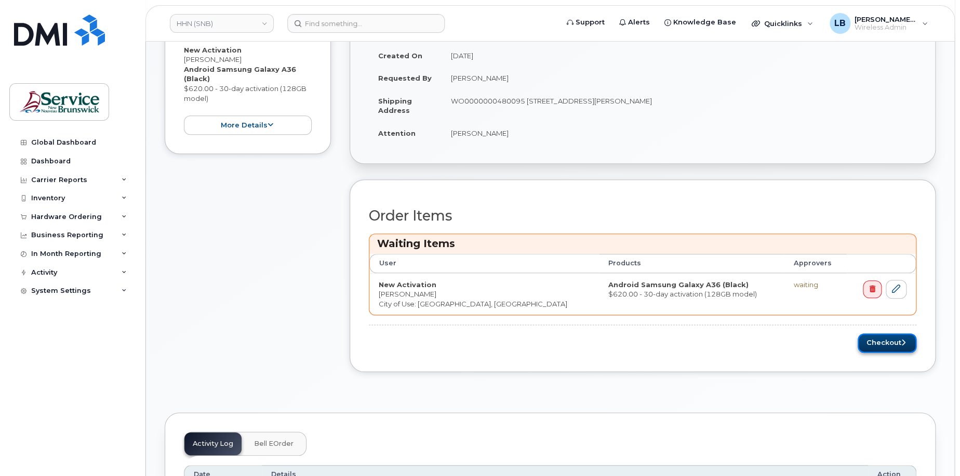
click at [883, 343] on button "Checkout" at bounding box center [887, 342] width 59 height 19
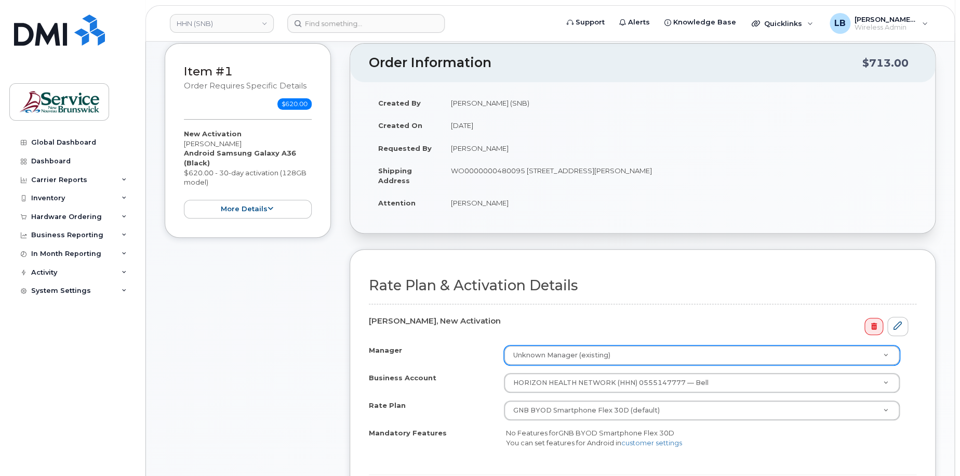
scroll to position [260, 0]
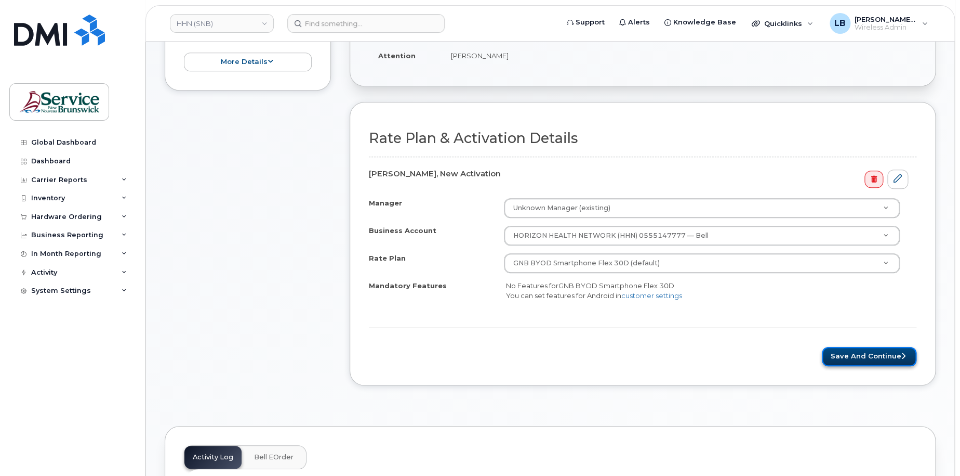
click at [850, 356] on button "Save and Continue" at bounding box center [869, 356] width 95 height 19
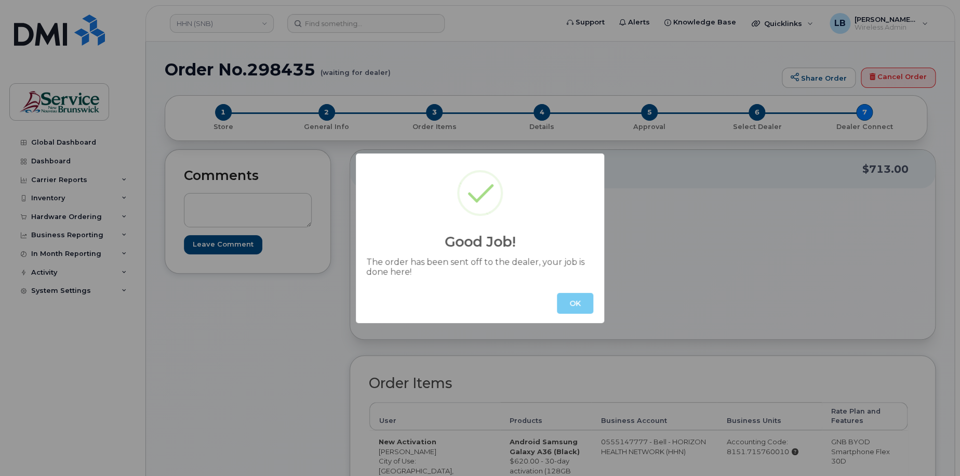
click at [582, 299] on button "OK" at bounding box center [575, 303] width 36 height 21
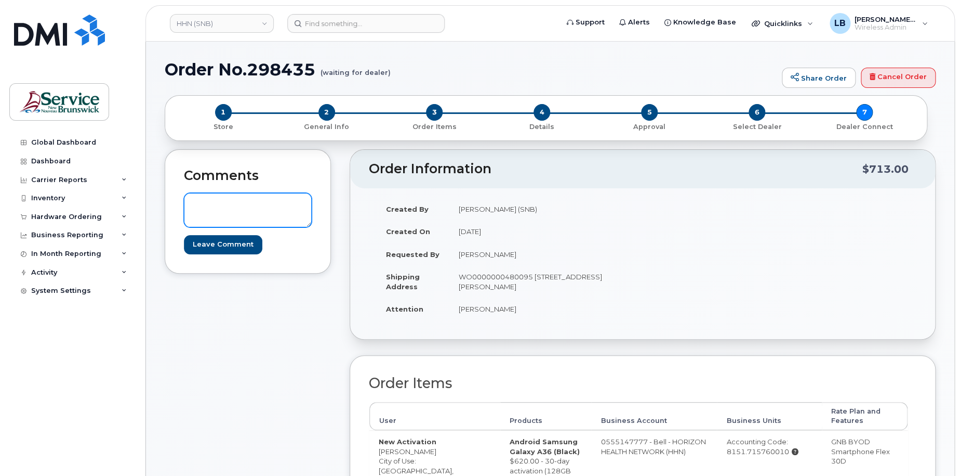
click at [245, 205] on textarea at bounding box center [248, 210] width 128 height 34
paste textarea "DWP Request ID: 572043"
type textarea "DWP Request ID: 572043"
click at [229, 241] on input "Leave Comment" at bounding box center [223, 244] width 78 height 19
type input "Create Event"
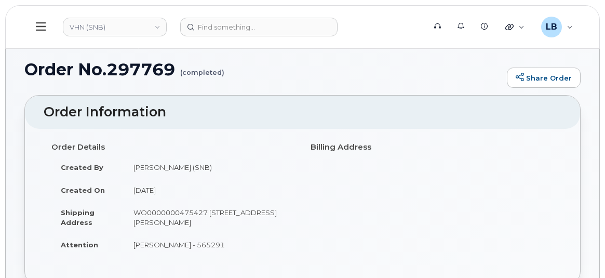
scroll to position [756, 0]
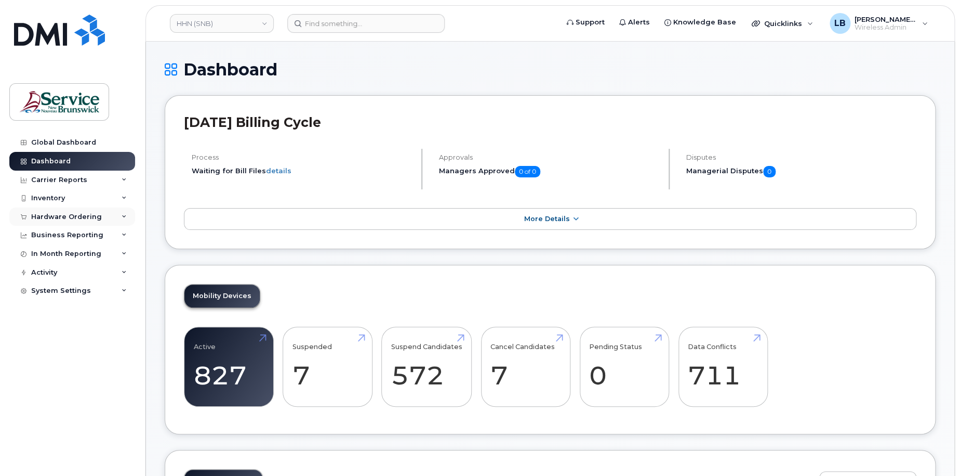
click at [74, 214] on div "Hardware Ordering" at bounding box center [66, 217] width 71 height 8
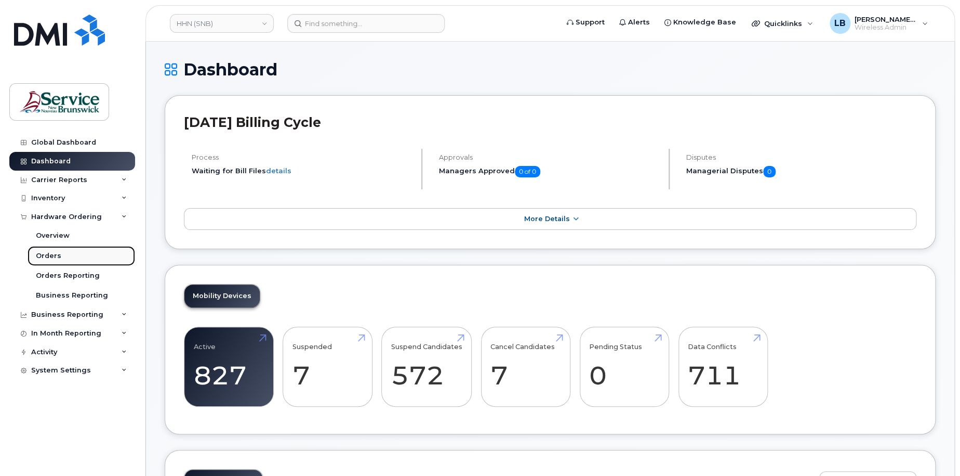
click at [44, 253] on div "Orders" at bounding box center [48, 255] width 25 height 9
